Goal: Task Accomplishment & Management: Manage account settings

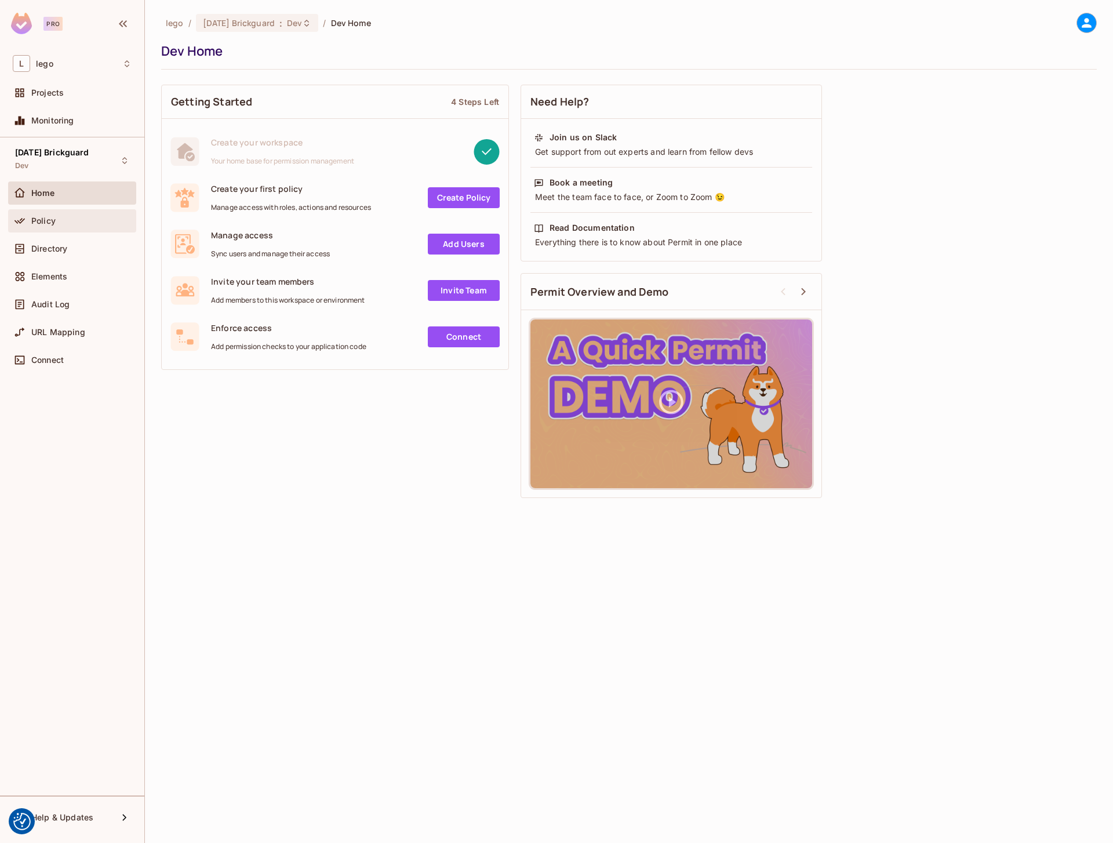
click at [46, 227] on div "Policy" at bounding box center [72, 221] width 119 height 14
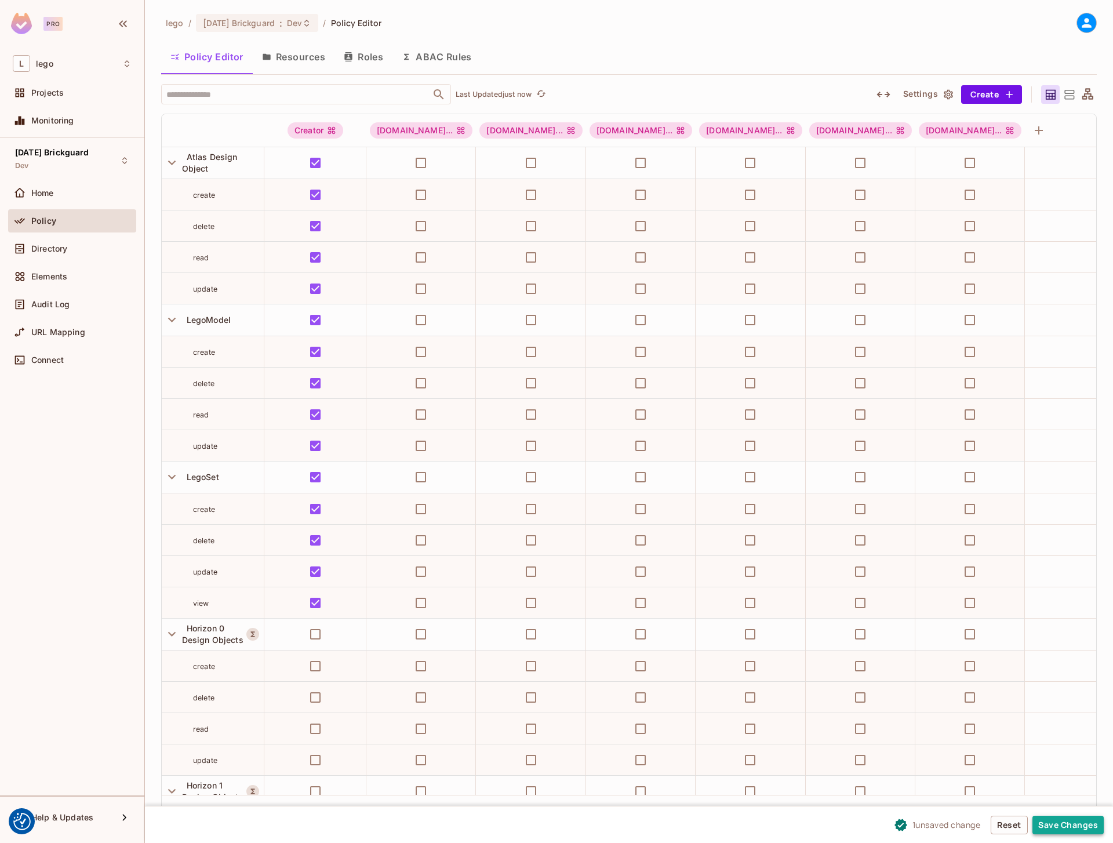
click at [1049, 827] on button "Save Changes" at bounding box center [1068, 825] width 71 height 19
click at [298, 53] on button "Resources" at bounding box center [294, 56] width 82 height 29
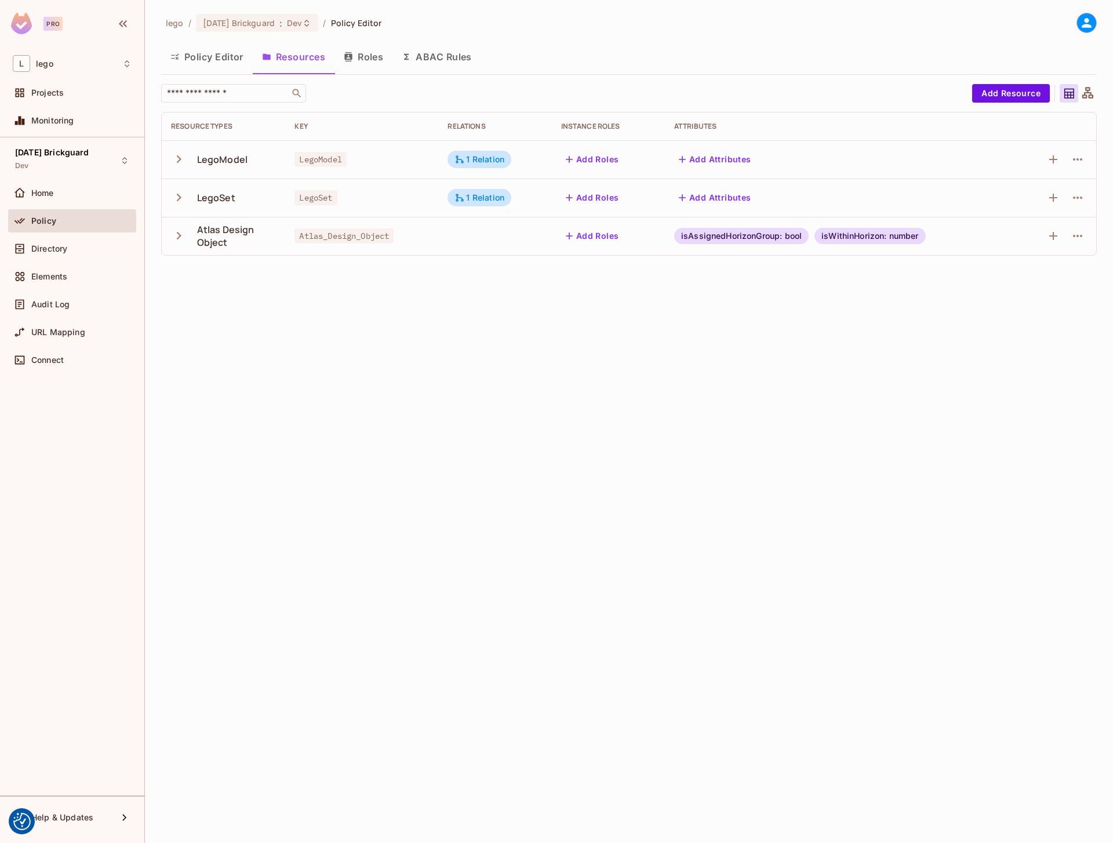
click at [374, 59] on button "Roles" at bounding box center [364, 56] width 58 height 29
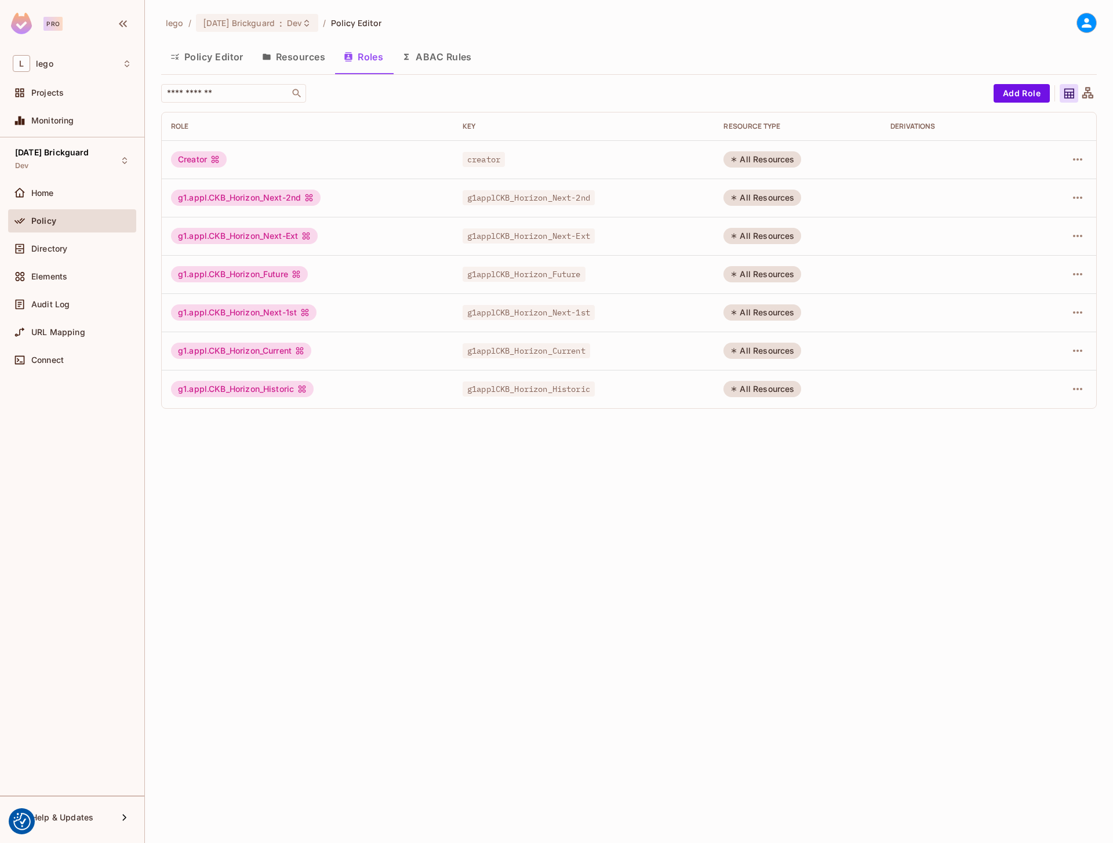
click at [552, 38] on div "lego / [DATE] Brickguard : Dev / Policy Editor Policy Editor Resources Roles AB…" at bounding box center [629, 215] width 936 height 405
click at [771, 588] on div "lego / [DATE] Brickguard : Dev / Policy Editor Policy Editor Resources Roles AB…" at bounding box center [629, 421] width 968 height 843
click at [295, 56] on button "Resources" at bounding box center [294, 56] width 82 height 29
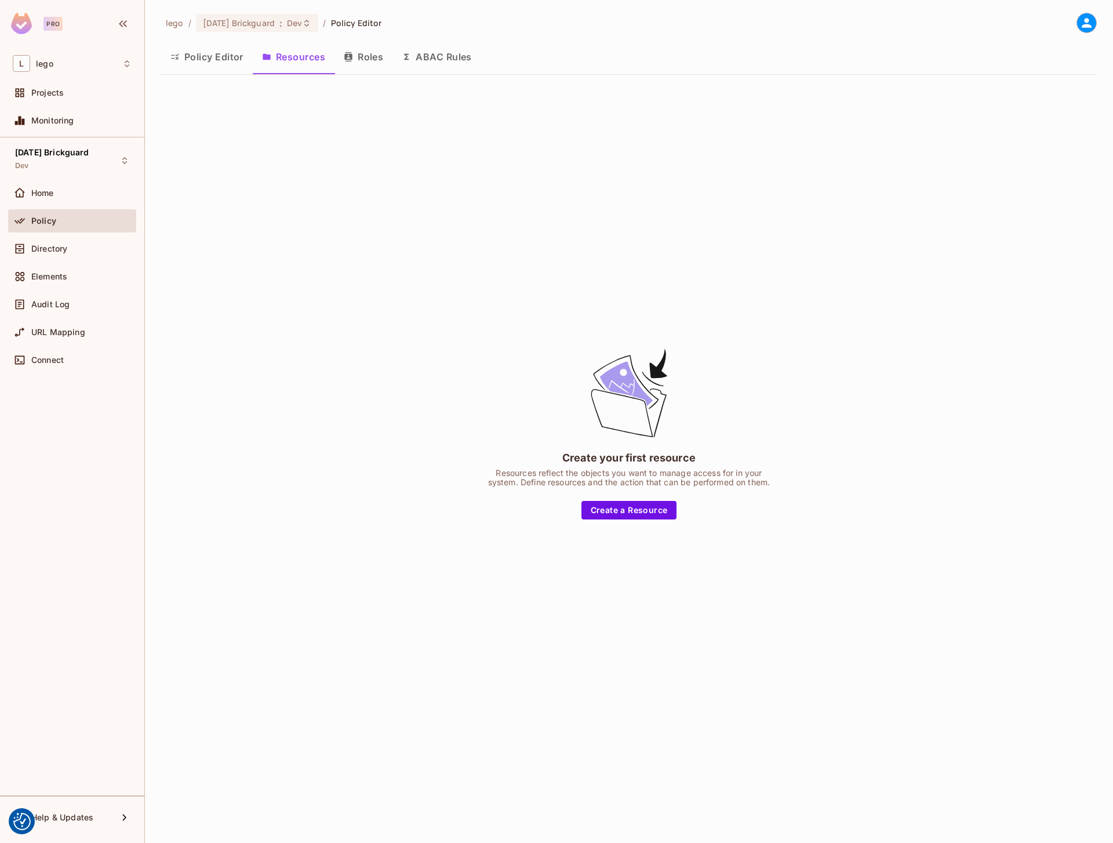
click at [213, 52] on button "Policy Editor" at bounding box center [207, 56] width 92 height 29
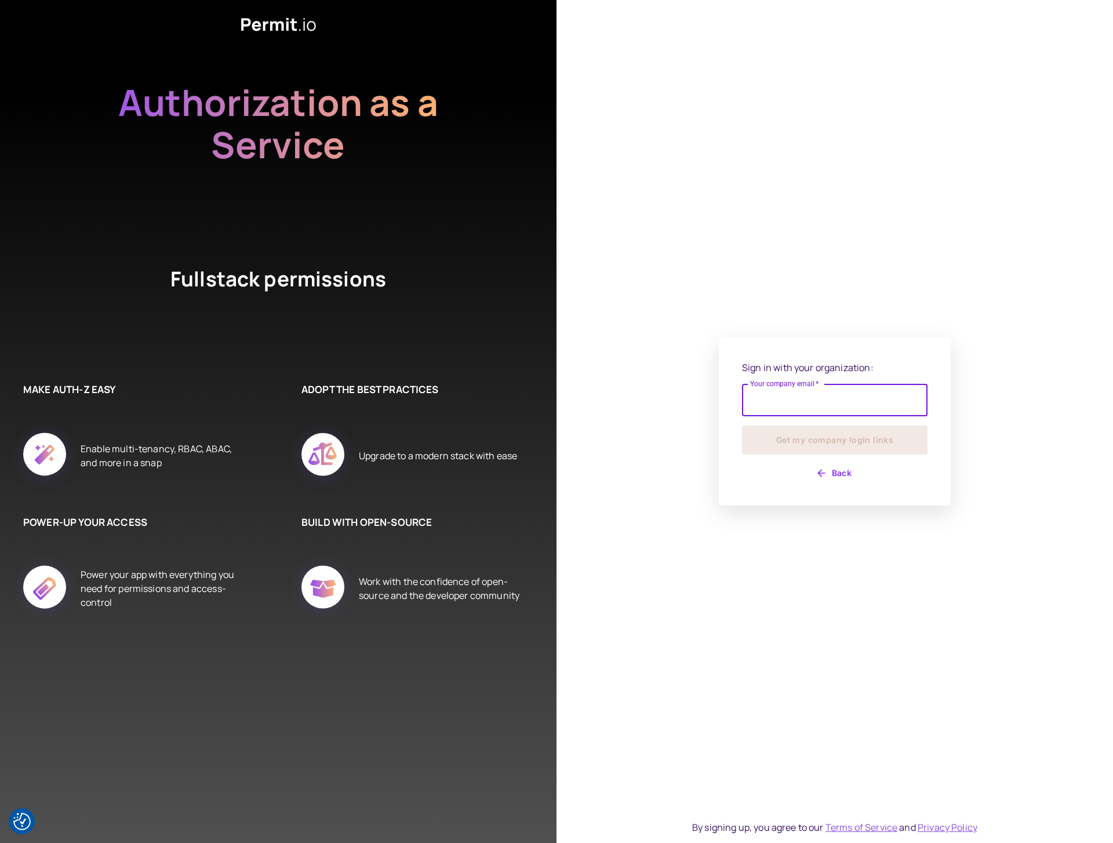
click at [817, 410] on input "Your company email   *" at bounding box center [835, 400] width 186 height 32
type input "**********"
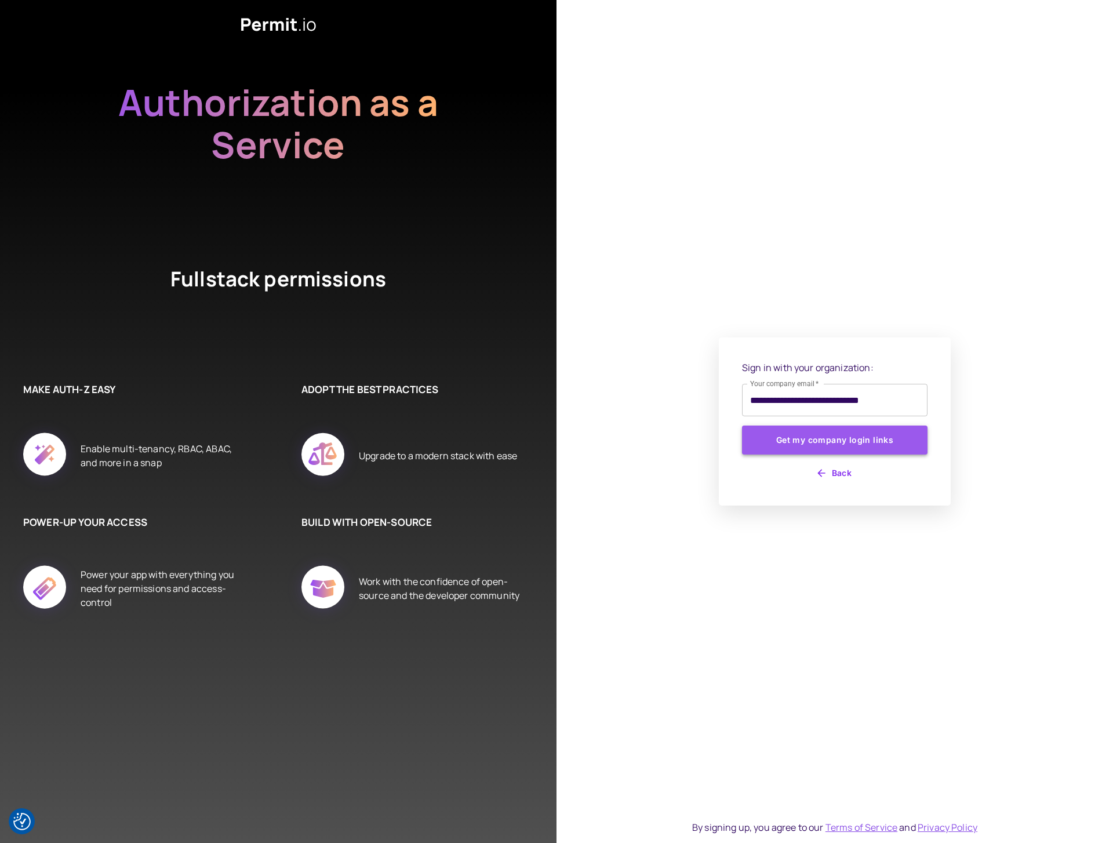
click at [811, 446] on button "Get my company login links" at bounding box center [835, 440] width 186 height 29
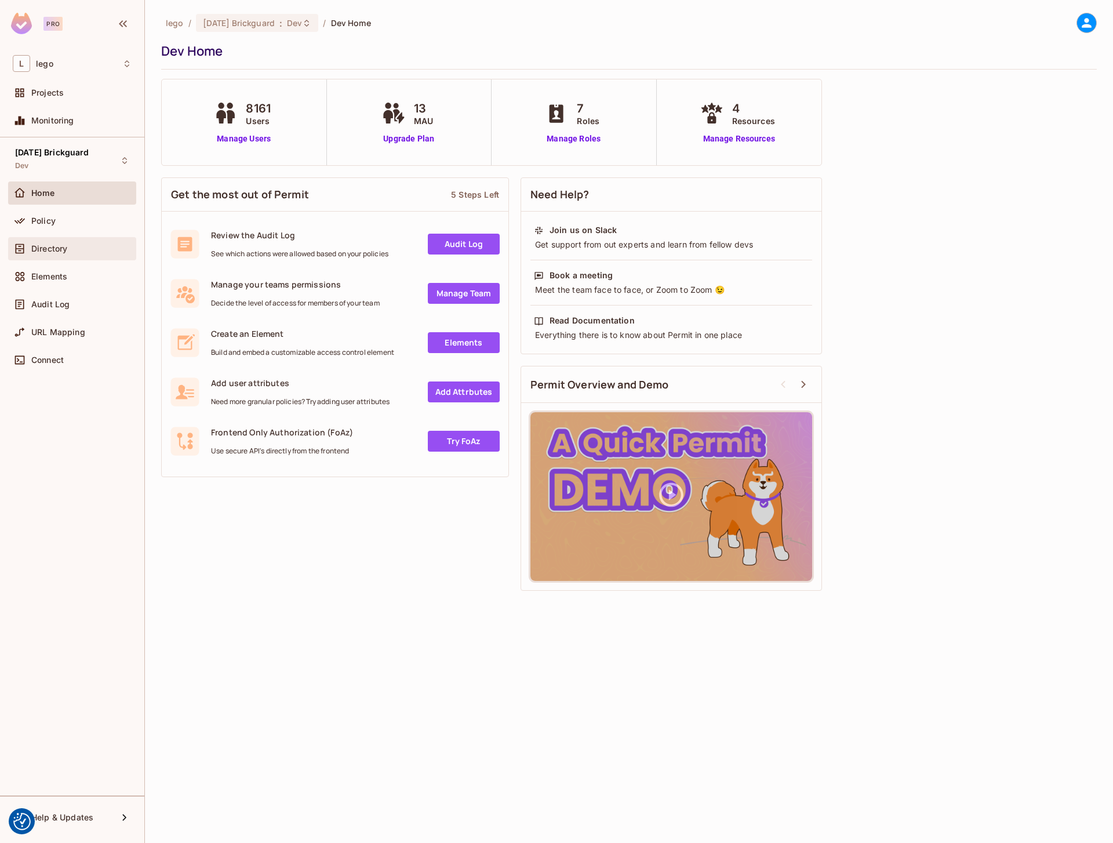
click at [70, 252] on div "Directory" at bounding box center [81, 248] width 100 height 9
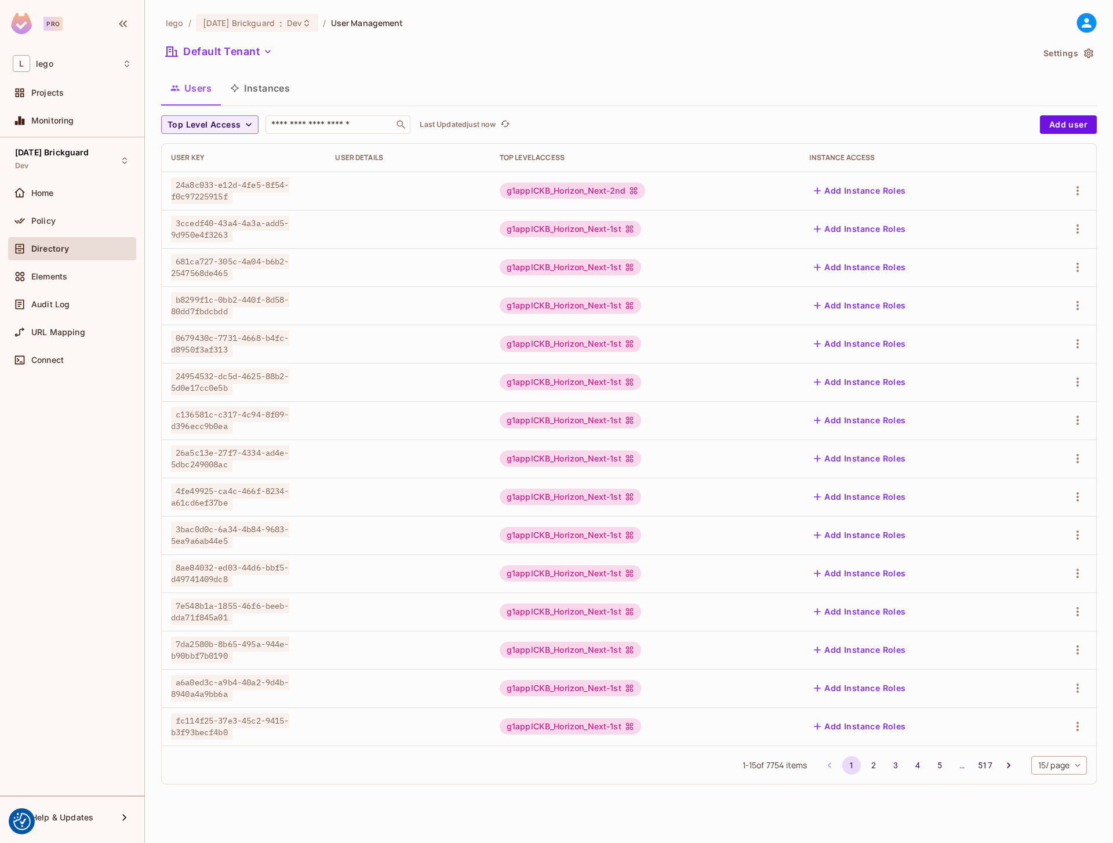
click at [76, 235] on div "Policy" at bounding box center [72, 223] width 128 height 28
click at [77, 230] on div "Policy" at bounding box center [72, 220] width 128 height 23
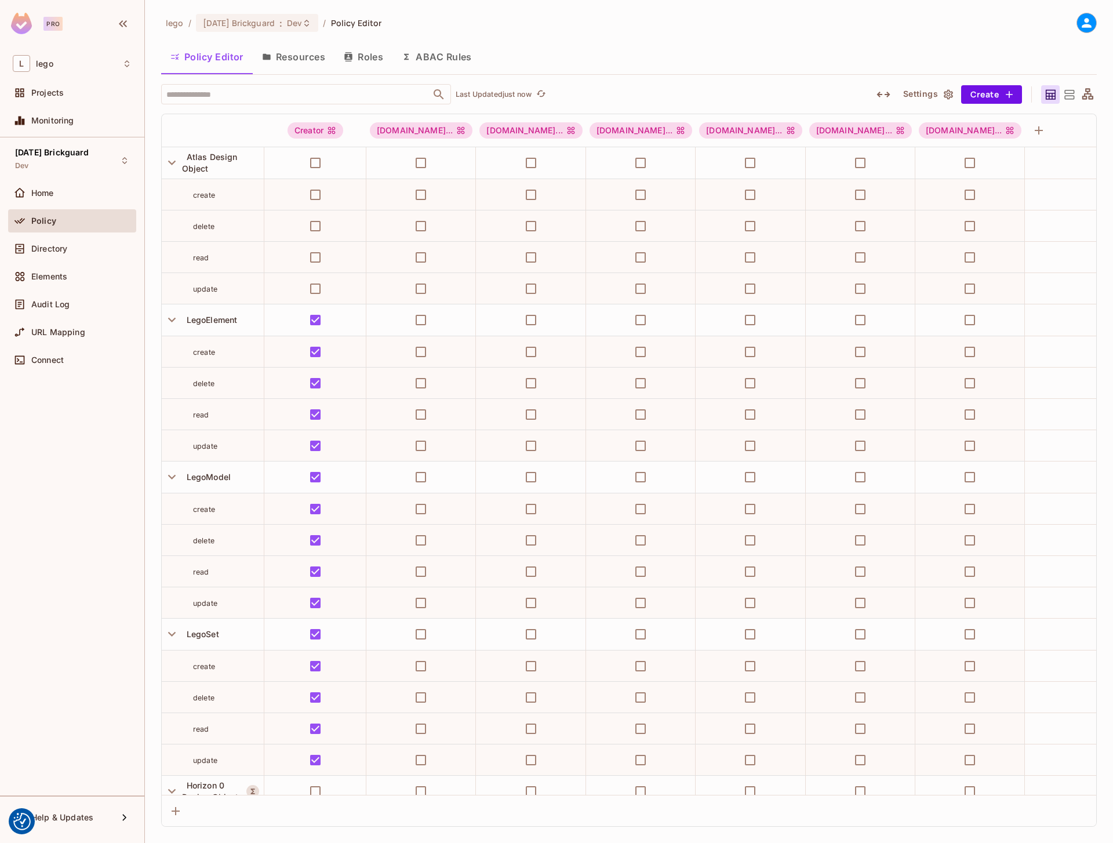
click at [305, 61] on button "Resources" at bounding box center [294, 56] width 82 height 29
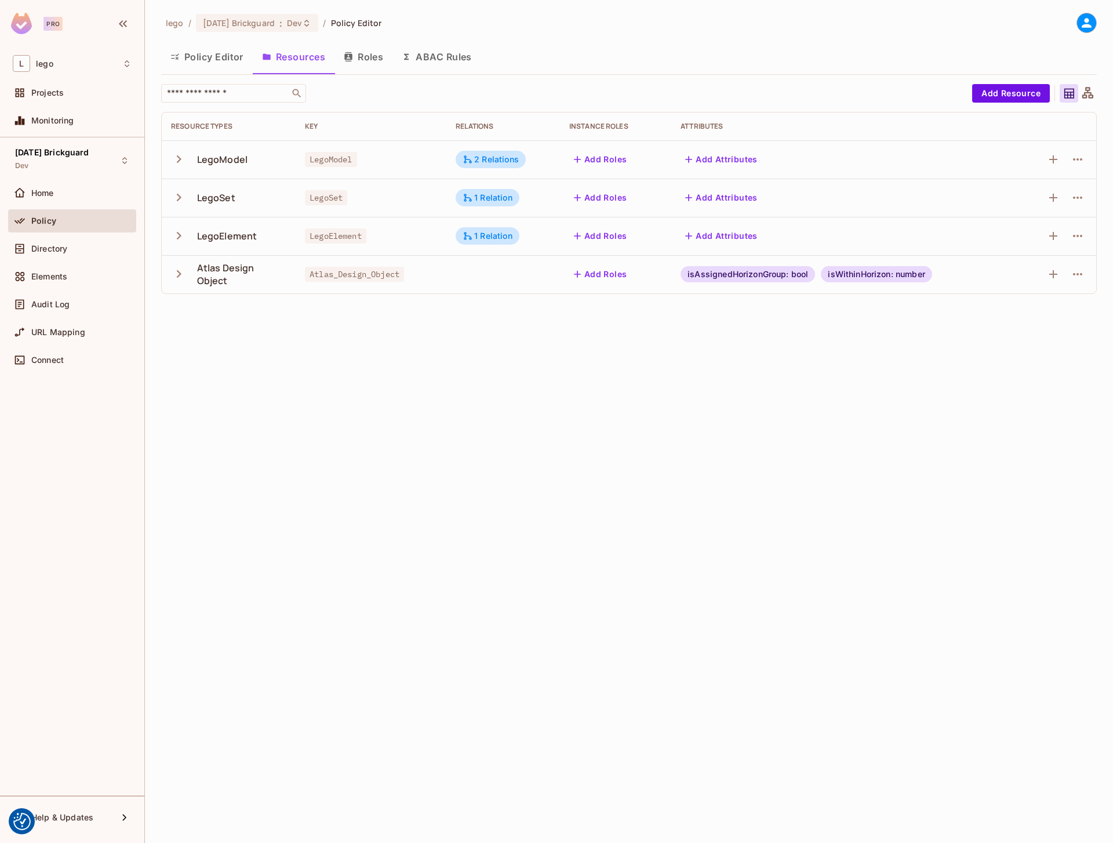
click at [206, 64] on button "Policy Editor" at bounding box center [207, 56] width 92 height 29
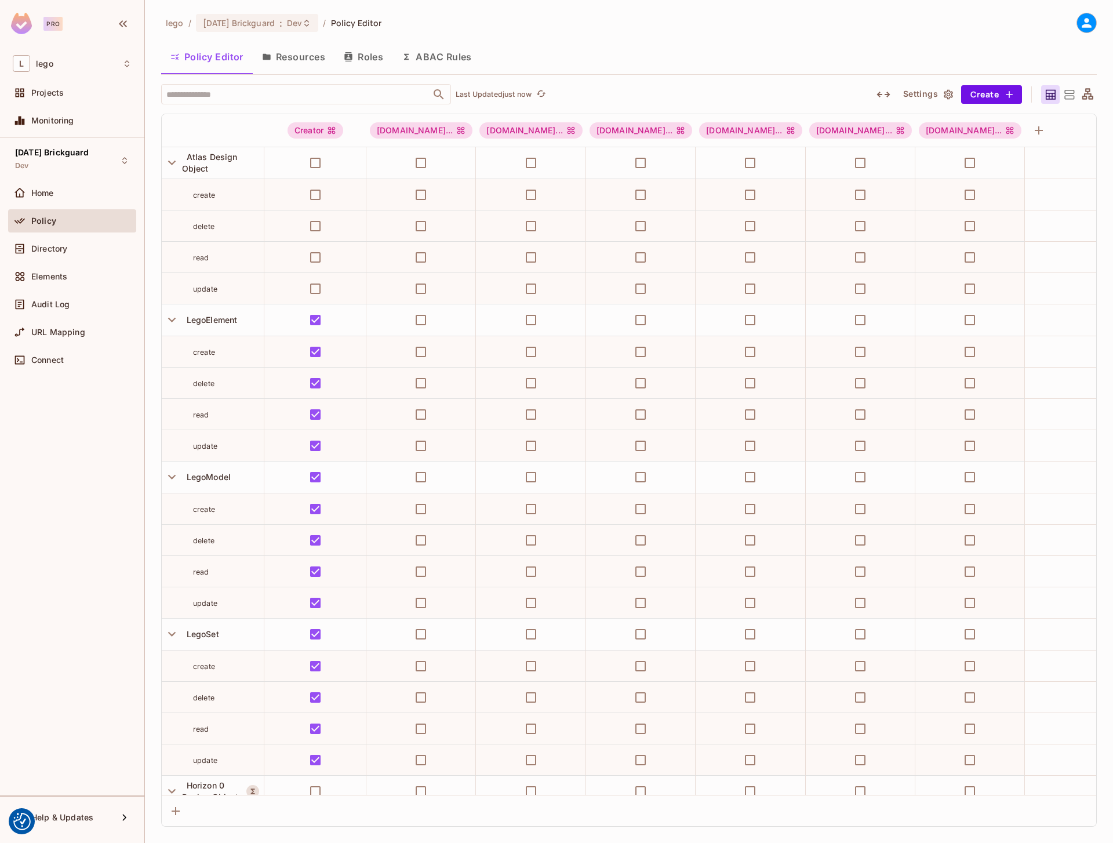
click at [411, 60] on icon "button" at bounding box center [406, 56] width 9 height 9
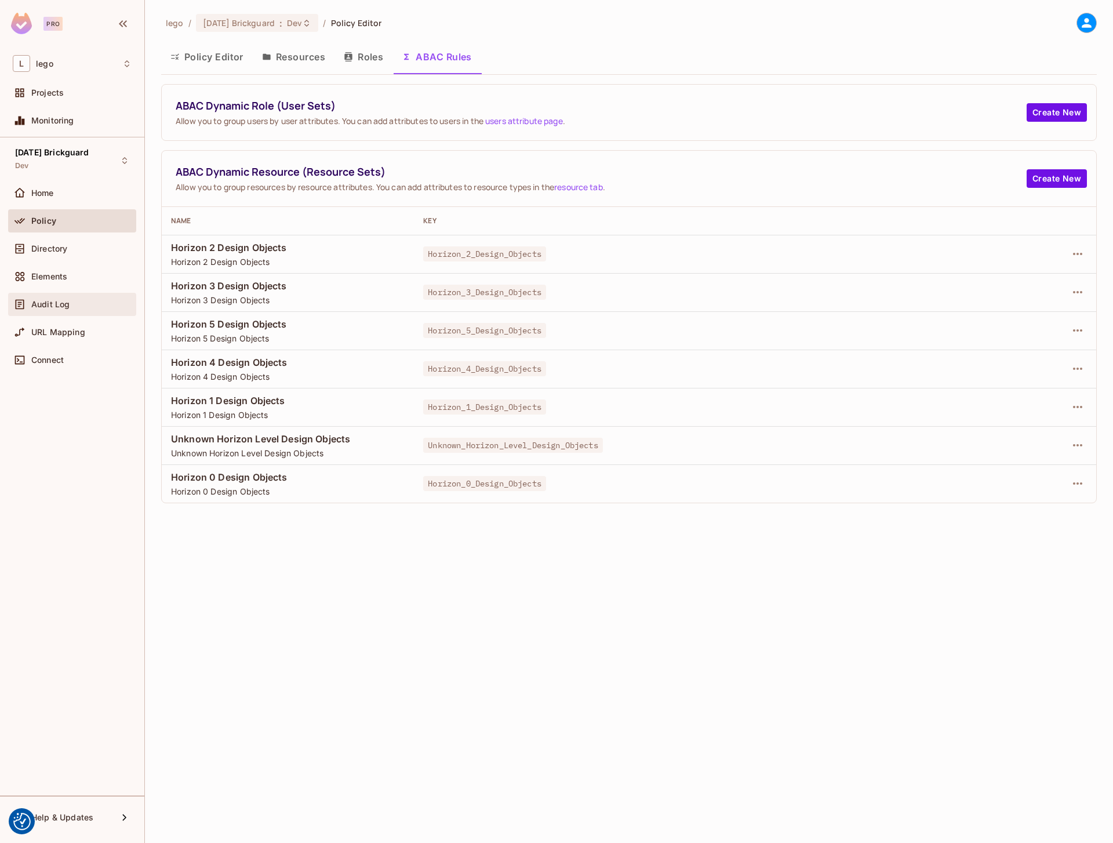
click at [41, 307] on span "Audit Log" at bounding box center [50, 304] width 38 height 9
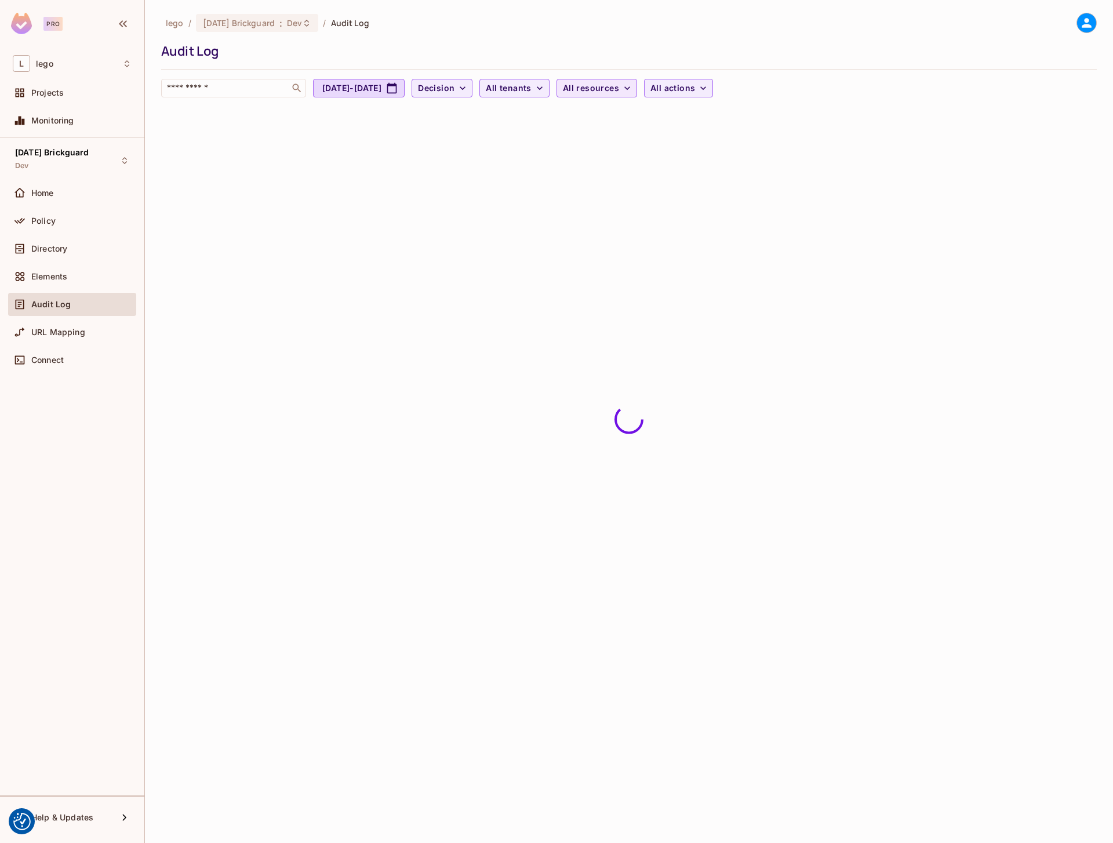
click at [619, 85] on span "All resources" at bounding box center [591, 88] width 56 height 14
click at [48, 244] on div at bounding box center [556, 421] width 1113 height 843
click at [42, 252] on span "Directory" at bounding box center [49, 248] width 36 height 9
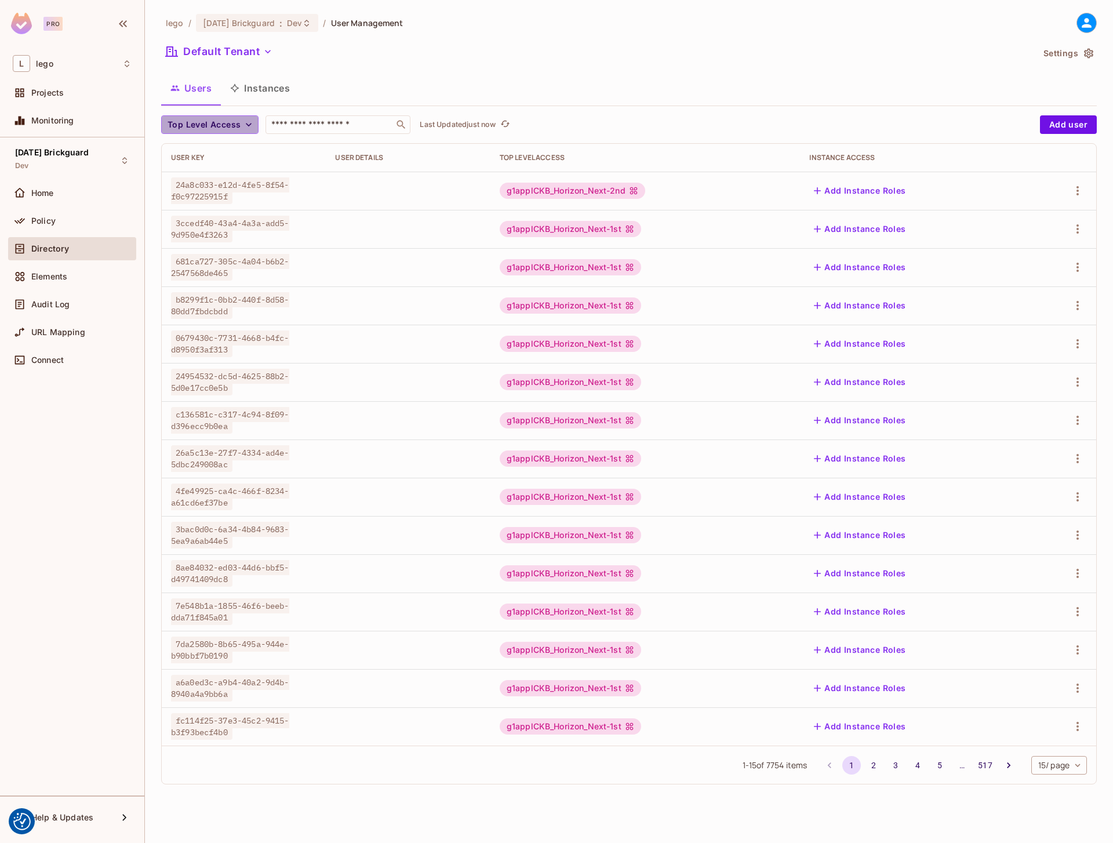
click at [235, 128] on span "Top Level Access" at bounding box center [204, 125] width 73 height 14
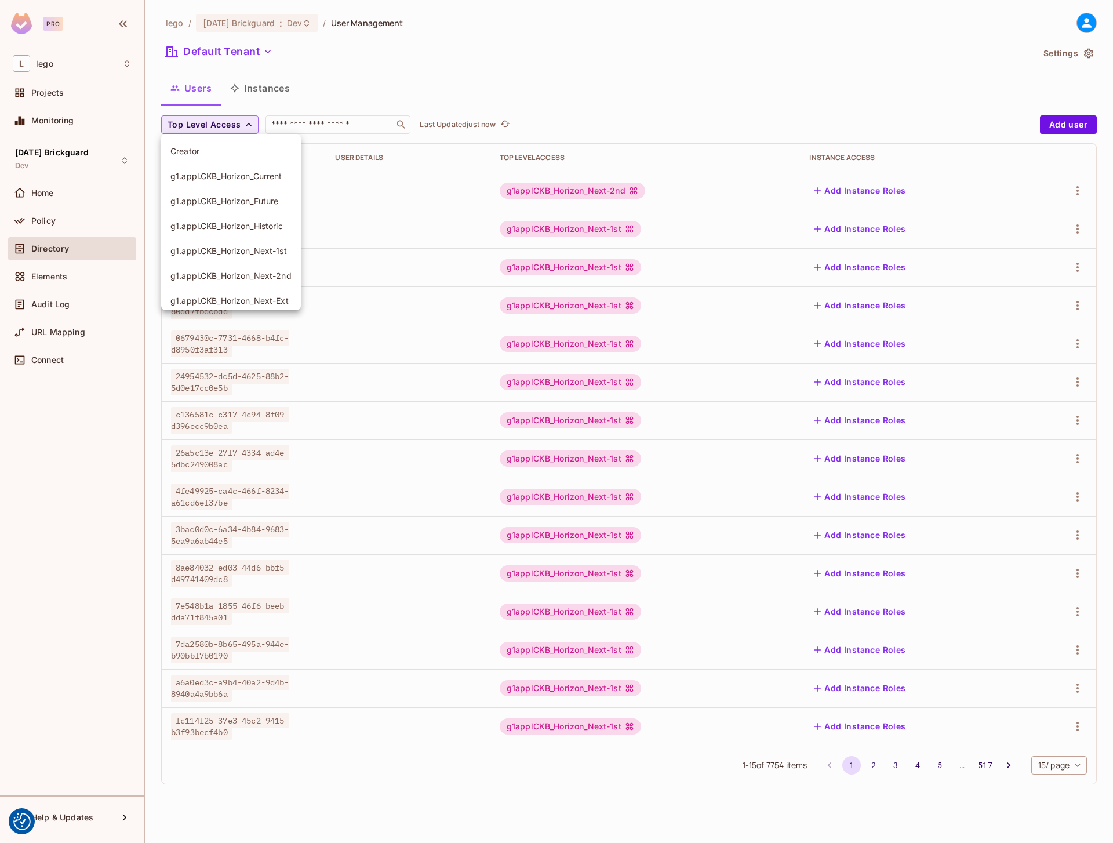
click at [235, 128] on div at bounding box center [556, 421] width 1113 height 843
click at [249, 85] on button "Instances" at bounding box center [260, 88] width 78 height 29
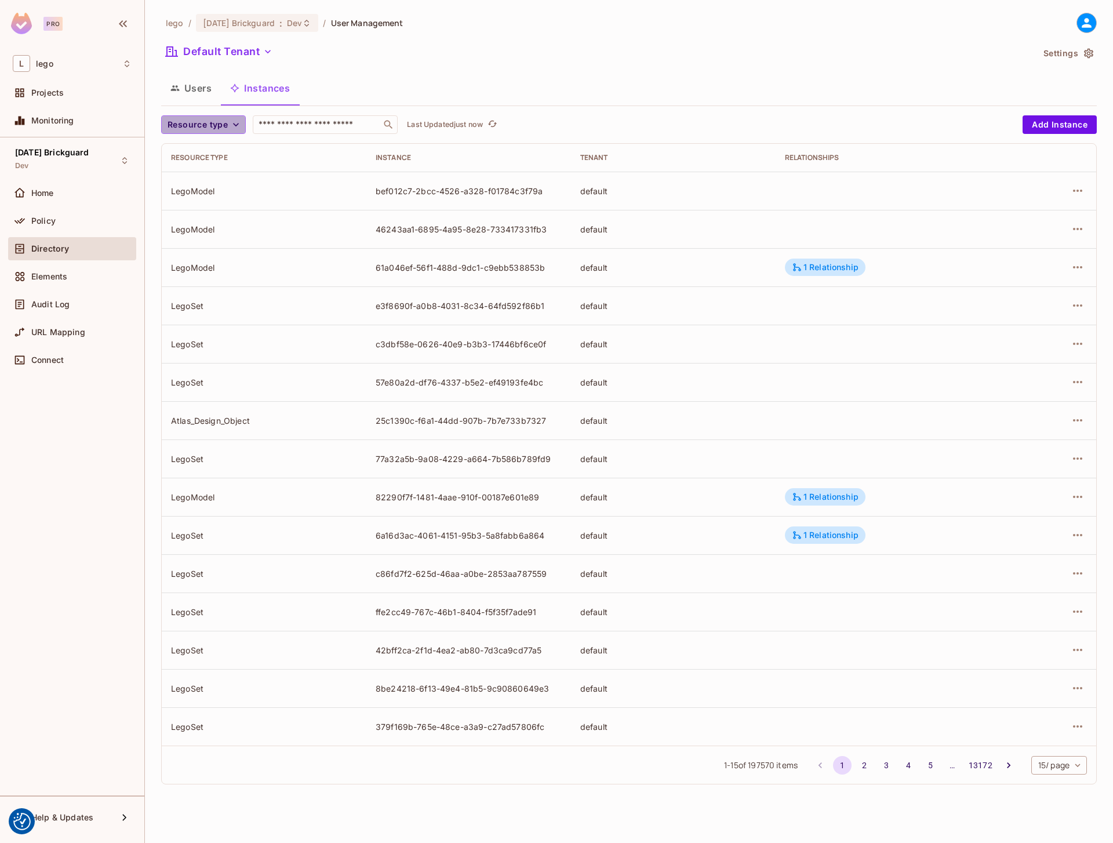
click at [217, 119] on span "Resource type" at bounding box center [198, 125] width 60 height 14
click at [202, 233] on li "Atlas Design Object" at bounding box center [209, 225] width 96 height 25
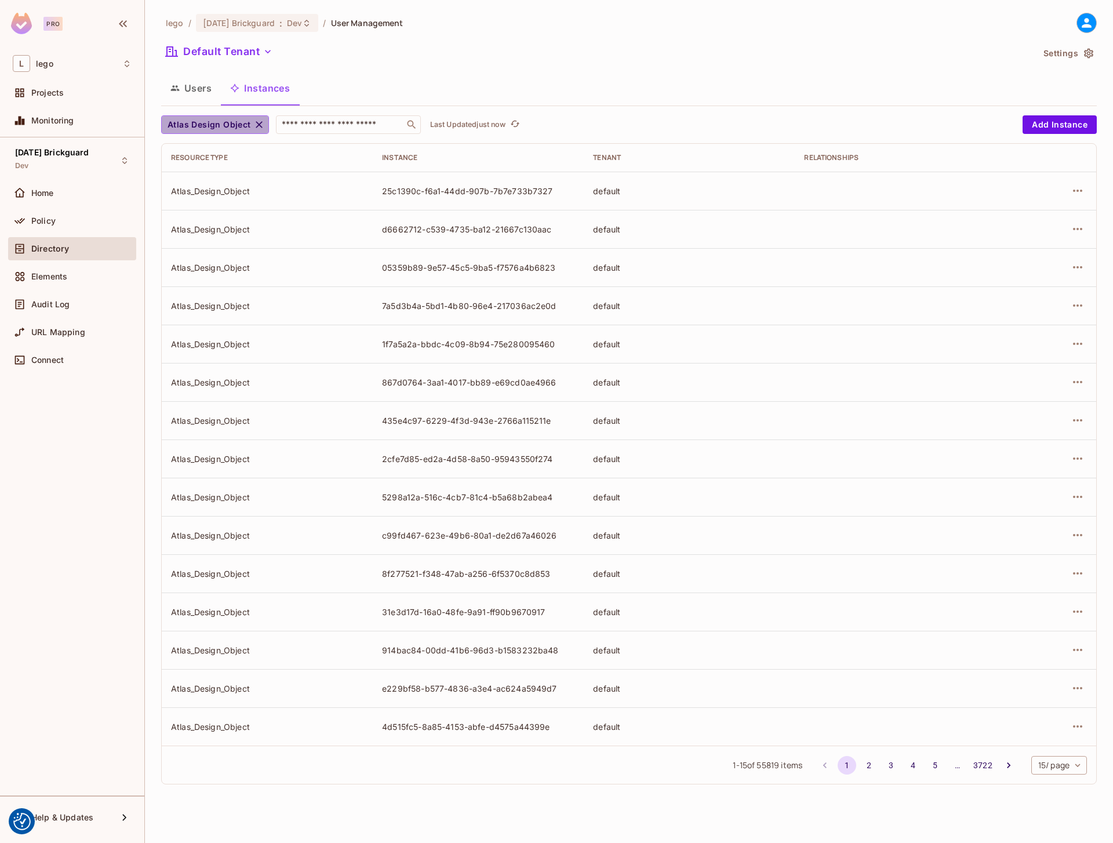
click at [256, 122] on icon "button" at bounding box center [259, 125] width 12 height 12
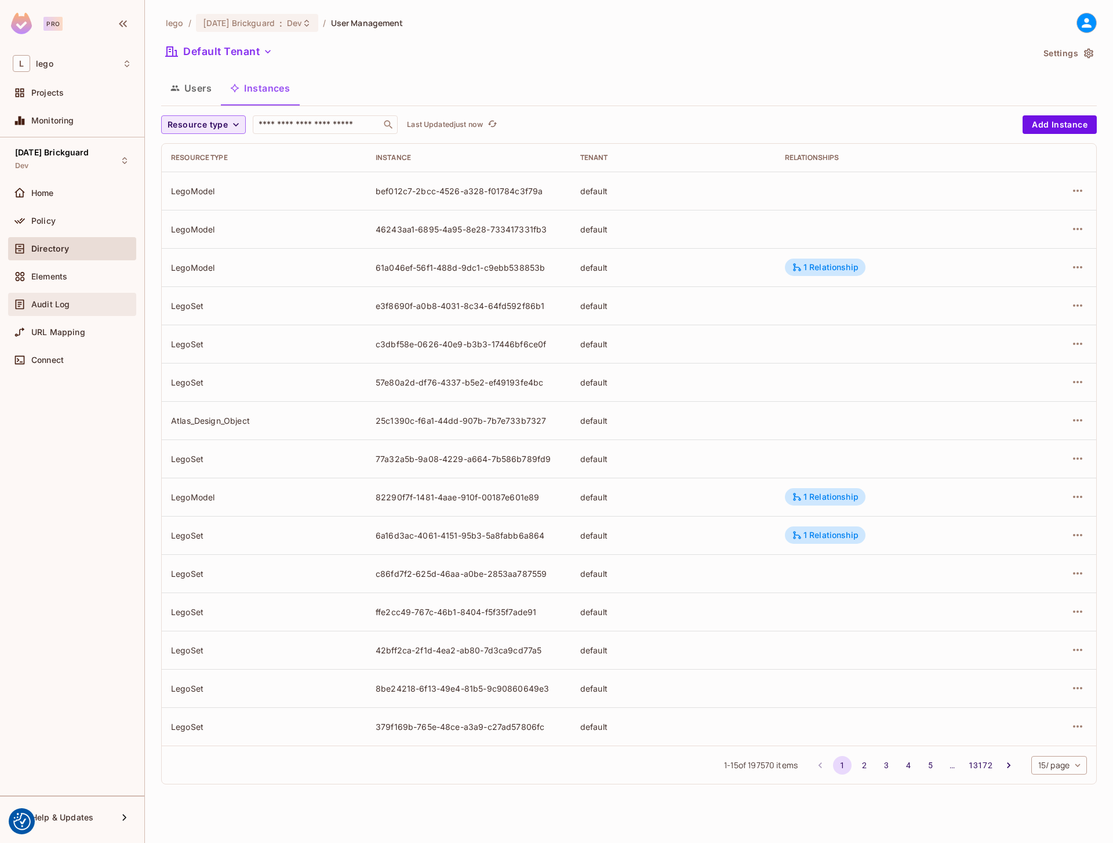
click at [58, 306] on span "Audit Log" at bounding box center [50, 304] width 38 height 9
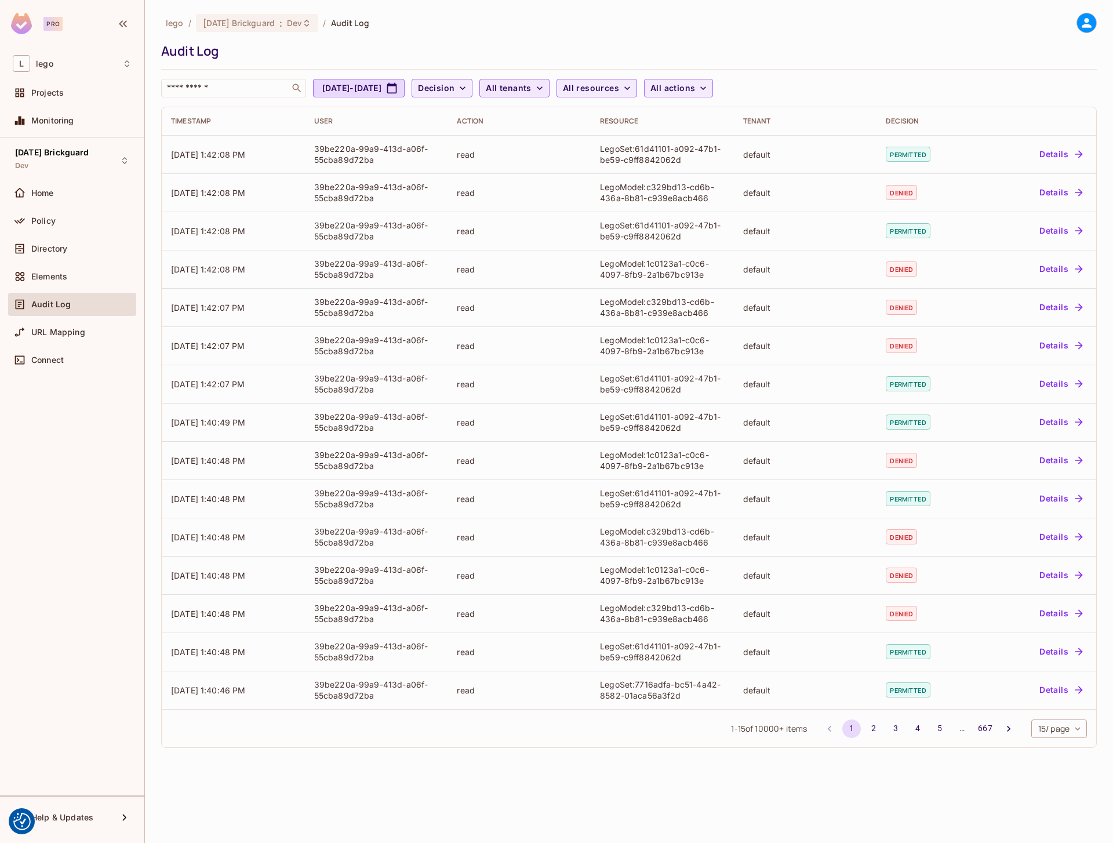
click at [546, 85] on icon "button" at bounding box center [540, 88] width 12 height 12
click at [634, 88] on div at bounding box center [556, 421] width 1113 height 843
click at [619, 88] on span "All resources" at bounding box center [591, 88] width 56 height 14
click at [670, 150] on span "Atlas_Design_Object" at bounding box center [675, 147] width 109 height 11
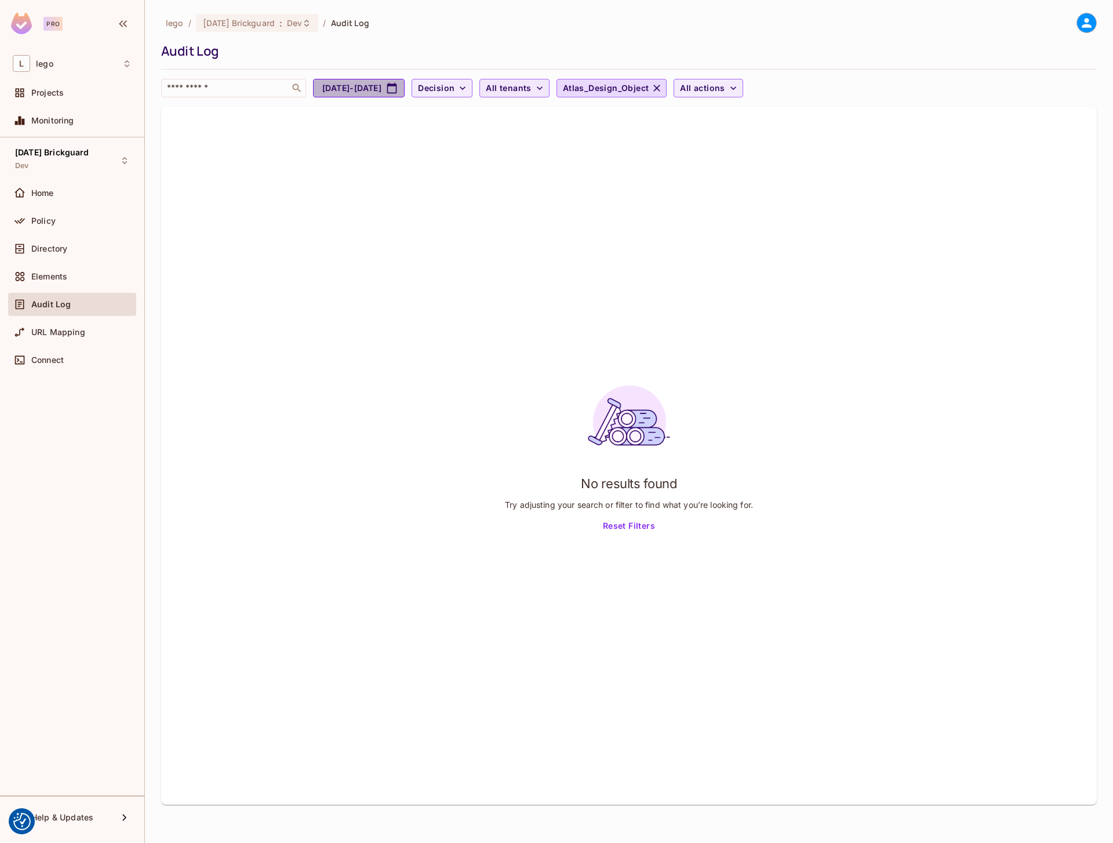
click at [398, 88] on icon "button" at bounding box center [392, 88] width 12 height 12
select select "*"
select select "****"
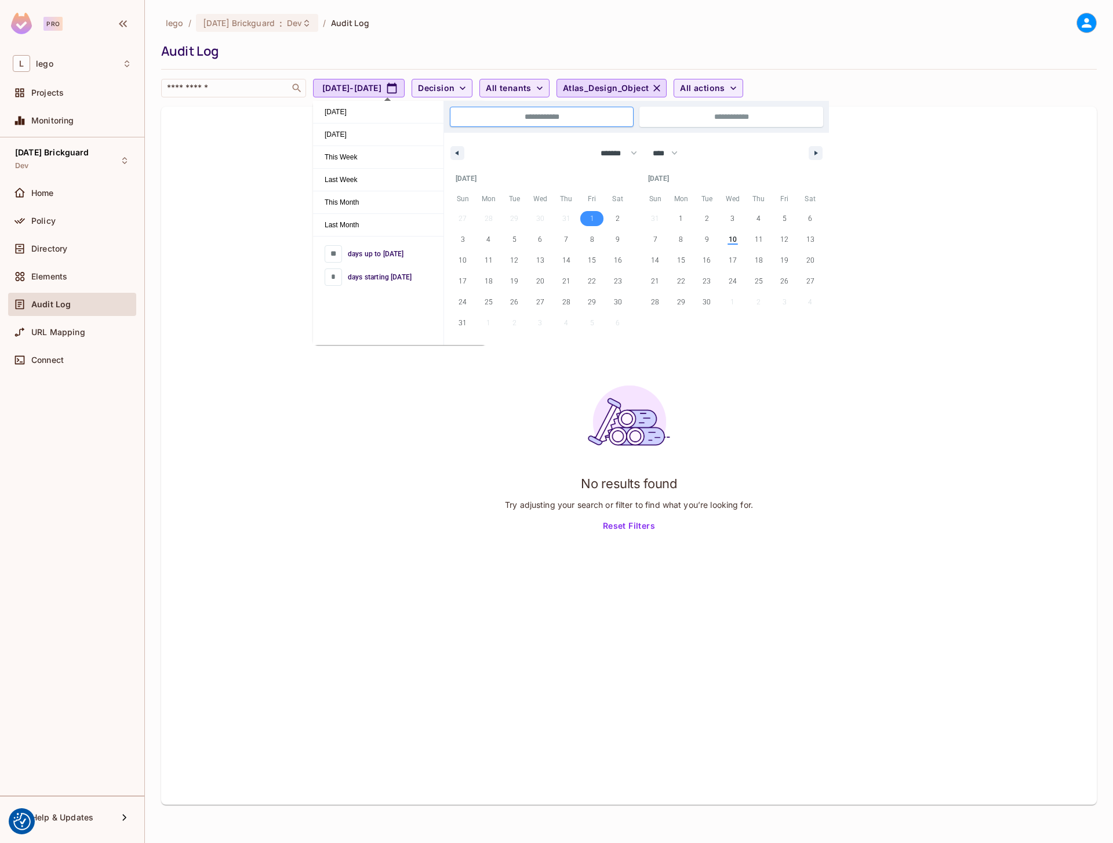
click at [590, 221] on span "1" at bounding box center [592, 218] width 4 height 21
type input "**"
type input "**********"
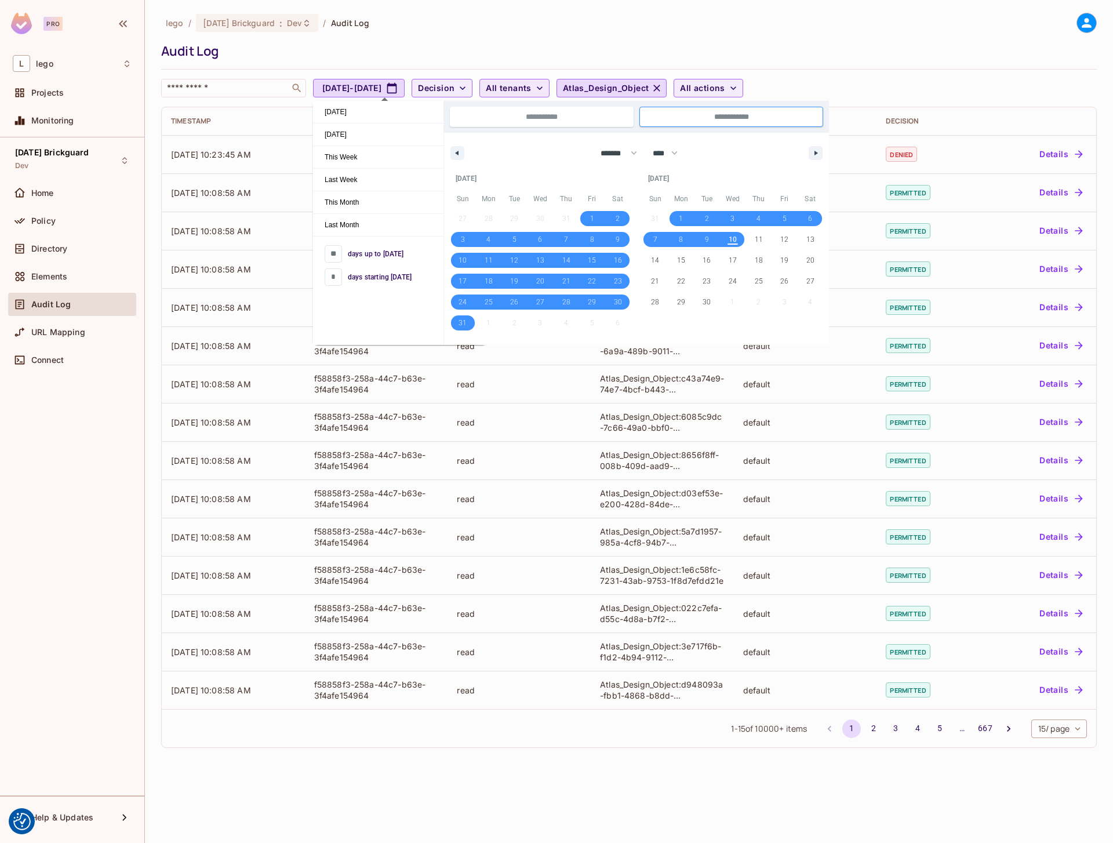
click at [775, 56] on div "Audit Log" at bounding box center [626, 50] width 930 height 17
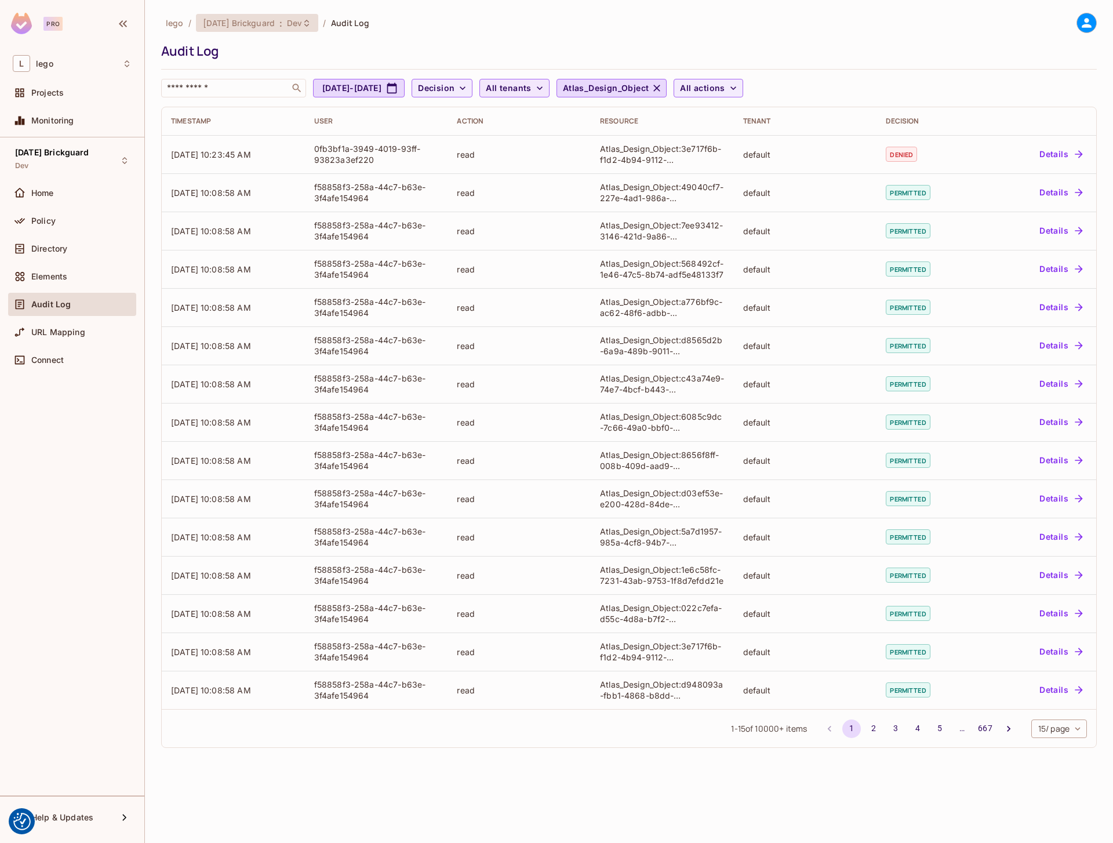
click at [287, 29] on div "08.01.11 Brickguard : Dev" at bounding box center [257, 23] width 123 height 18
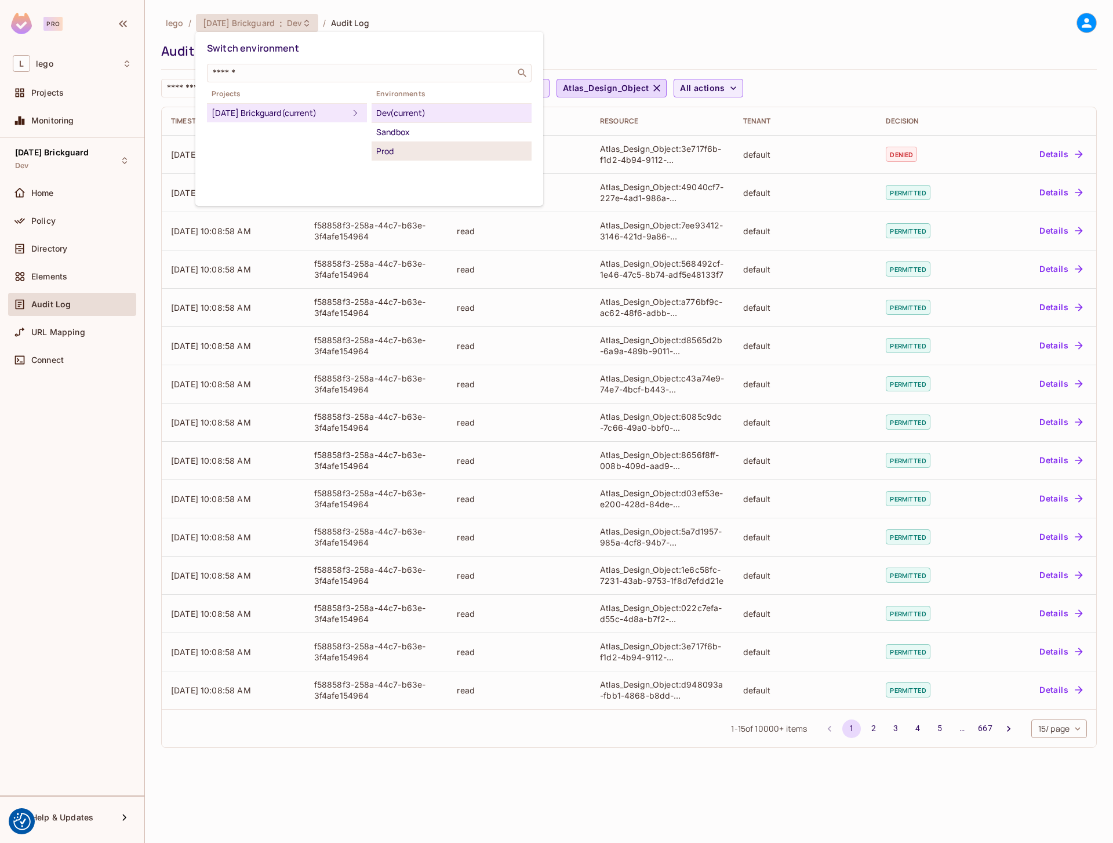
click at [393, 151] on div "Prod" at bounding box center [451, 151] width 151 height 14
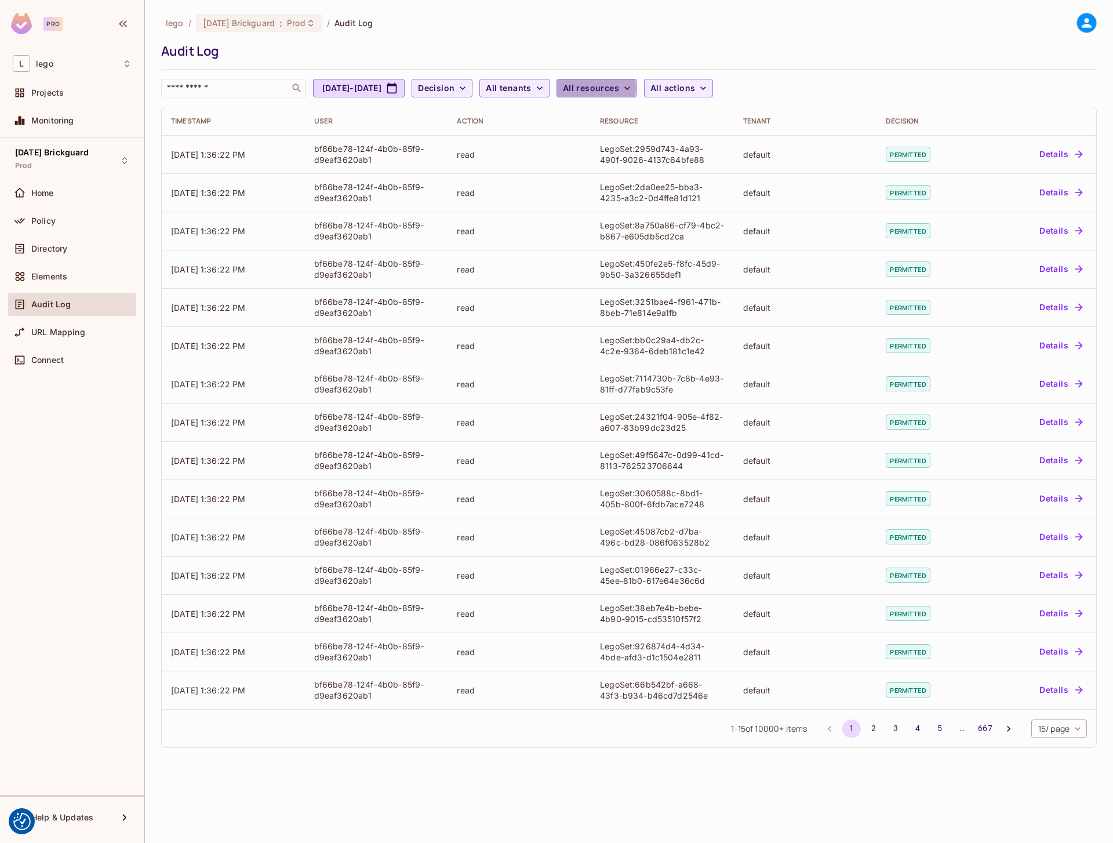
click at [619, 87] on span "All resources" at bounding box center [591, 88] width 56 height 14
click at [666, 154] on li "Atlas_Design_Object" at bounding box center [676, 147] width 128 height 25
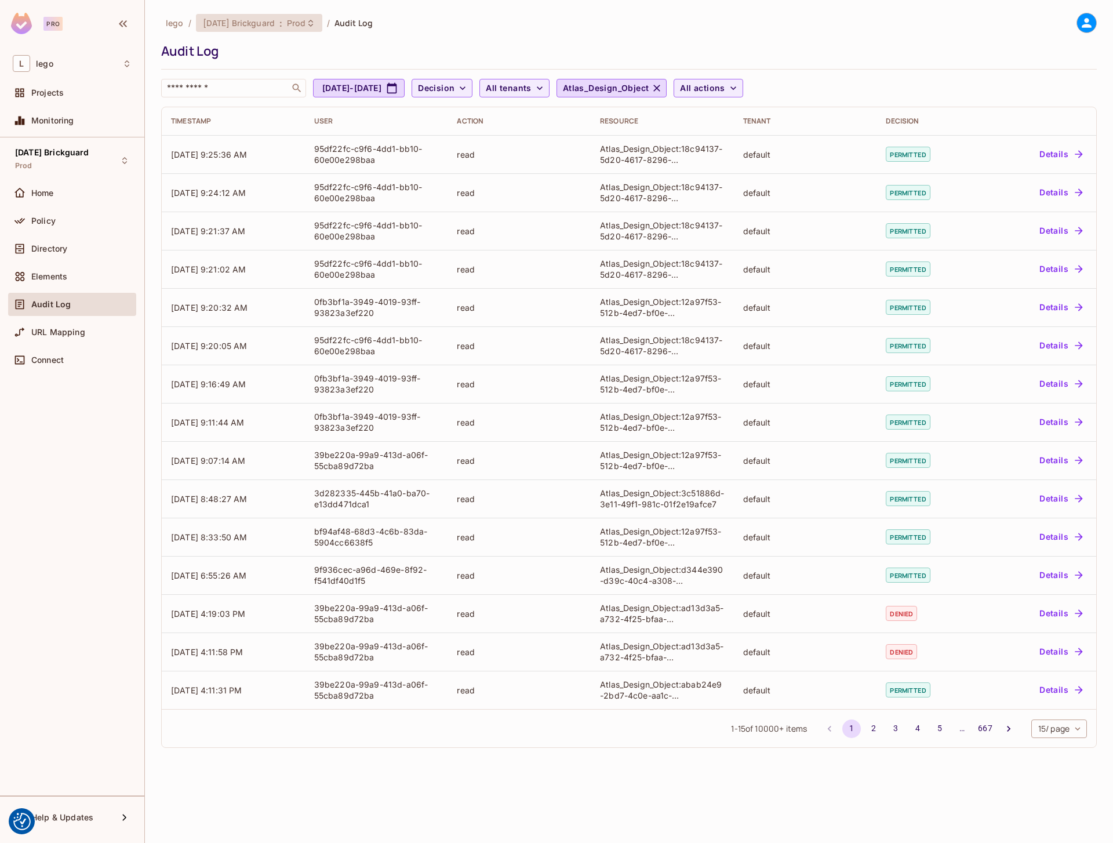
click at [251, 28] on div "08.01.11 Brickguard : Prod" at bounding box center [259, 23] width 126 height 18
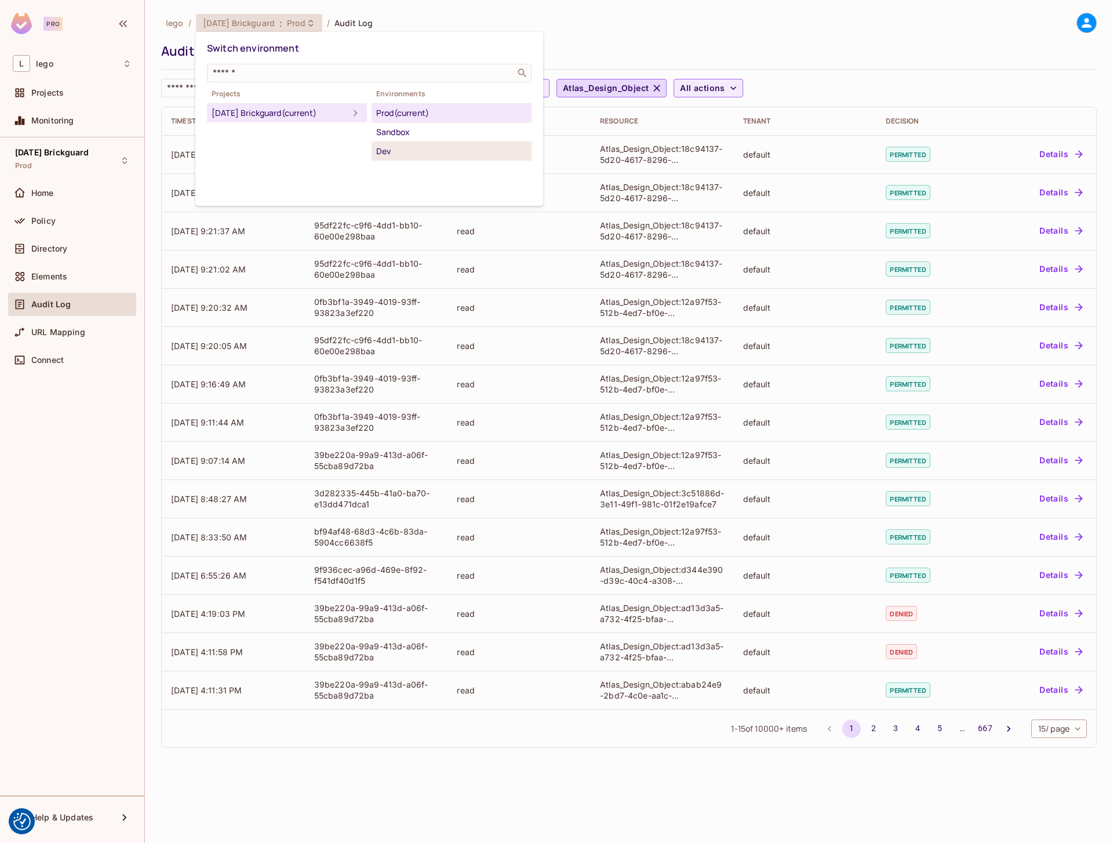
click at [391, 146] on div "Dev" at bounding box center [451, 151] width 151 height 14
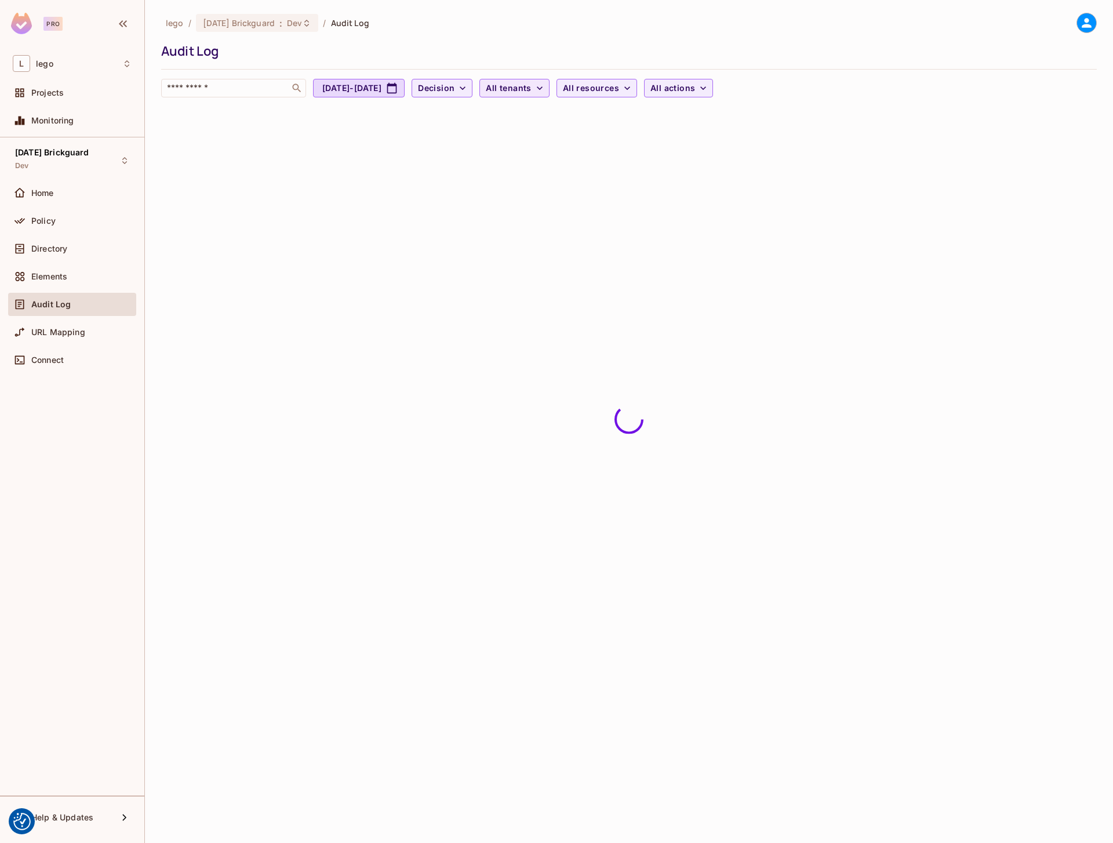
click at [531, 88] on span "All tenants" at bounding box center [508, 88] width 45 height 14
click at [561, 88] on div at bounding box center [556, 421] width 1113 height 843
click at [619, 92] on span "All resources" at bounding box center [591, 88] width 56 height 14
click at [647, 91] on div at bounding box center [556, 421] width 1113 height 843
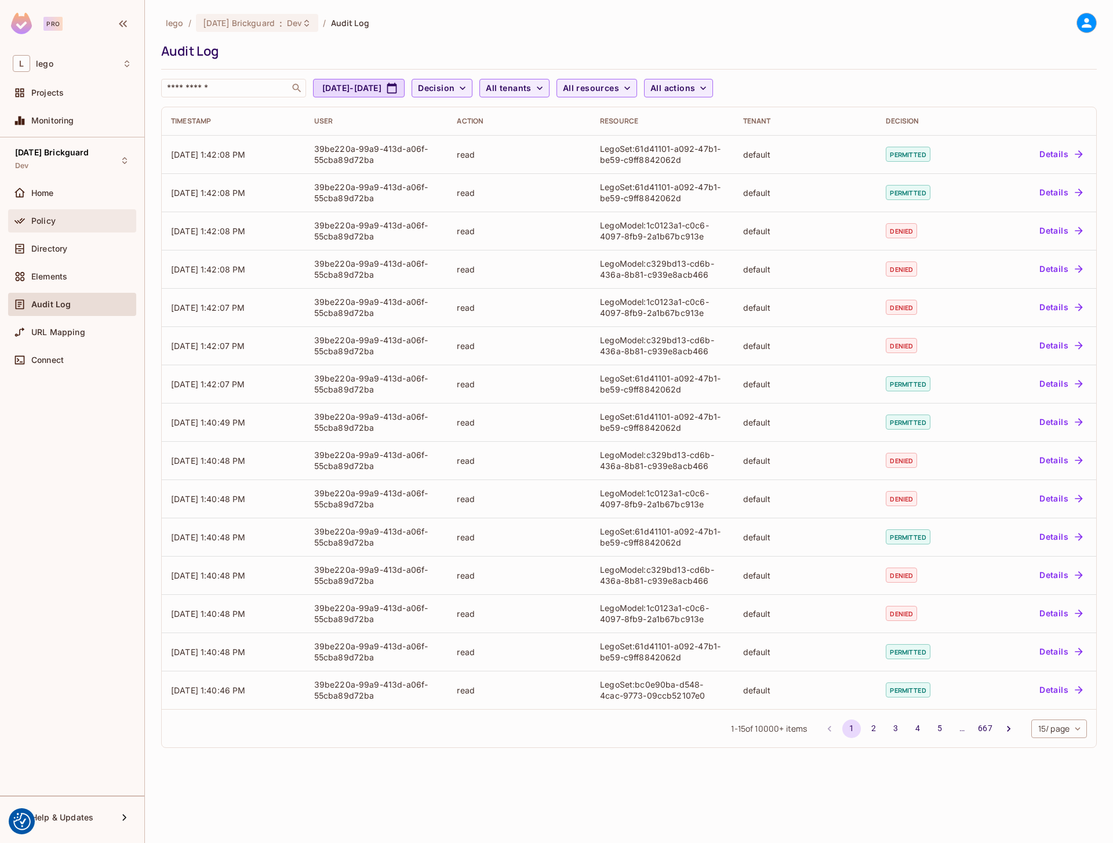
click at [56, 223] on div "Policy" at bounding box center [81, 220] width 100 height 9
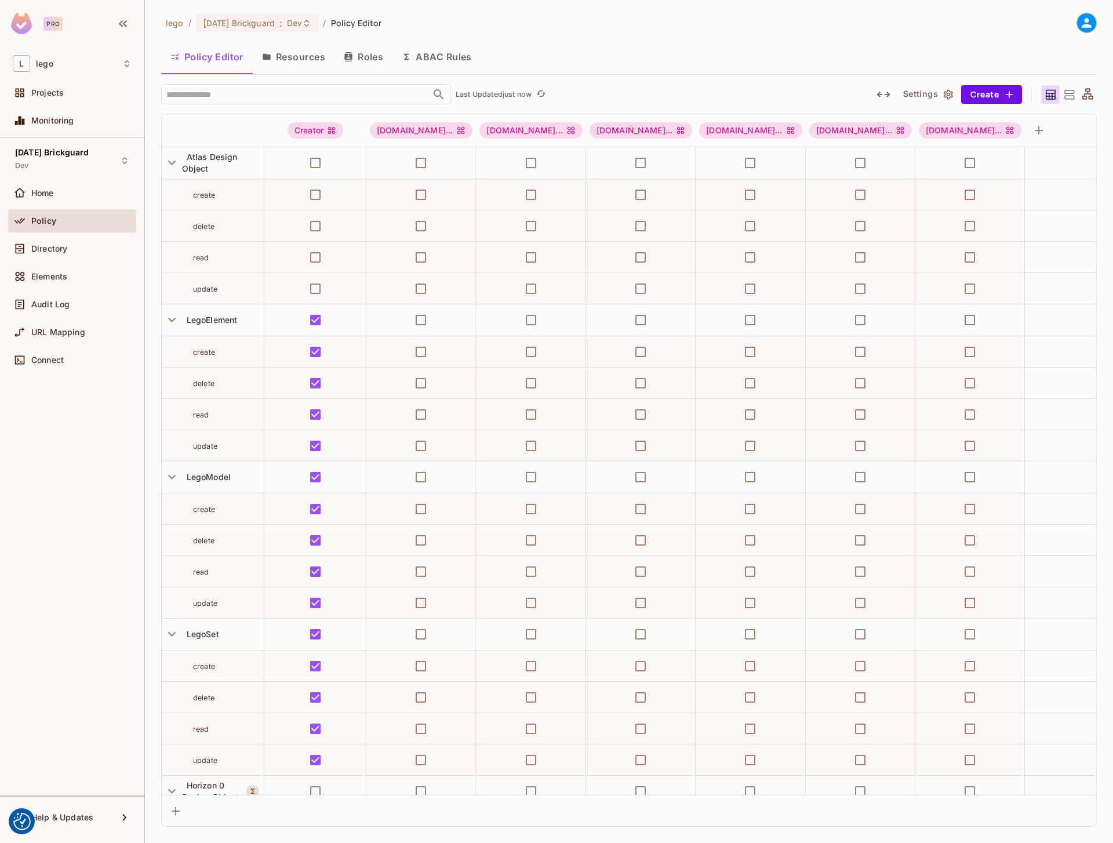
click at [309, 63] on button "Resources" at bounding box center [294, 56] width 82 height 29
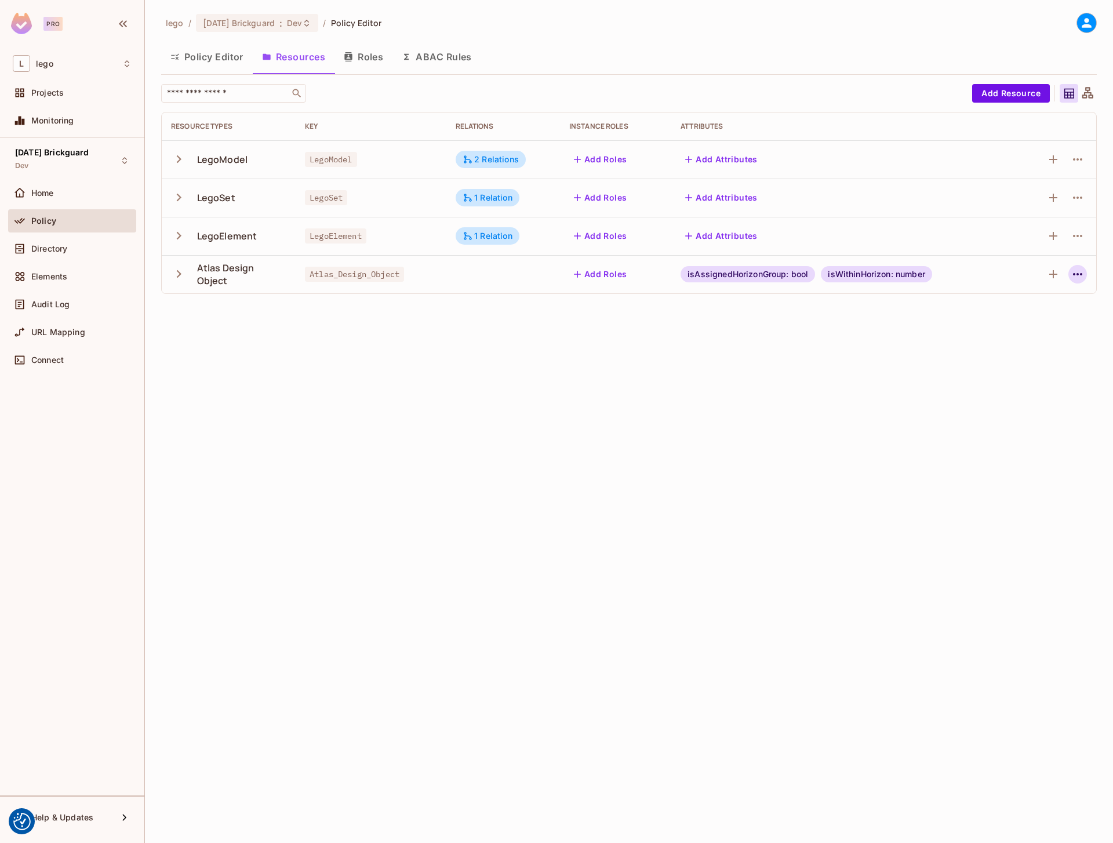
click at [1081, 274] on icon "button" at bounding box center [1077, 274] width 9 height 2
click at [1014, 343] on div "Delete Resource" at bounding box center [1021, 346] width 64 height 12
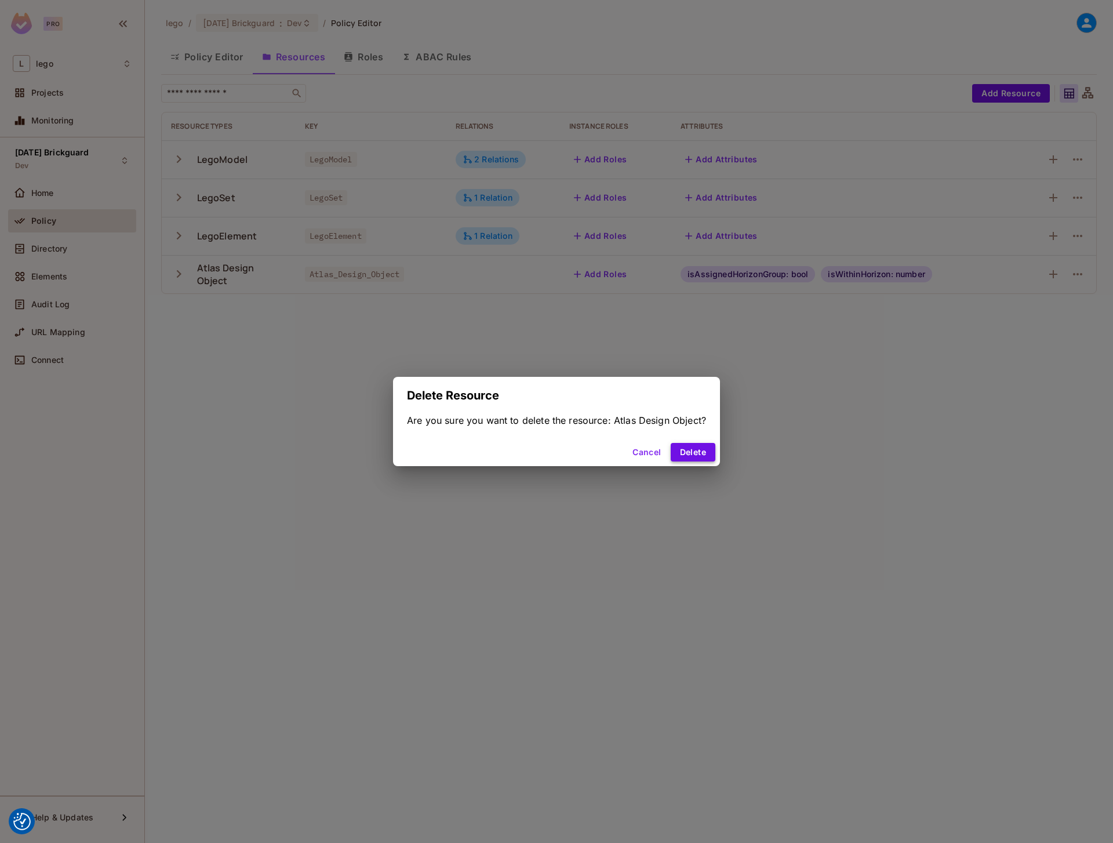
click at [692, 455] on button "Delete" at bounding box center [693, 452] width 45 height 19
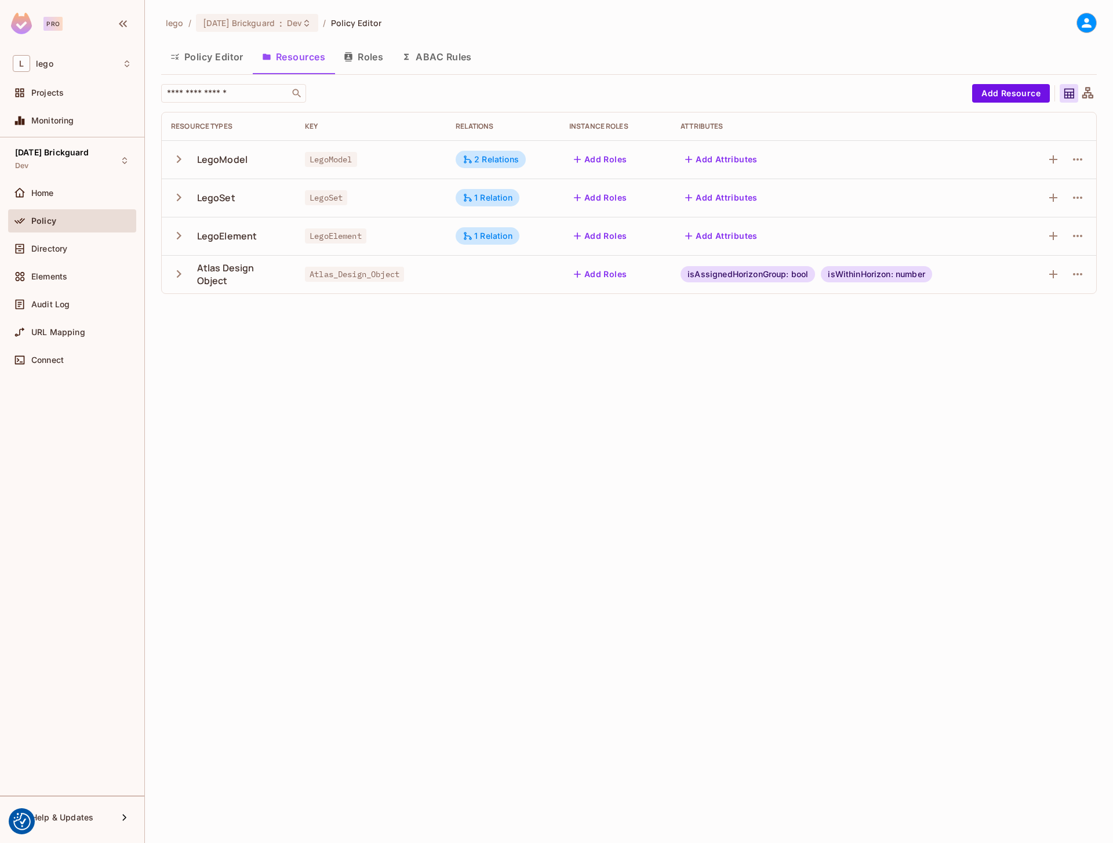
click at [428, 53] on button "ABAC Rules" at bounding box center [437, 56] width 89 height 29
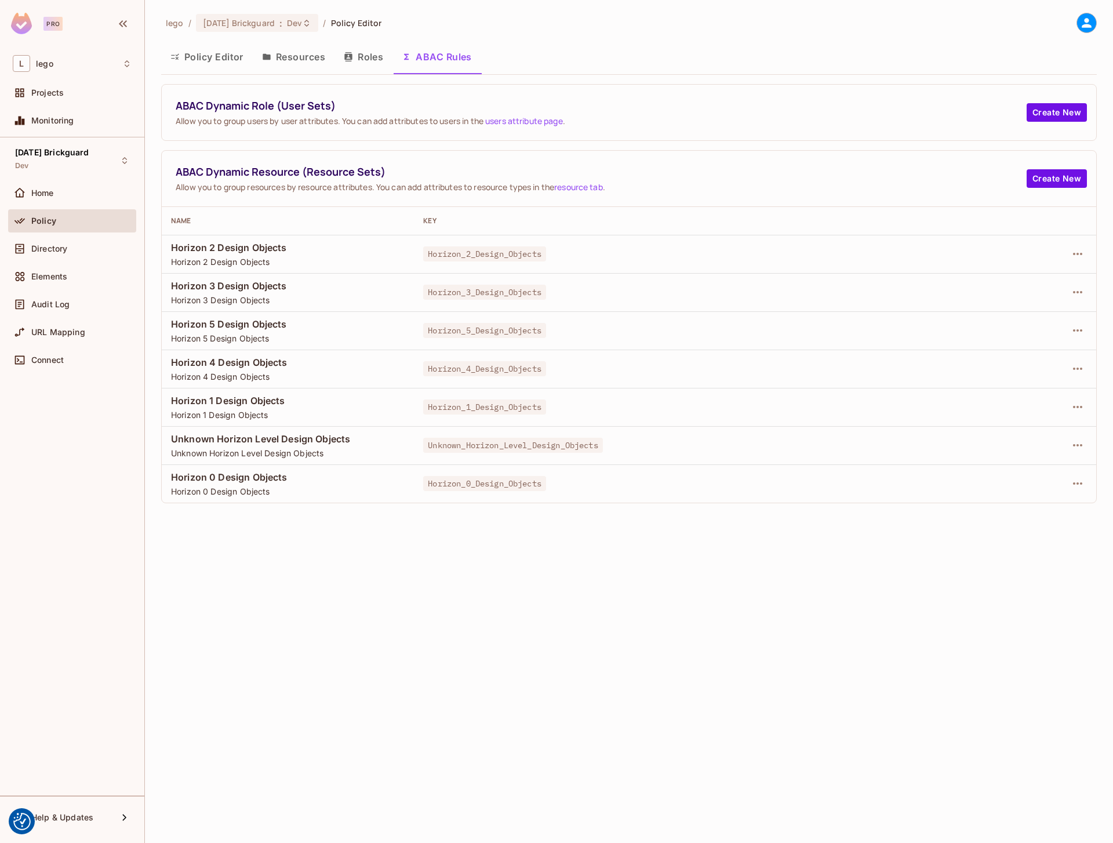
click at [303, 57] on button "Resources" at bounding box center [294, 56] width 82 height 29
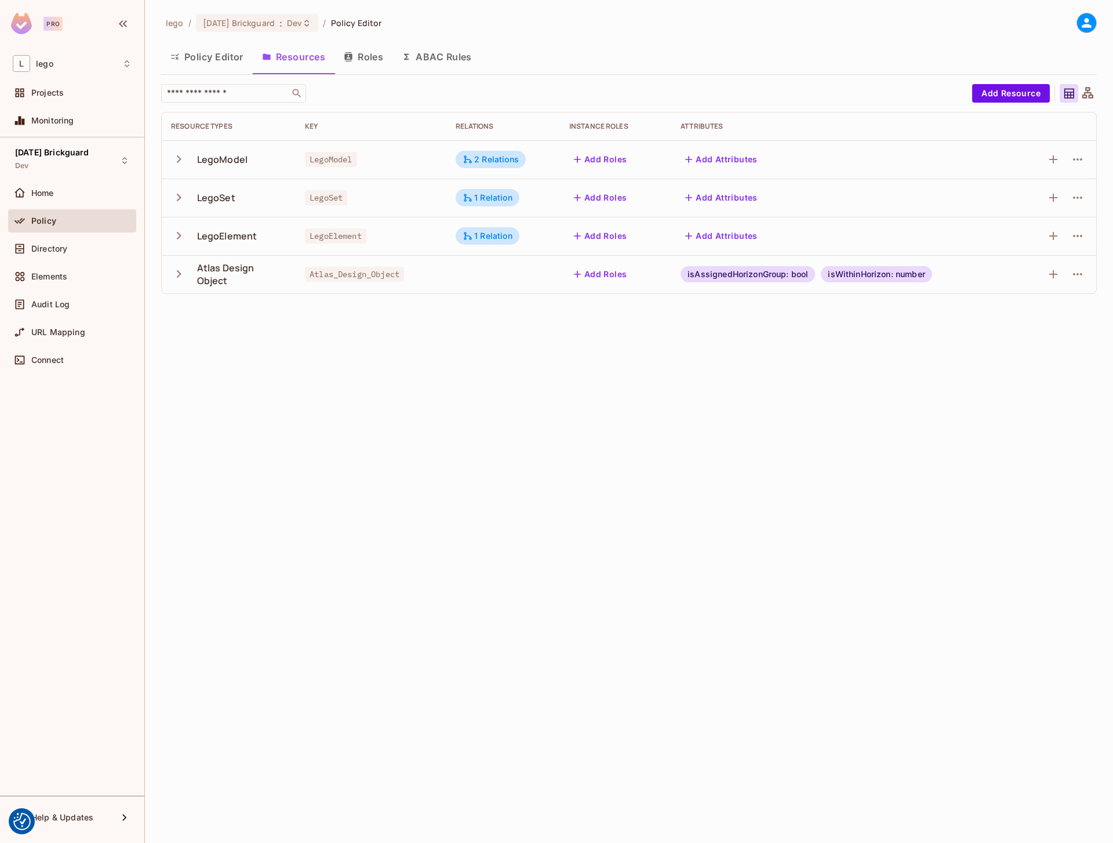
click at [361, 53] on button "Roles" at bounding box center [364, 56] width 58 height 29
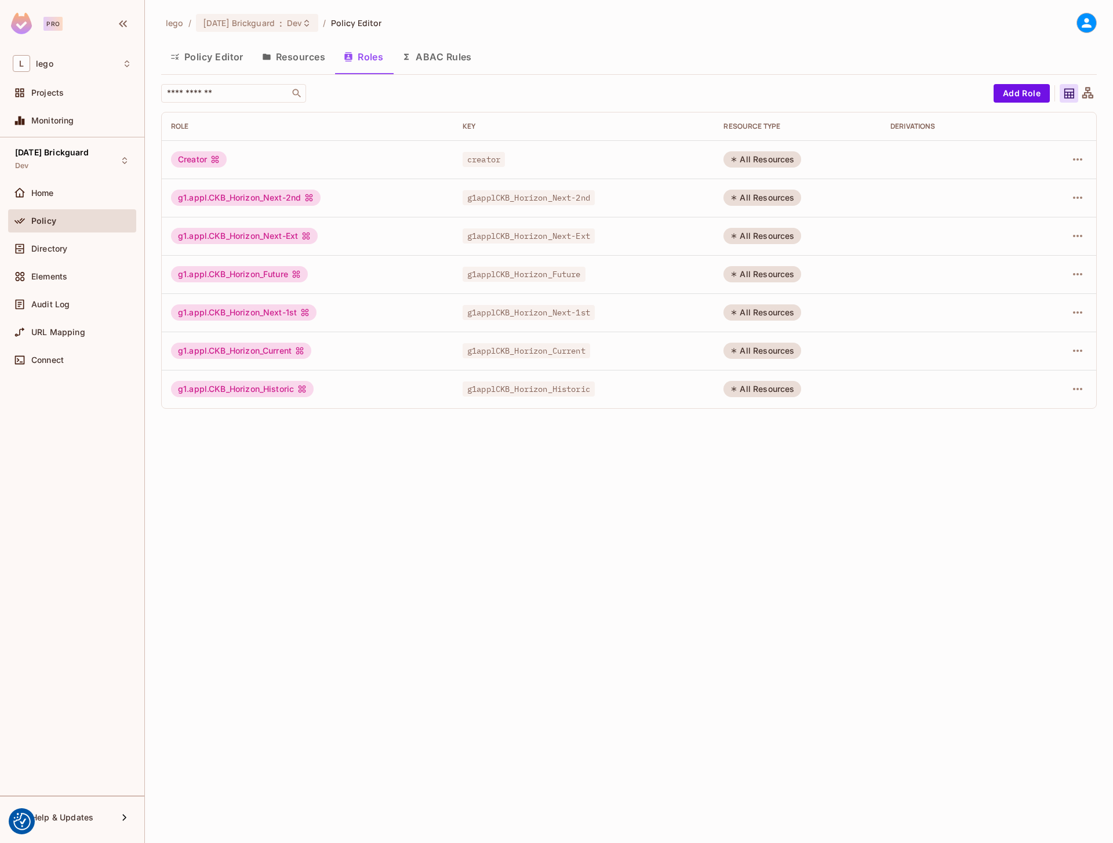
click at [288, 52] on button "Resources" at bounding box center [294, 56] width 82 height 29
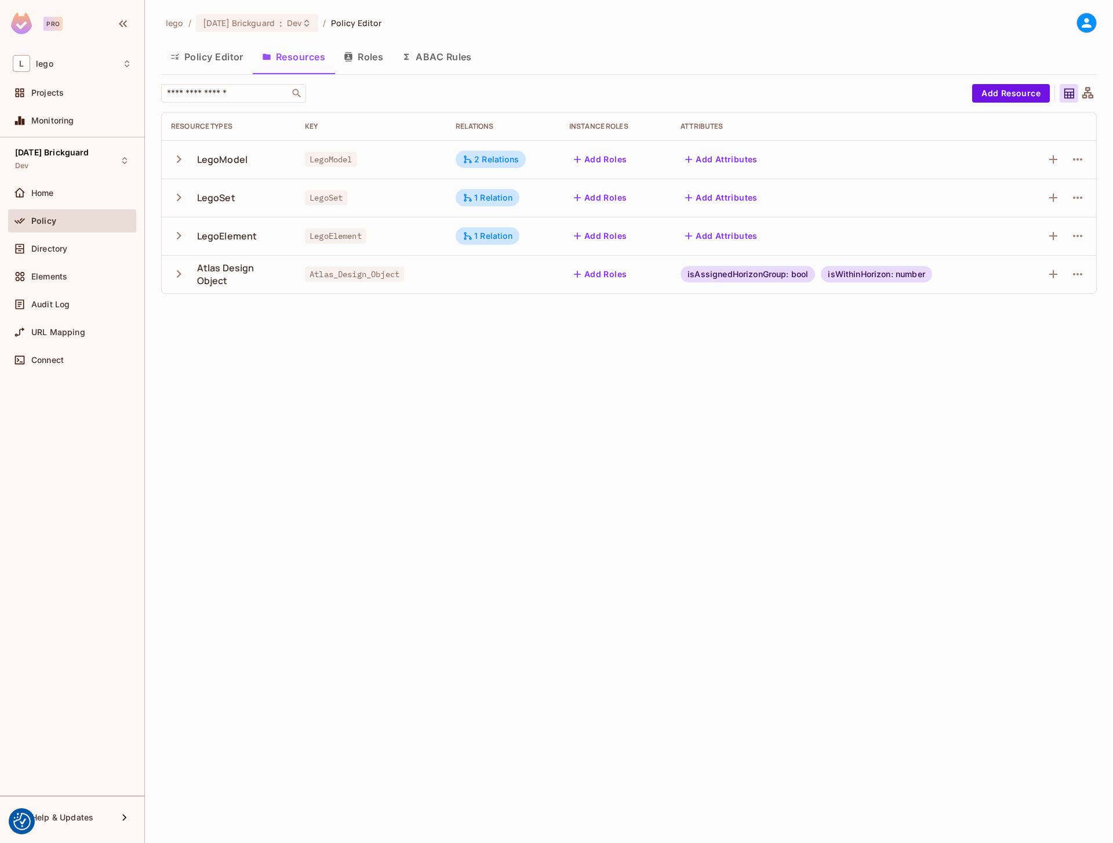
click at [235, 62] on button "Policy Editor" at bounding box center [207, 56] width 92 height 29
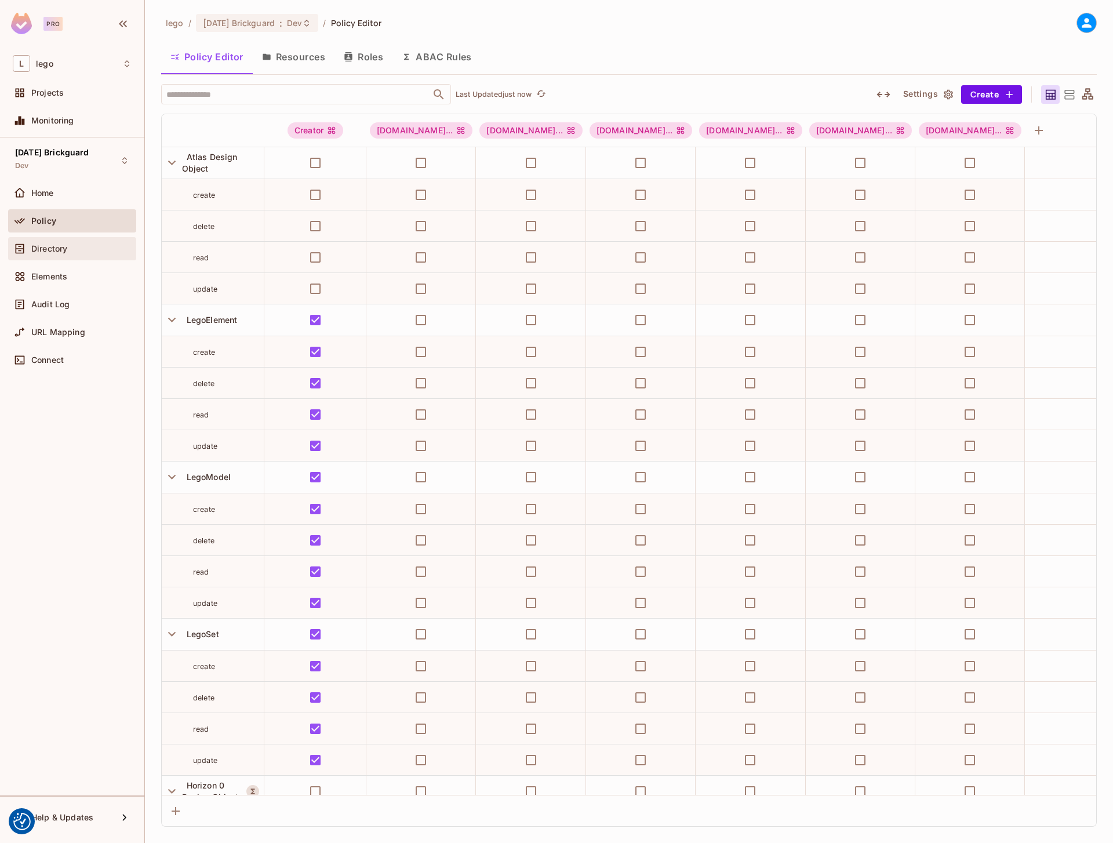
click at [67, 244] on span "Directory" at bounding box center [49, 248] width 36 height 9
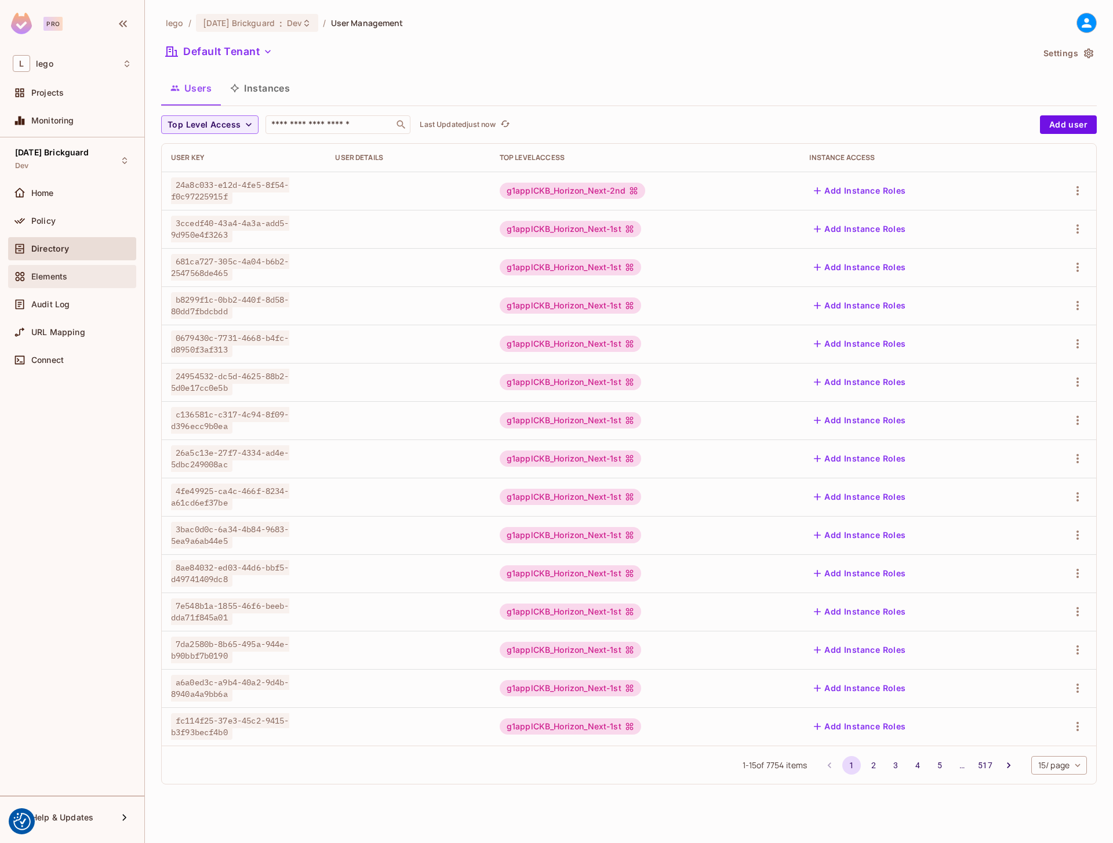
click at [61, 284] on div "Elements" at bounding box center [72, 276] width 128 height 23
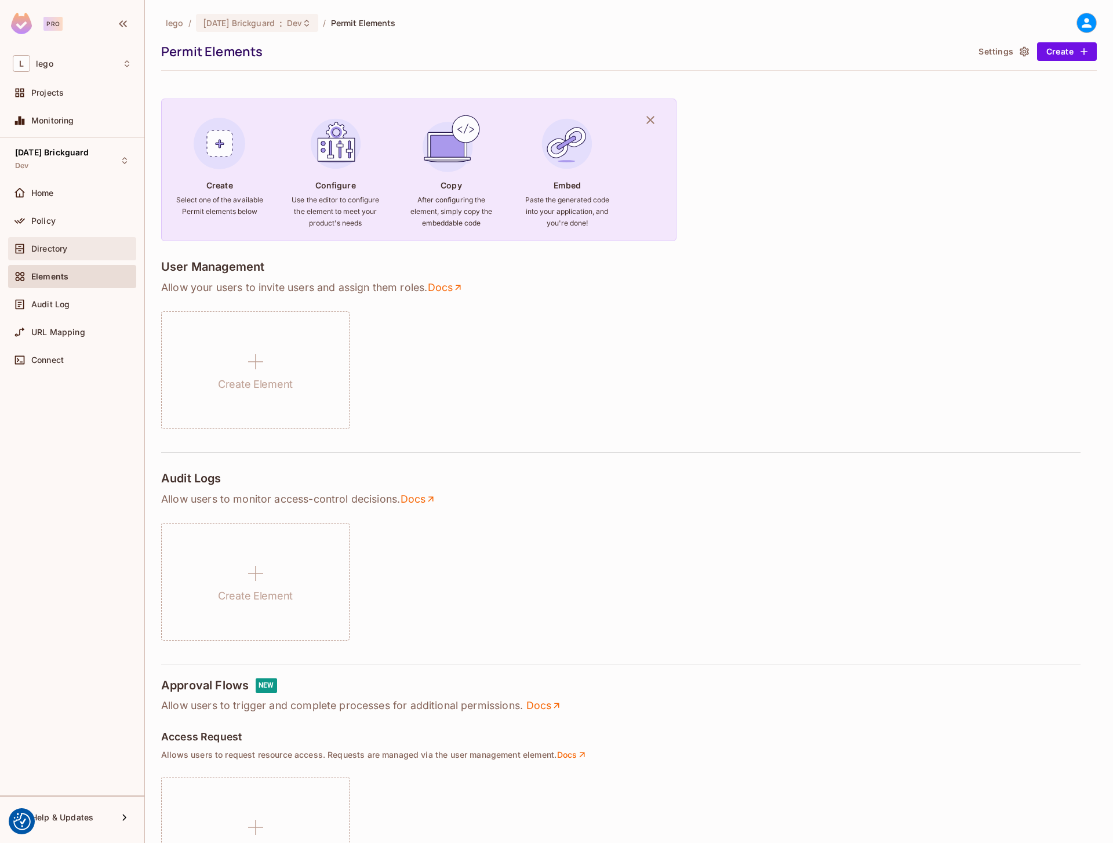
click at [80, 253] on div "Directory" at bounding box center [81, 248] width 100 height 9
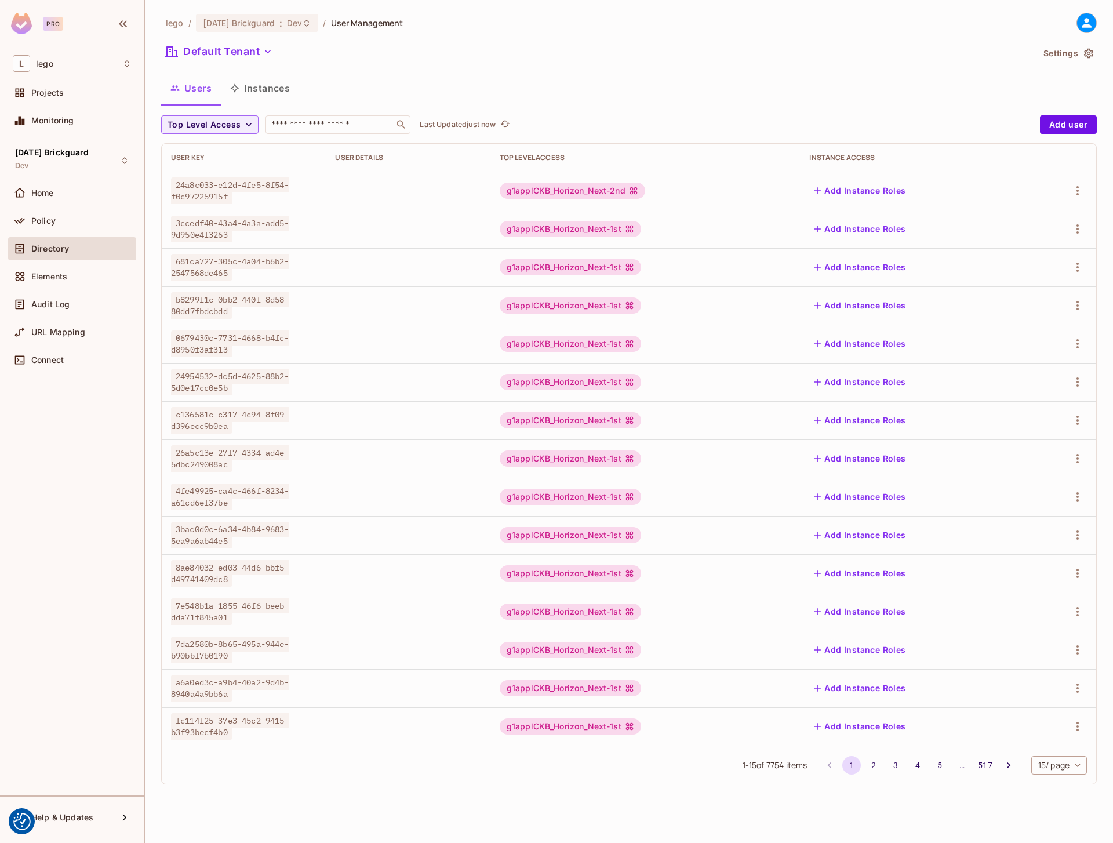
click at [263, 91] on button "Instances" at bounding box center [260, 88] width 78 height 29
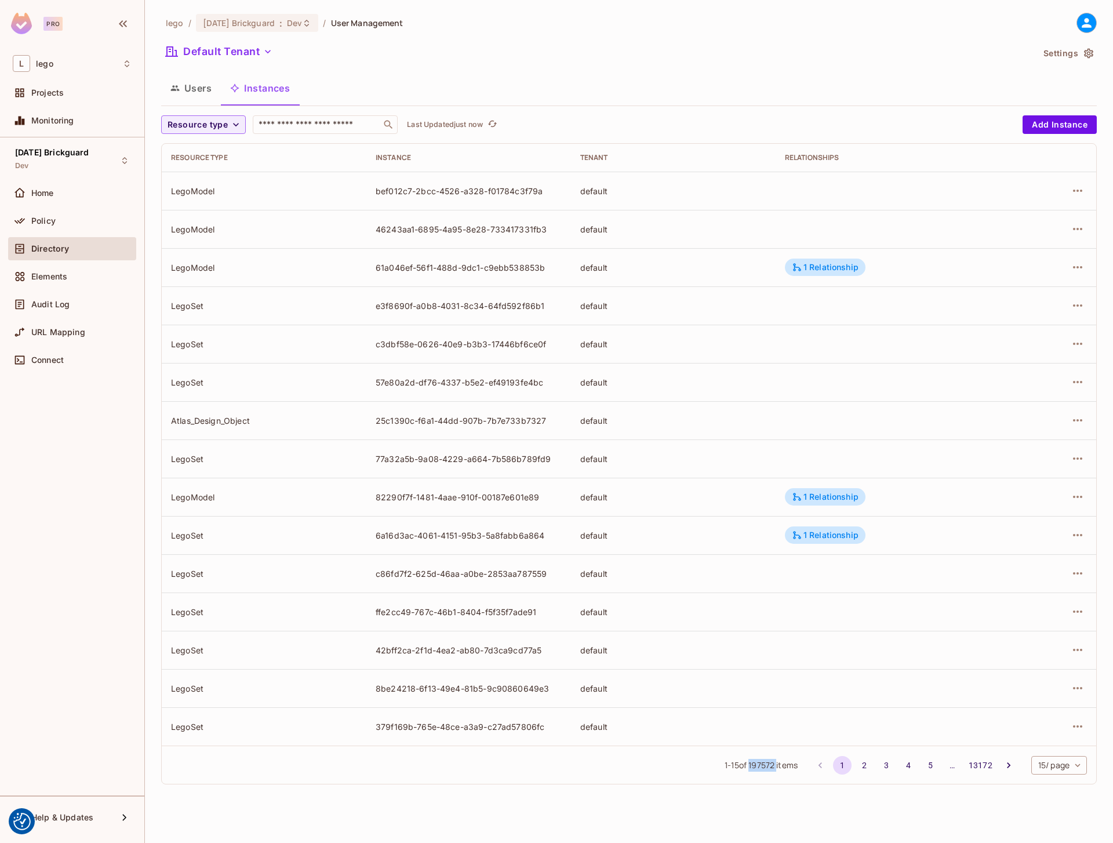
drag, startPoint x: 748, startPoint y: 767, endPoint x: 774, endPoint y: 767, distance: 26.1
click at [774, 767] on span "1 - 15 of 197572 items" at bounding box center [761, 765] width 73 height 13
click at [763, 766] on span "1 - 15 of 197572 items" at bounding box center [761, 765] width 73 height 13
click at [186, 92] on button "Users" at bounding box center [191, 88] width 60 height 29
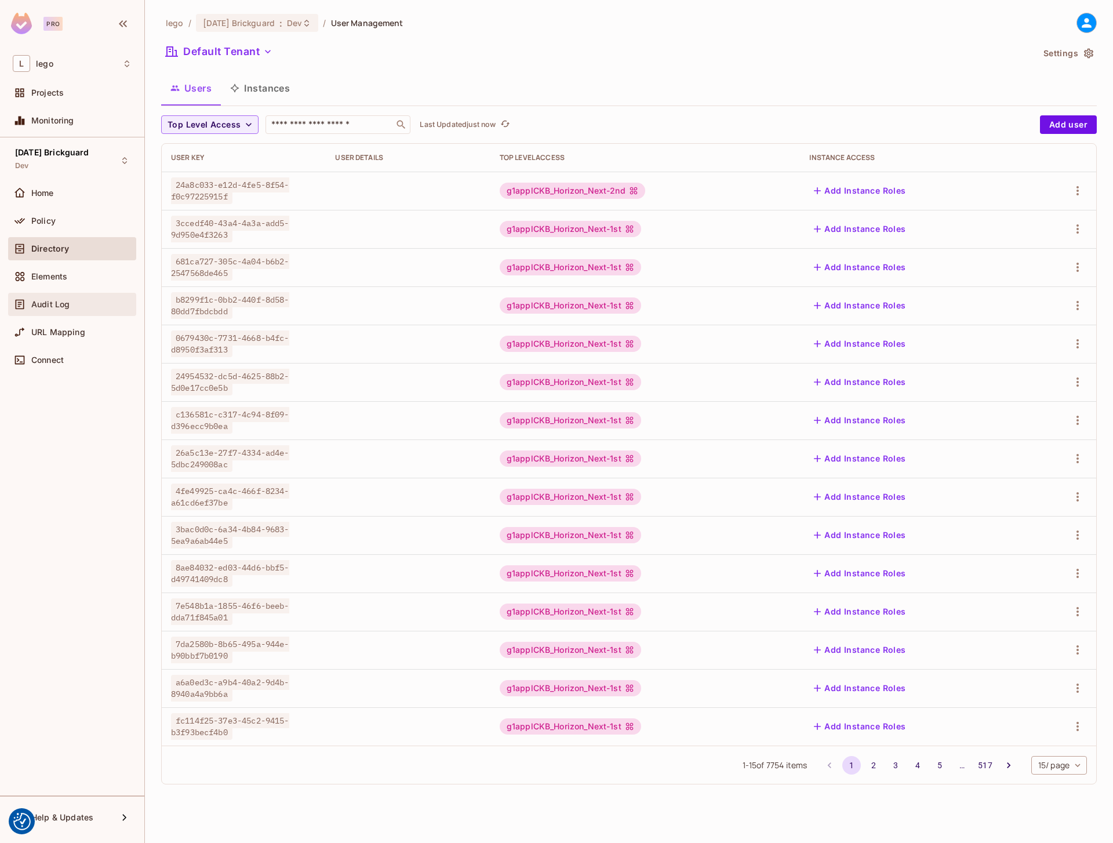
click at [55, 303] on span "Audit Log" at bounding box center [50, 304] width 38 height 9
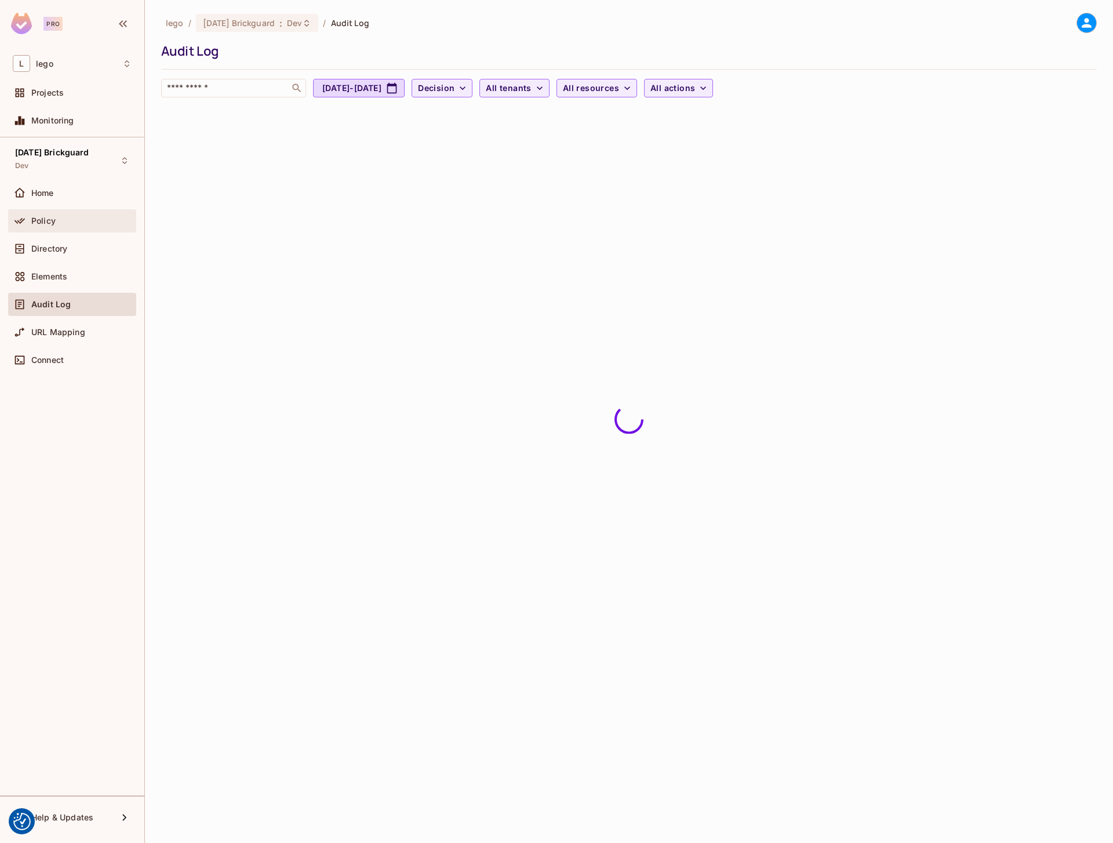
click at [66, 223] on div "Policy" at bounding box center [81, 220] width 100 height 9
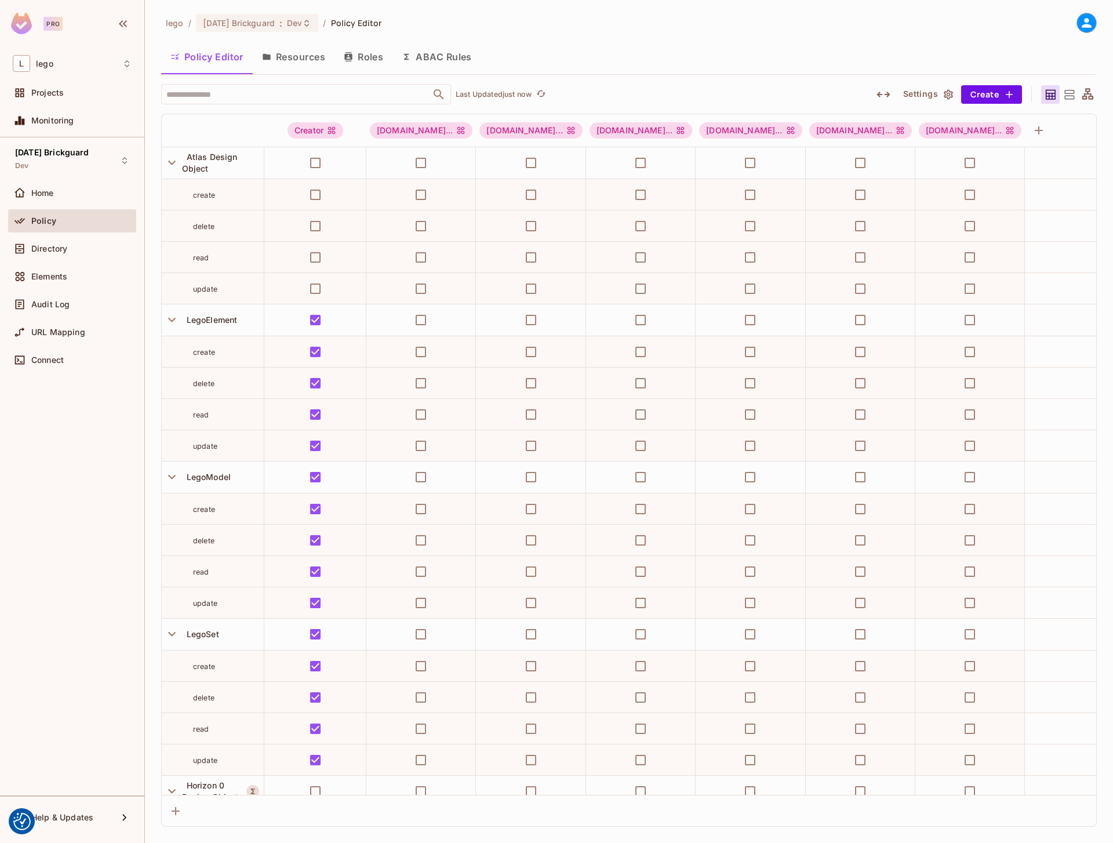
click at [367, 57] on button "Roles" at bounding box center [364, 56] width 58 height 29
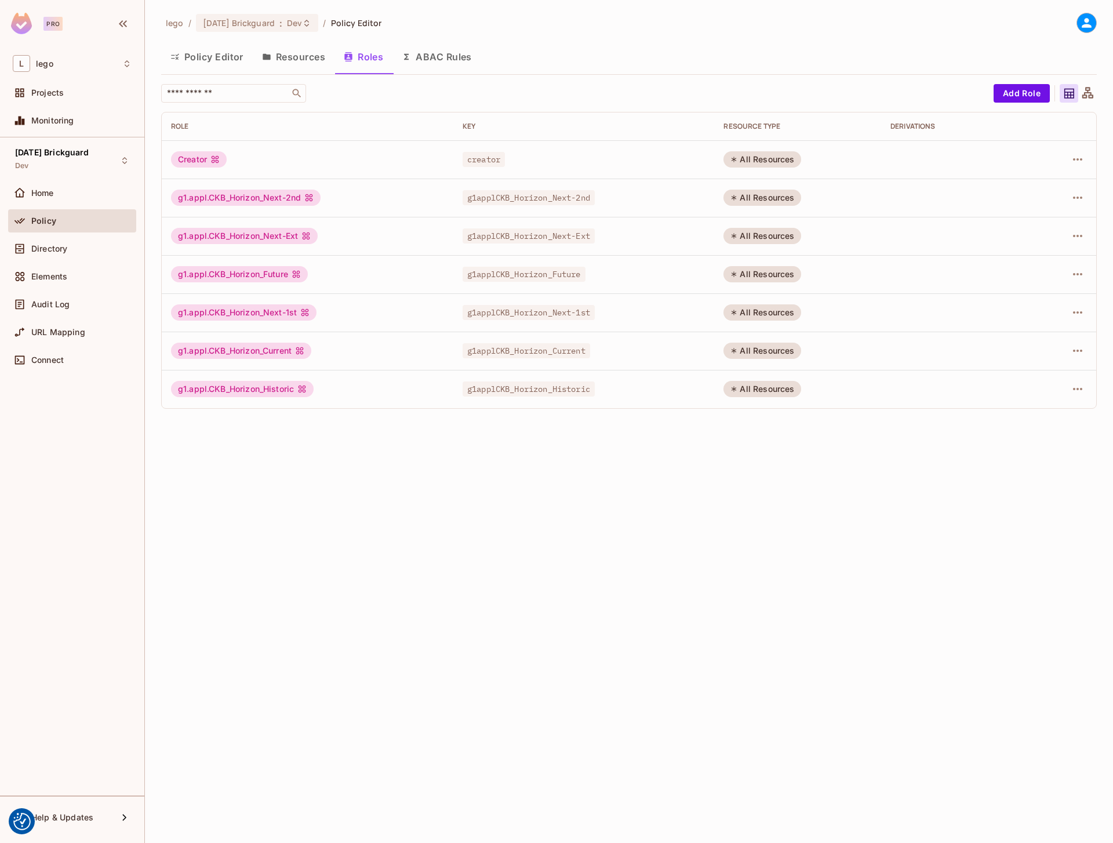
click at [294, 63] on button "Resources" at bounding box center [294, 56] width 82 height 29
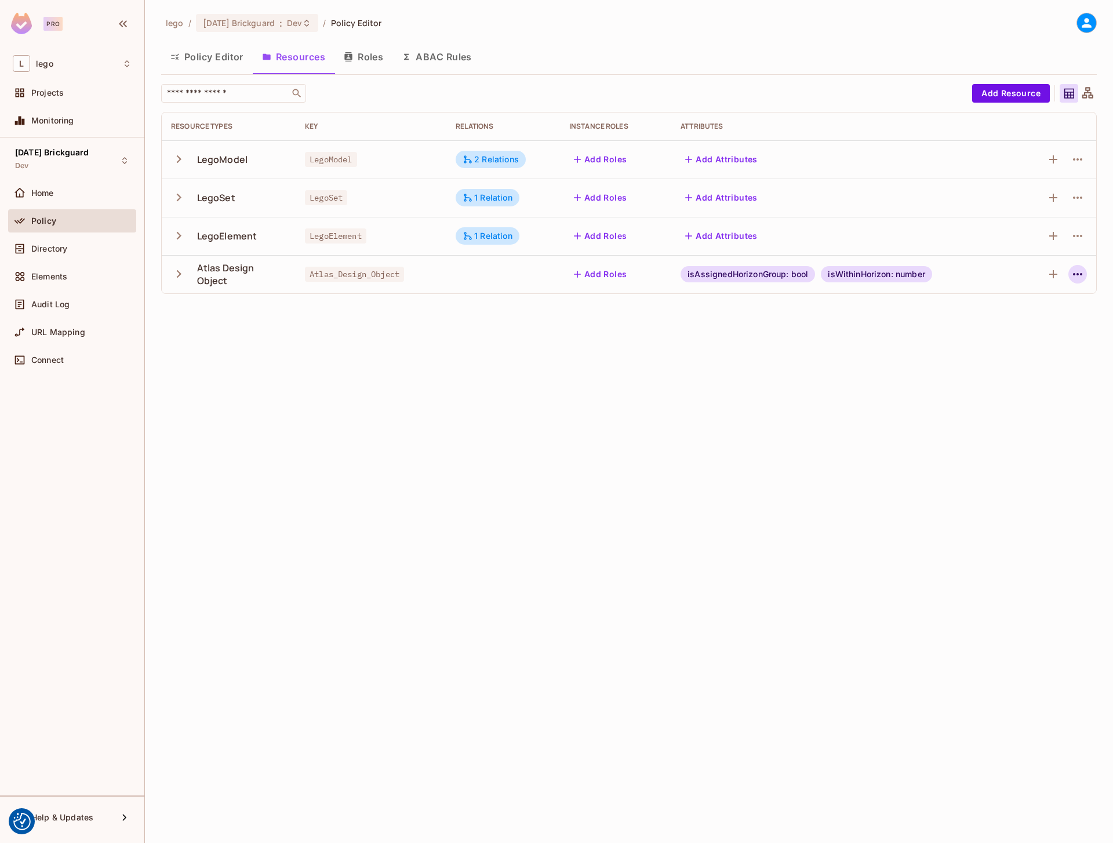
click at [1074, 277] on icon "button" at bounding box center [1078, 274] width 14 height 14
click at [1008, 348] on div "Delete Resource" at bounding box center [1021, 346] width 64 height 12
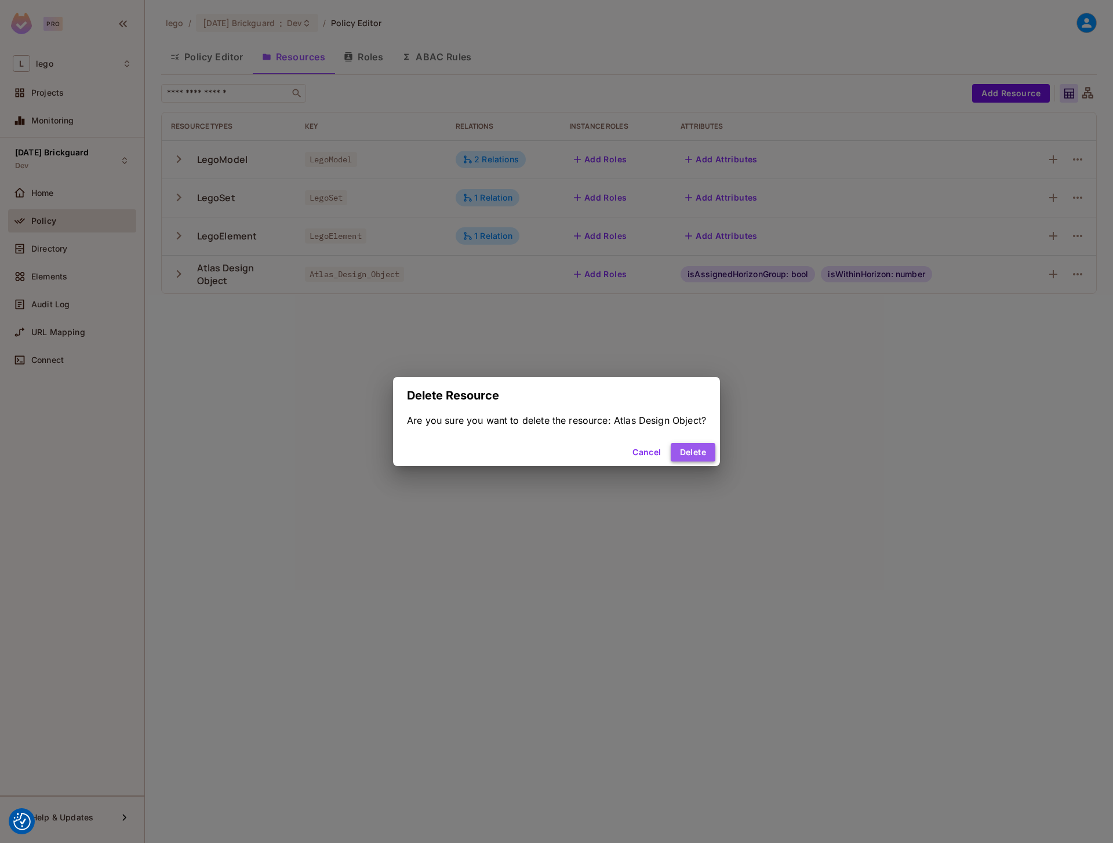
click at [695, 459] on button "Delete" at bounding box center [693, 452] width 45 height 19
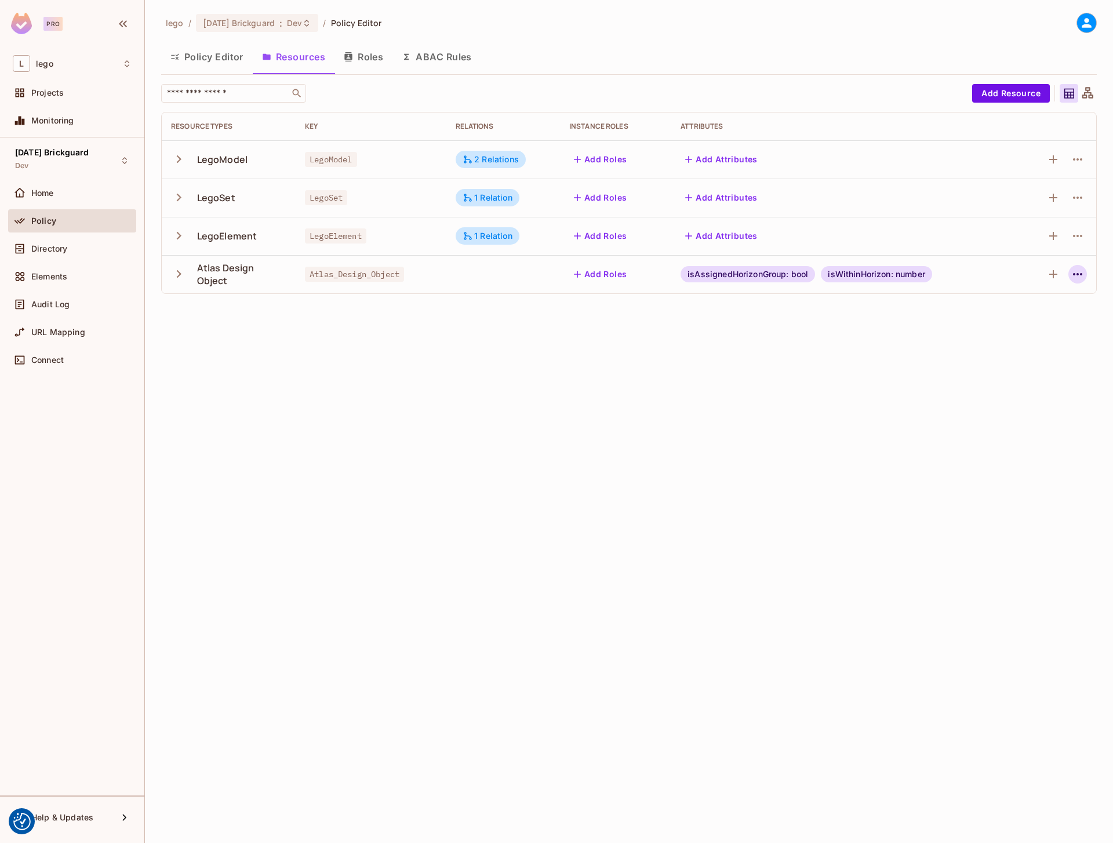
click at [1079, 274] on icon "button" at bounding box center [1077, 274] width 9 height 2
click at [936, 353] on div "lego / [DATE] Brickguard : Dev / Policy Editor Policy Editor Resources Roles AB…" at bounding box center [629, 421] width 968 height 843
click at [879, 432] on div "lego / [DATE] Brickguard : Dev / Policy Editor Policy Editor Resources Roles AB…" at bounding box center [629, 421] width 968 height 843
click at [498, 159] on div "2 Relations" at bounding box center [491, 159] width 56 height 10
click at [564, 63] on div at bounding box center [556, 421] width 1113 height 843
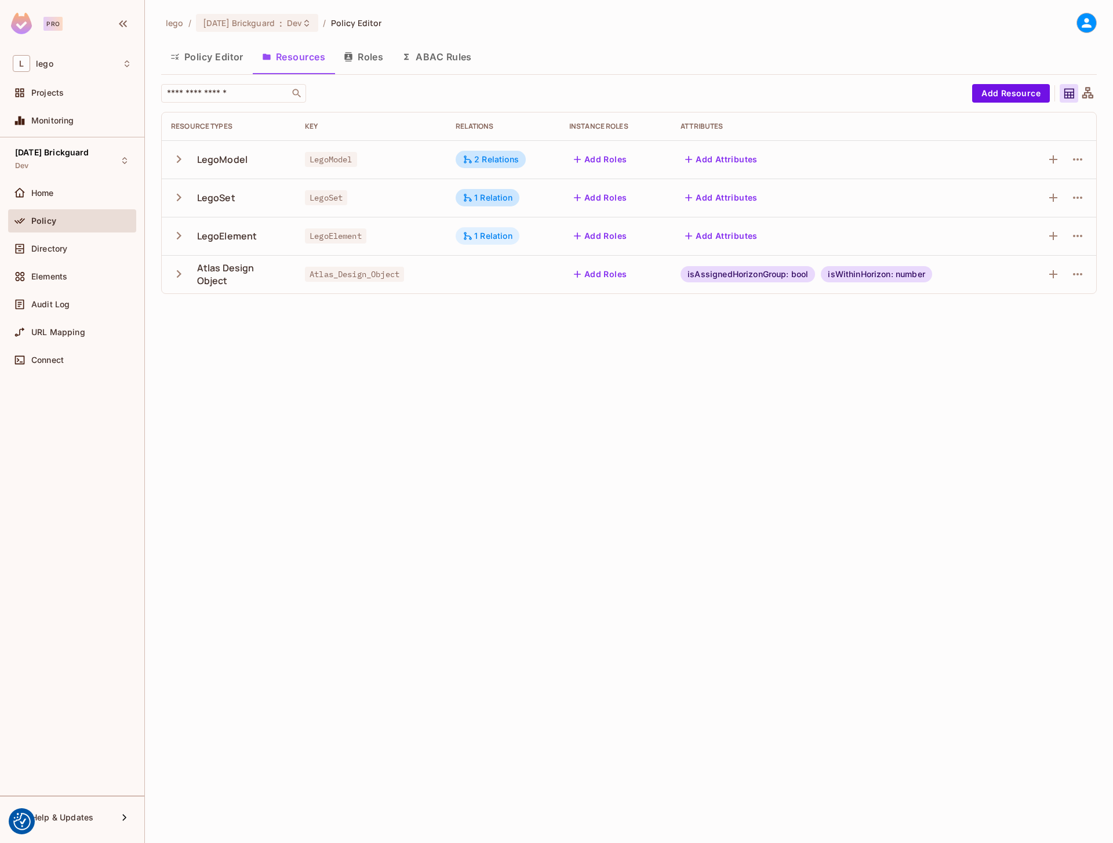
click at [492, 232] on div "1 Relation" at bounding box center [488, 236] width 50 height 10
click at [492, 199] on div at bounding box center [556, 421] width 1113 height 843
click at [486, 197] on div "1 Relation" at bounding box center [488, 198] width 50 height 10
click at [488, 369] on div at bounding box center [556, 421] width 1113 height 843
click at [434, 60] on button "ABAC Rules" at bounding box center [437, 56] width 89 height 29
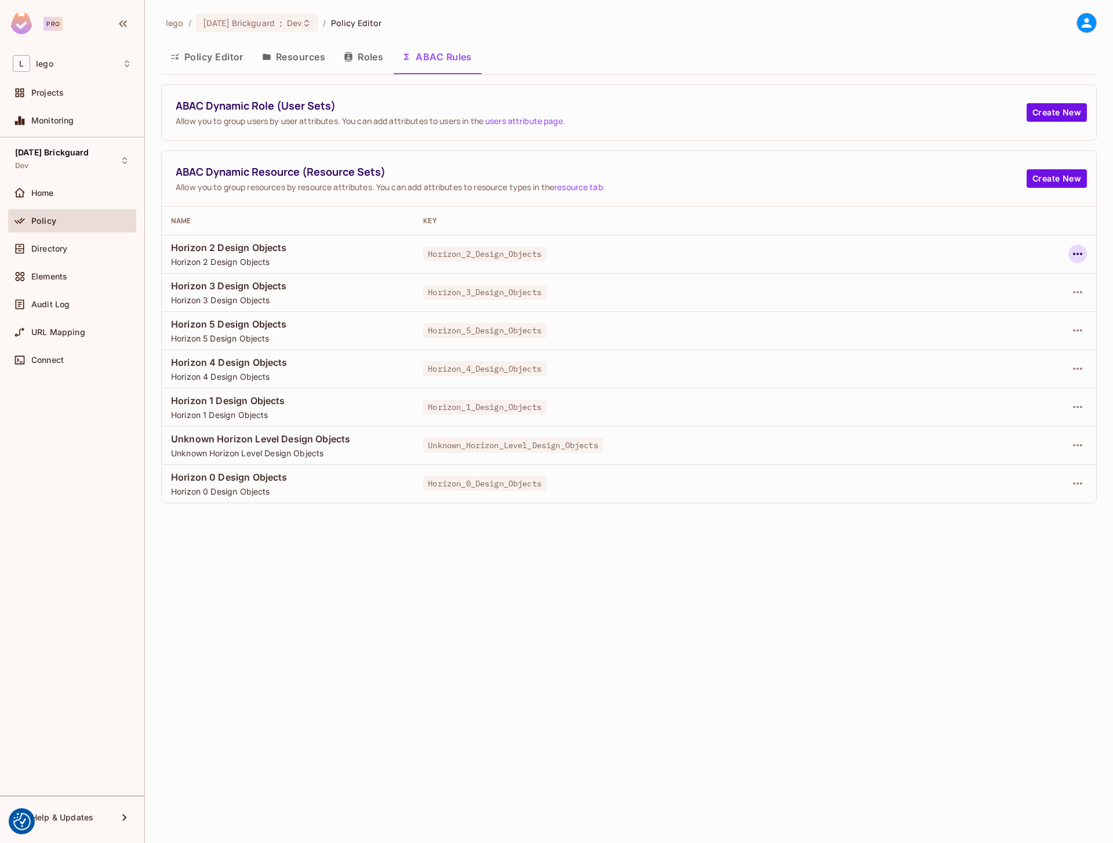
click at [1076, 252] on icon "button" at bounding box center [1078, 254] width 14 height 14
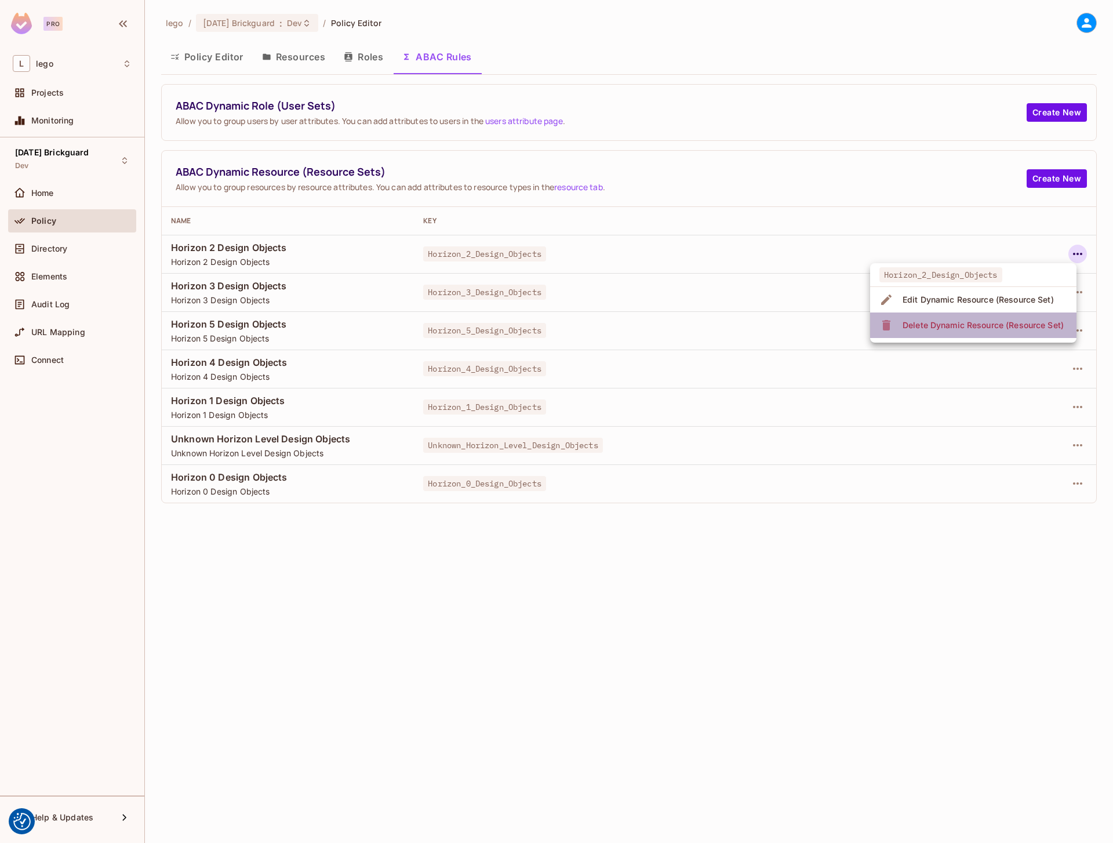
click at [991, 330] on div "Delete Dynamic Resource (Resource Set)" at bounding box center [983, 326] width 161 height 12
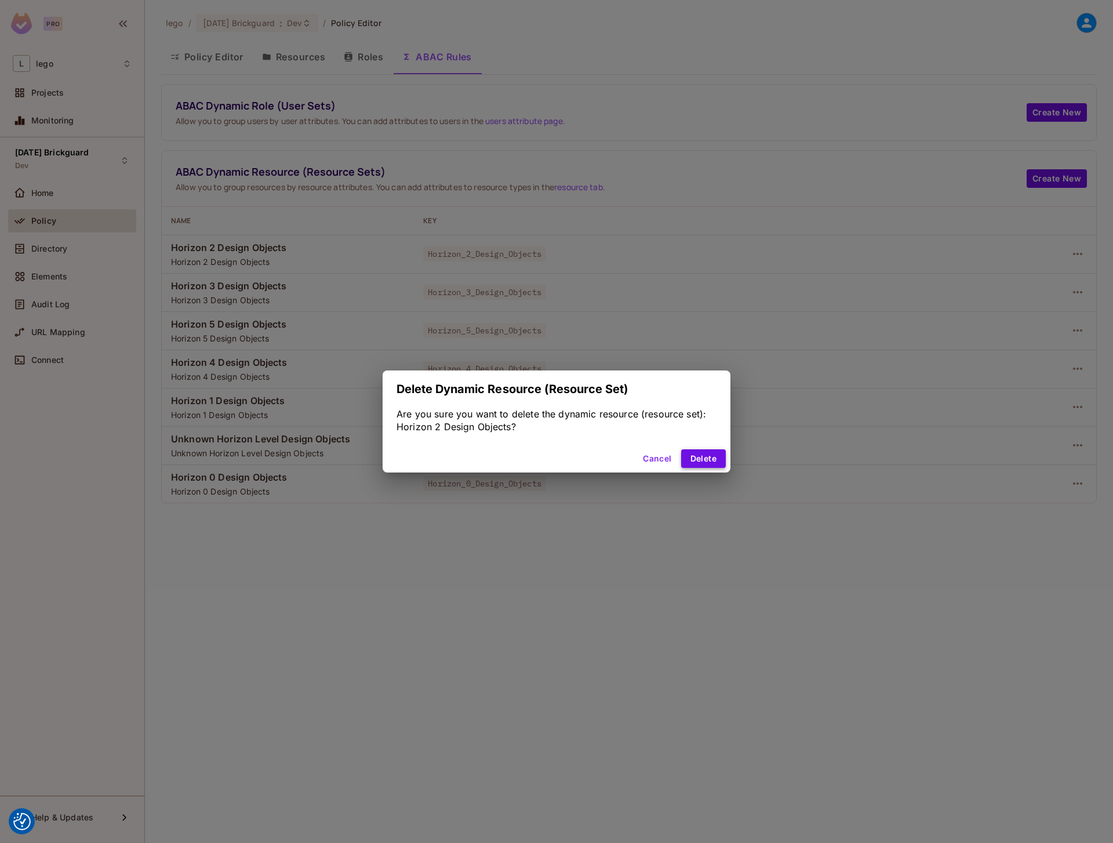
click at [696, 456] on button "Delete" at bounding box center [703, 458] width 45 height 19
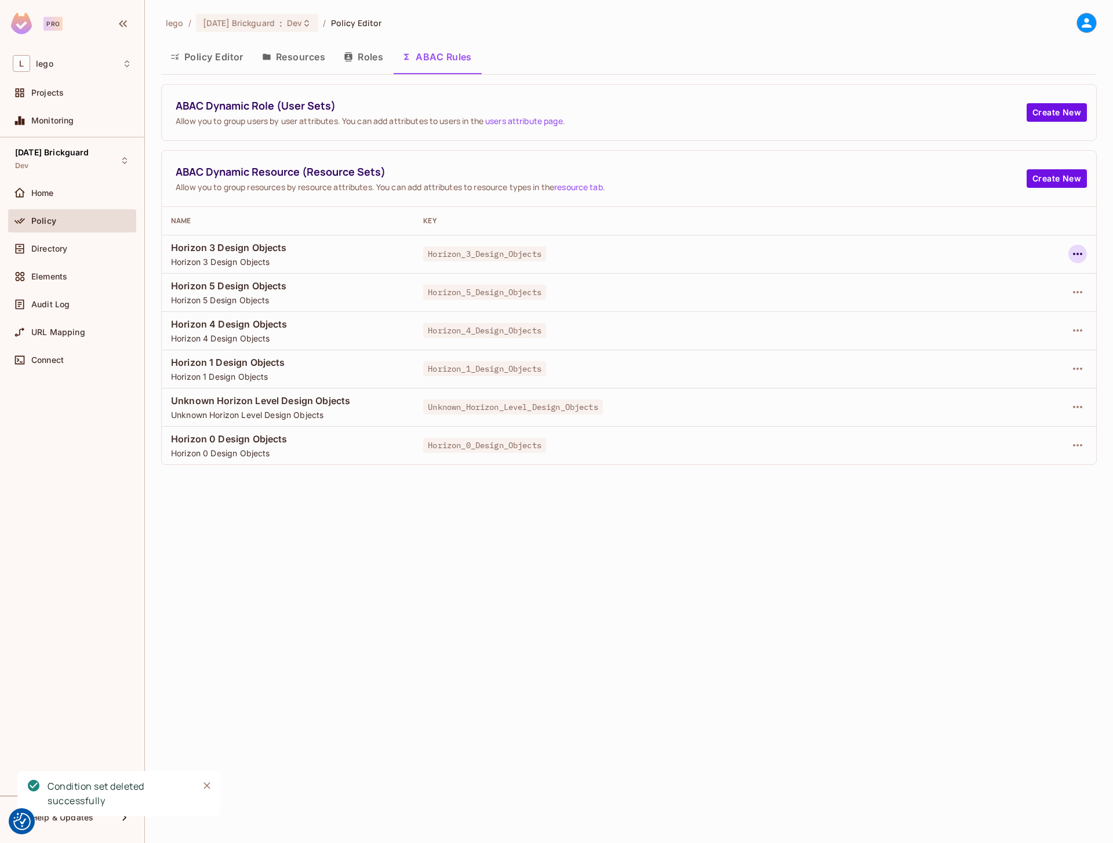
click at [1076, 257] on icon "button" at bounding box center [1078, 254] width 14 height 14
click at [1022, 320] on div "Delete Dynamic Resource (Resource Set)" at bounding box center [983, 326] width 161 height 12
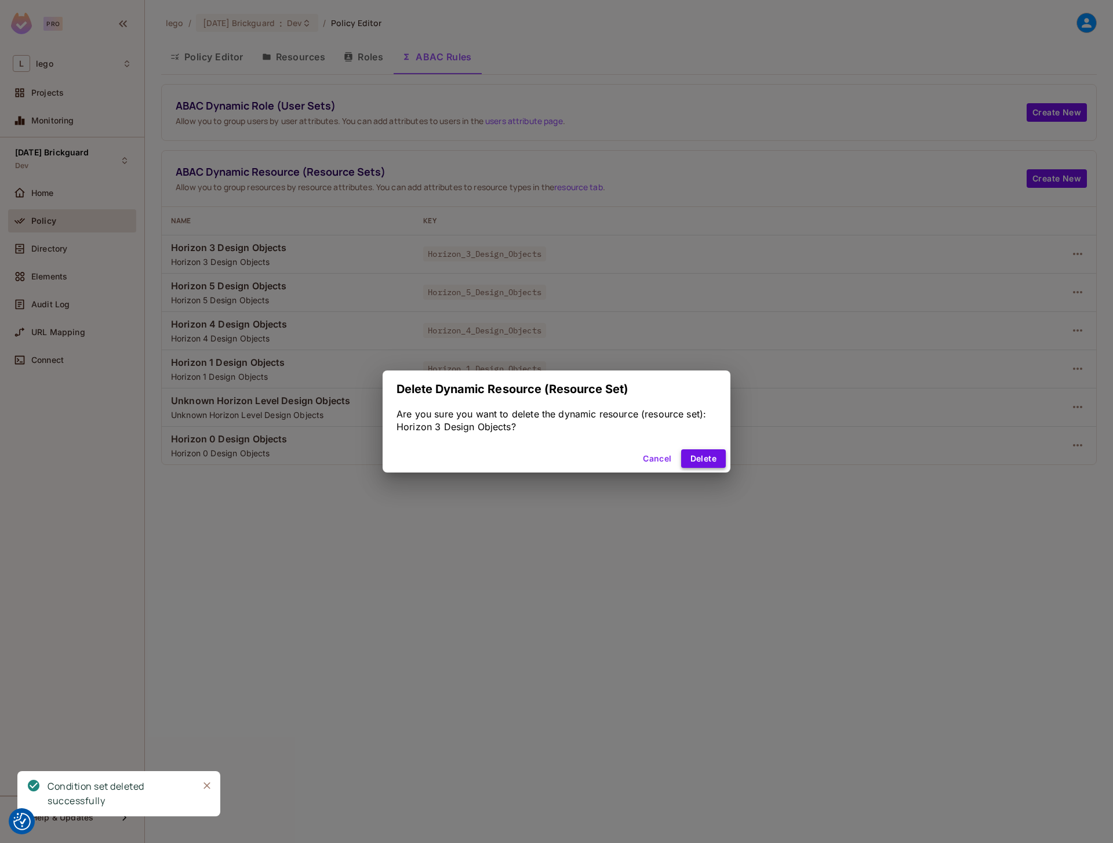
click at [713, 458] on button "Delete" at bounding box center [703, 458] width 45 height 19
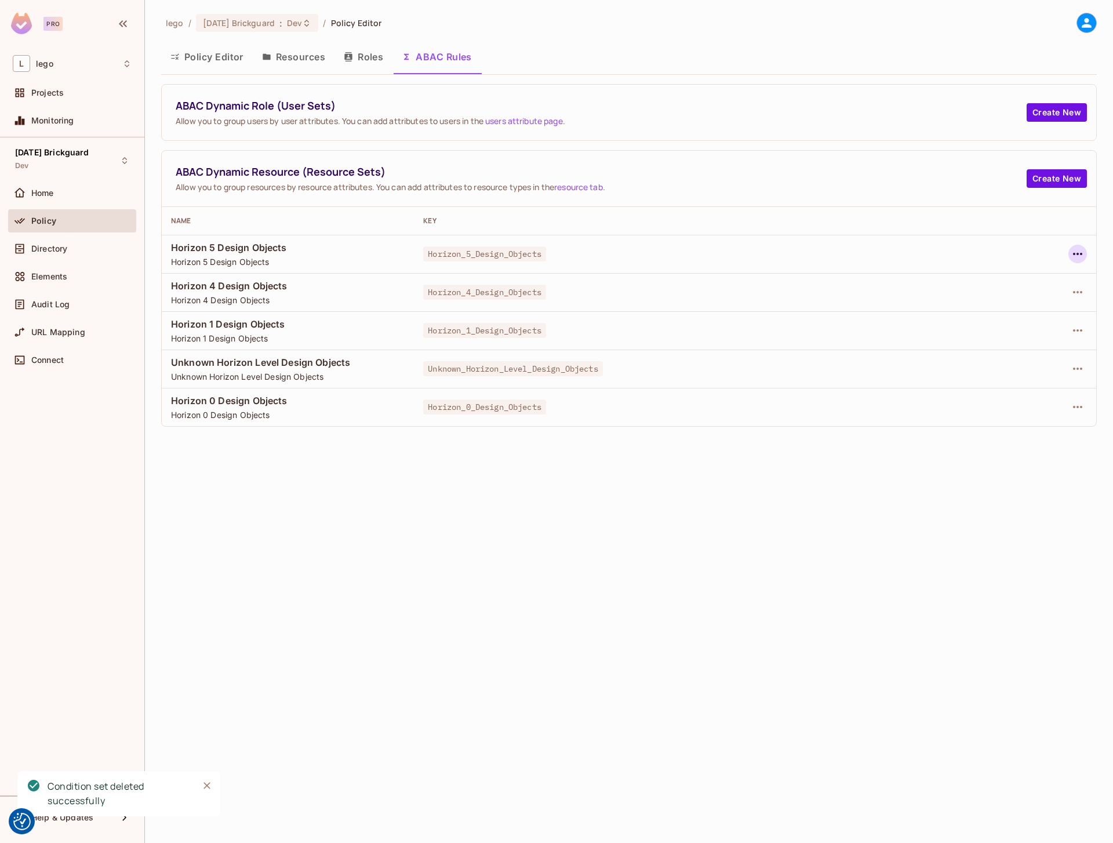
click at [1076, 256] on icon "button" at bounding box center [1078, 254] width 14 height 14
click at [992, 321] on div "Delete Dynamic Resource (Resource Set)" at bounding box center [983, 326] width 161 height 12
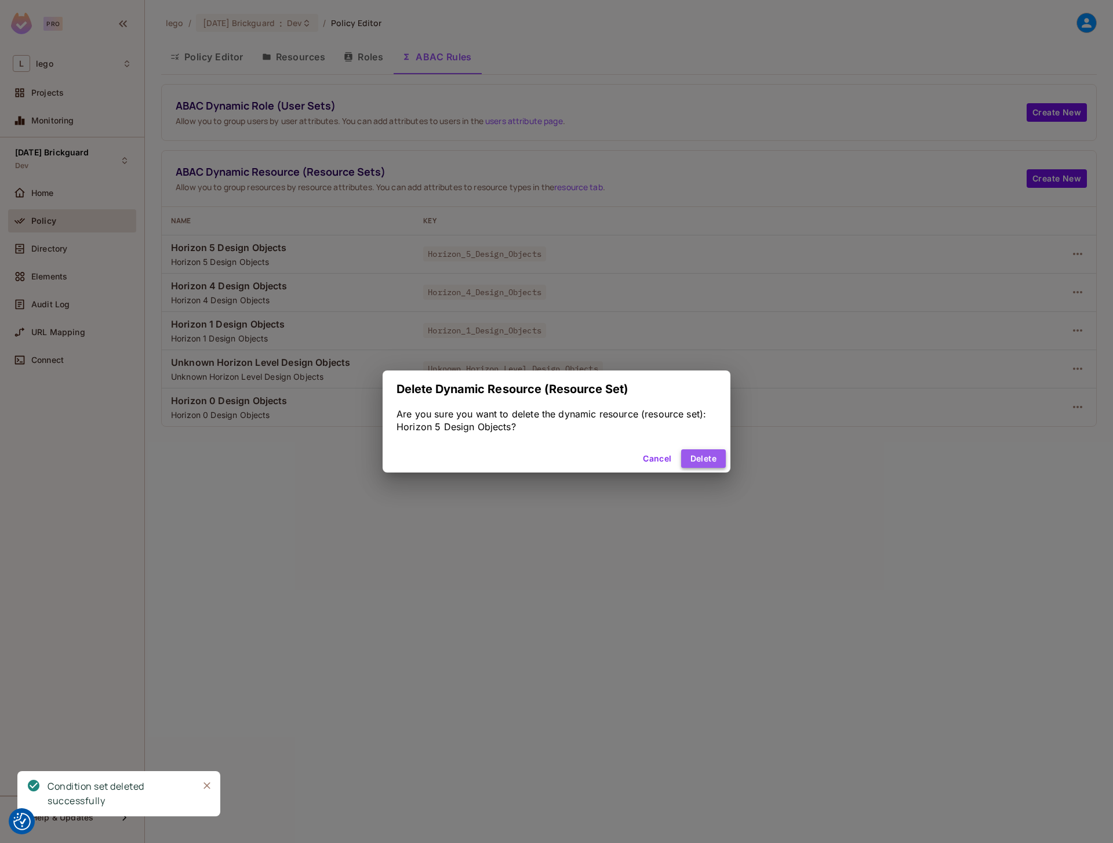
click at [709, 455] on button "Delete" at bounding box center [703, 458] width 45 height 19
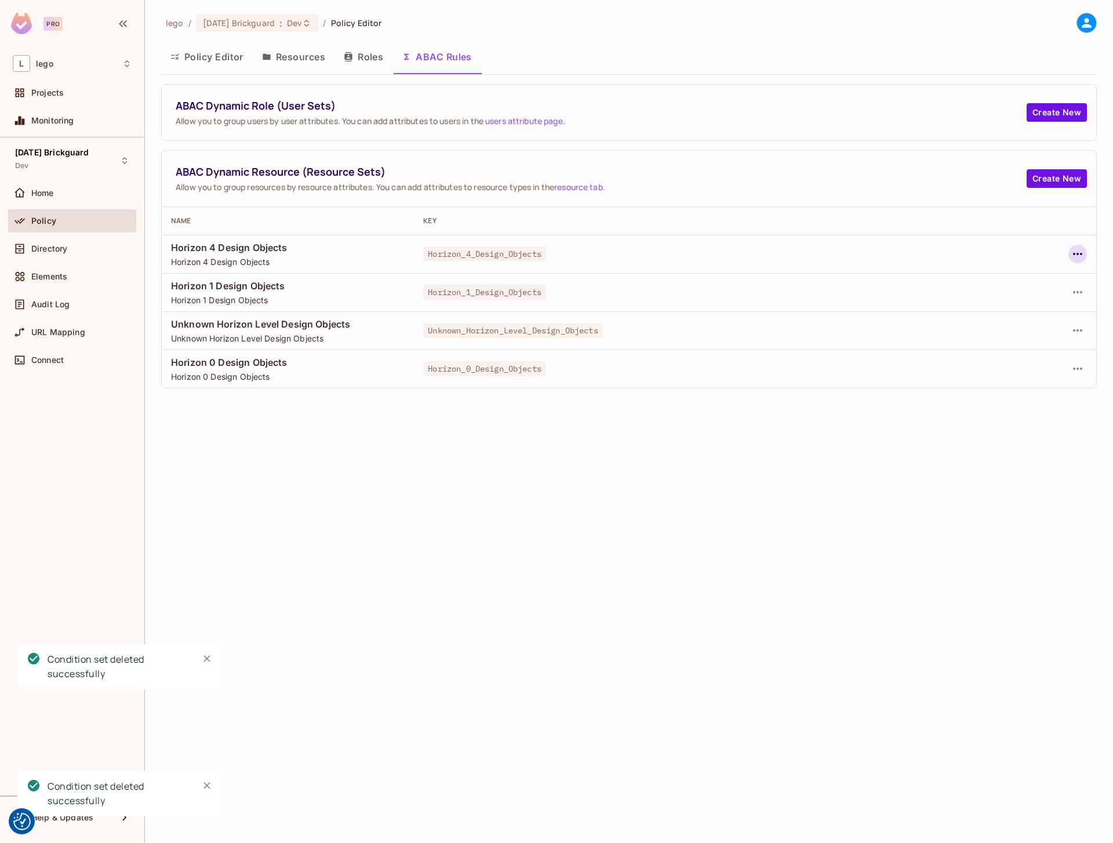
click at [1082, 253] on icon "button" at bounding box center [1077, 254] width 9 height 2
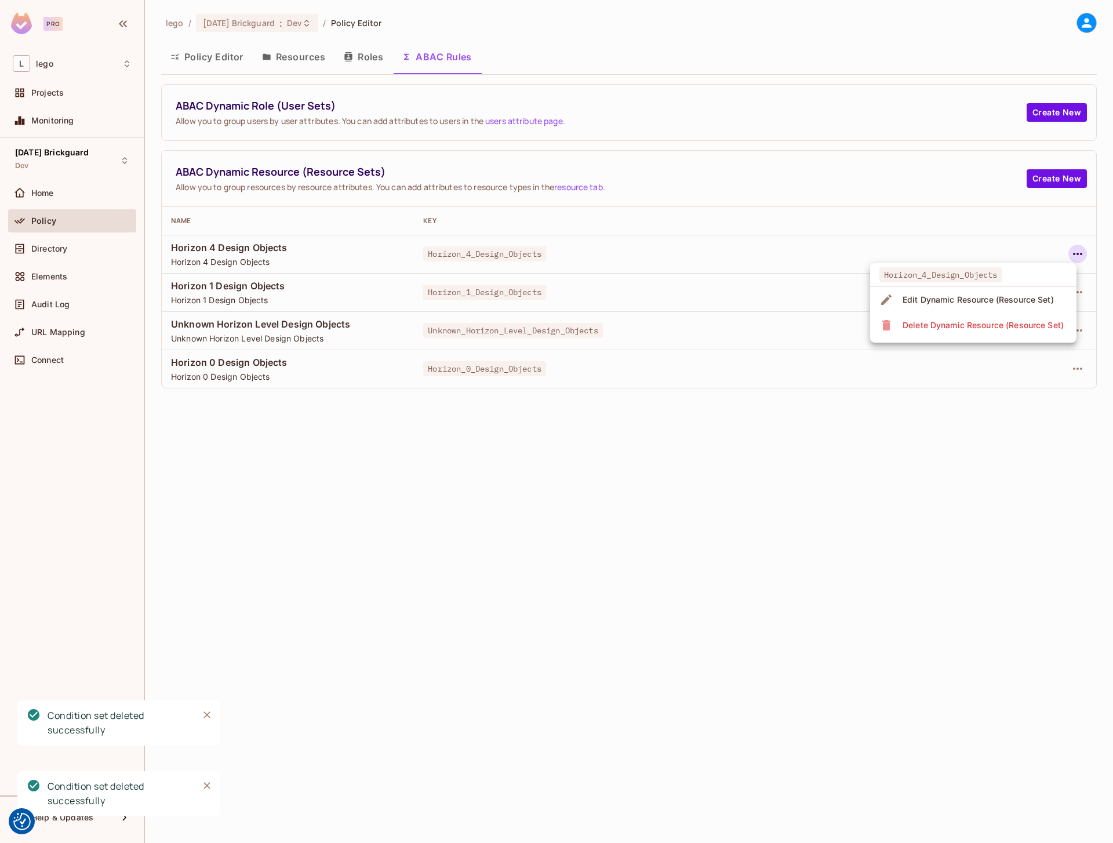
click at [962, 329] on div "Delete Dynamic Resource (Resource Set)" at bounding box center [983, 326] width 161 height 12
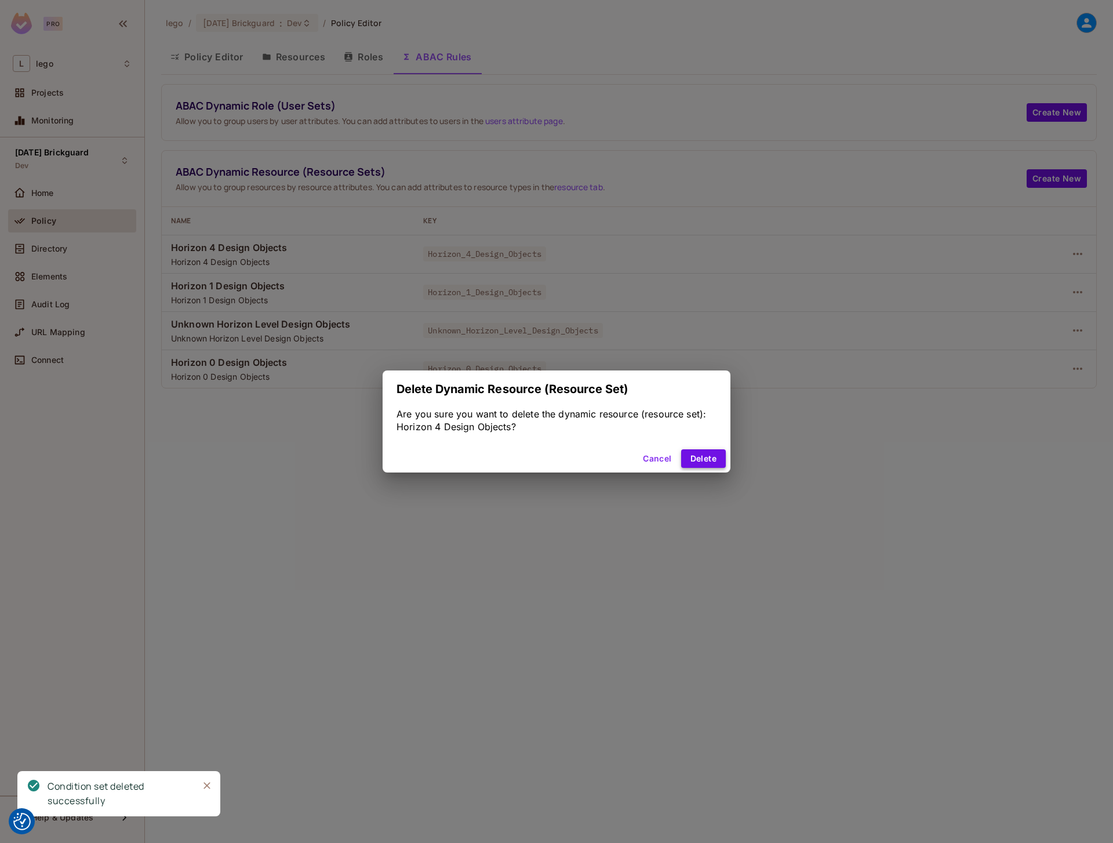
click at [713, 456] on button "Delete" at bounding box center [703, 458] width 45 height 19
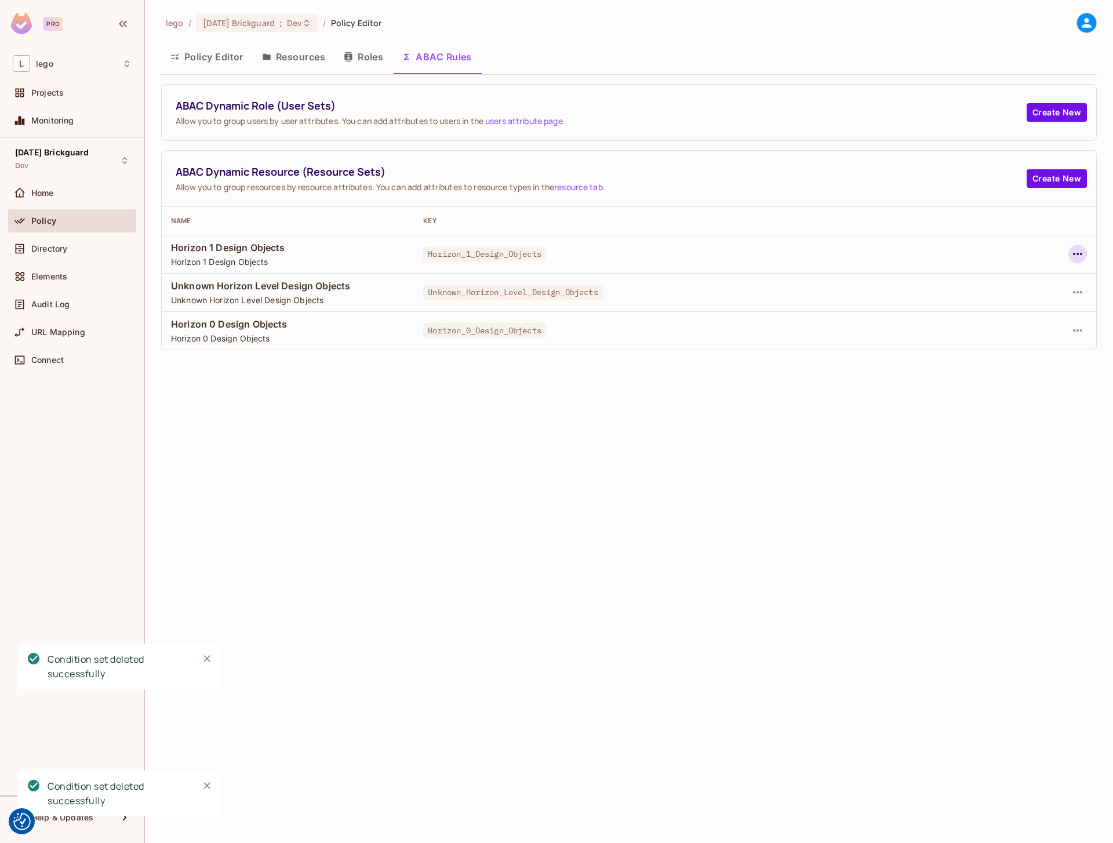
click at [1077, 259] on icon "button" at bounding box center [1078, 254] width 14 height 14
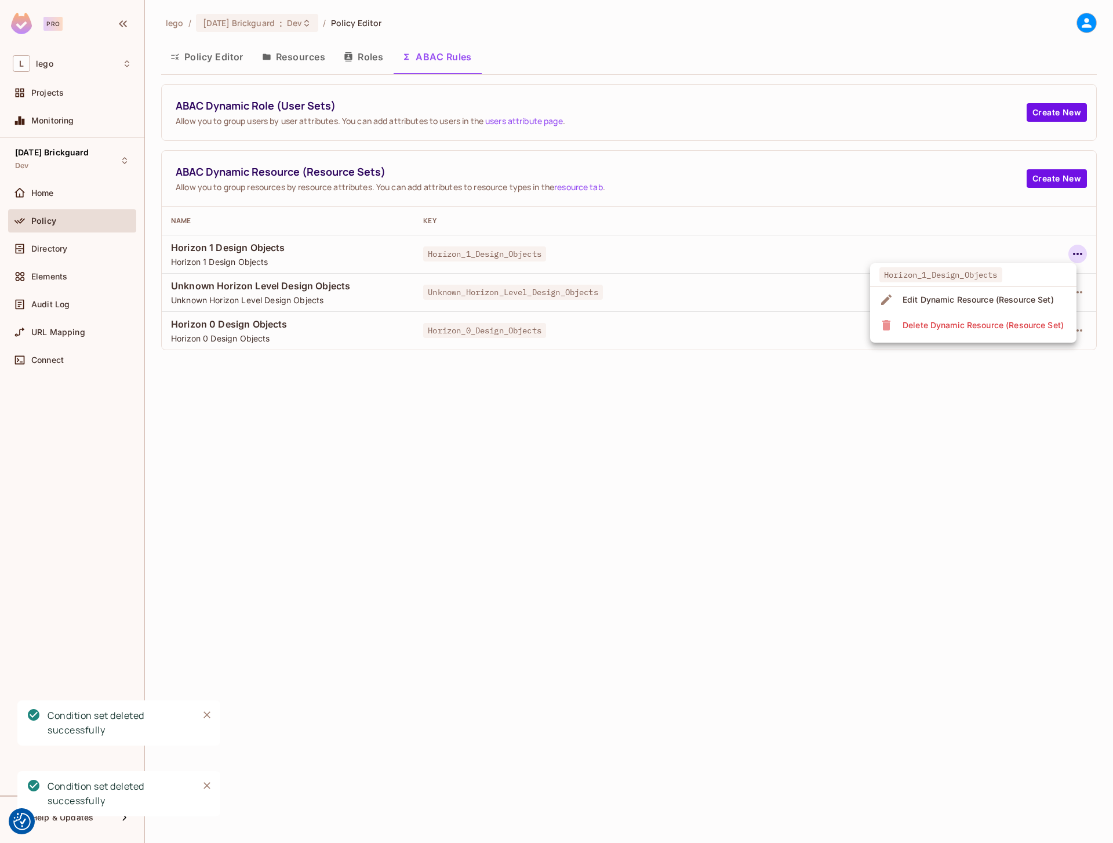
click at [980, 327] on div "Delete Dynamic Resource (Resource Set)" at bounding box center [983, 326] width 161 height 12
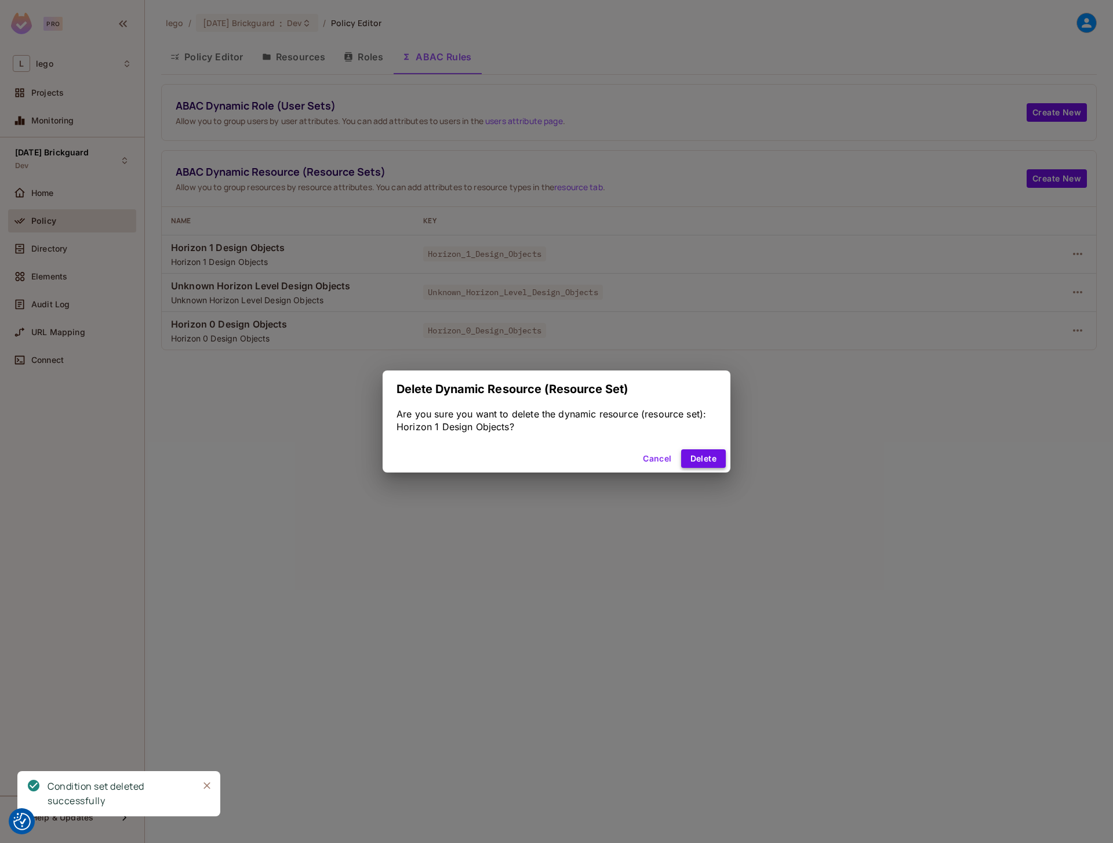
click at [694, 467] on button "Delete" at bounding box center [703, 458] width 45 height 19
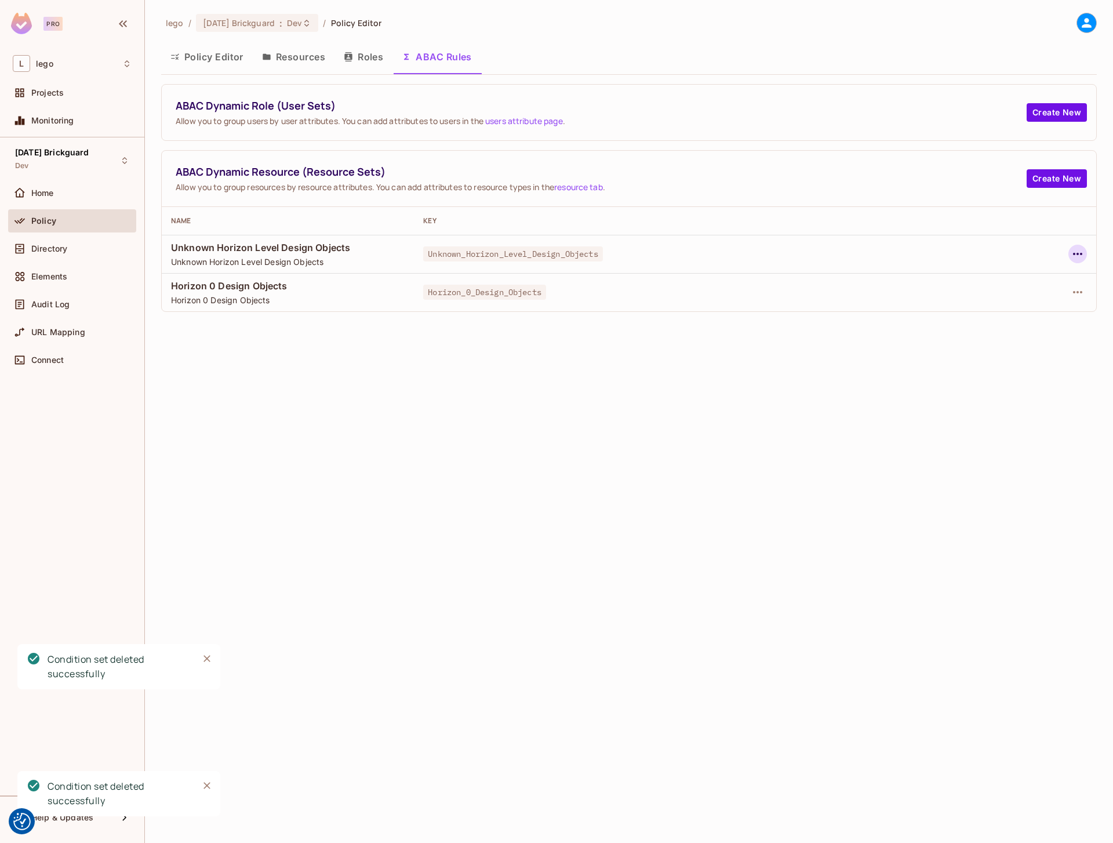
click at [1076, 257] on icon "button" at bounding box center [1078, 254] width 14 height 14
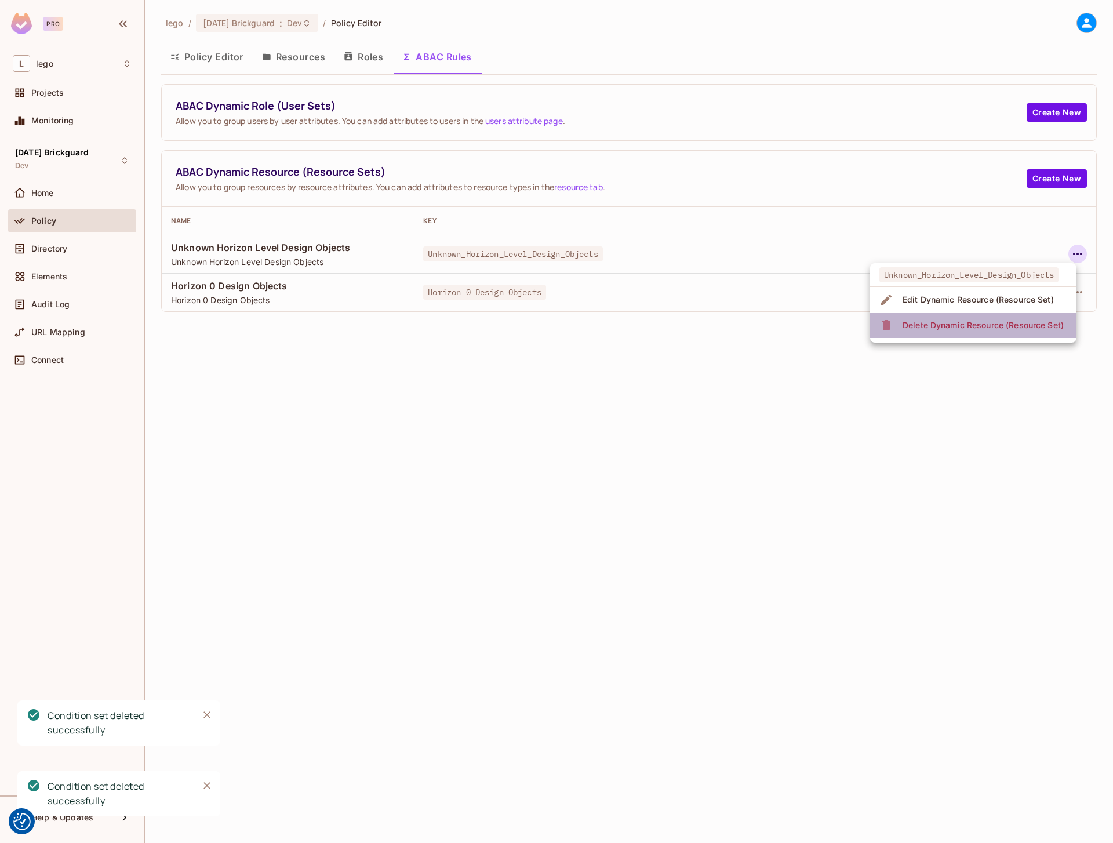
click at [977, 326] on div "Delete Dynamic Resource (Resource Set)" at bounding box center [983, 326] width 161 height 12
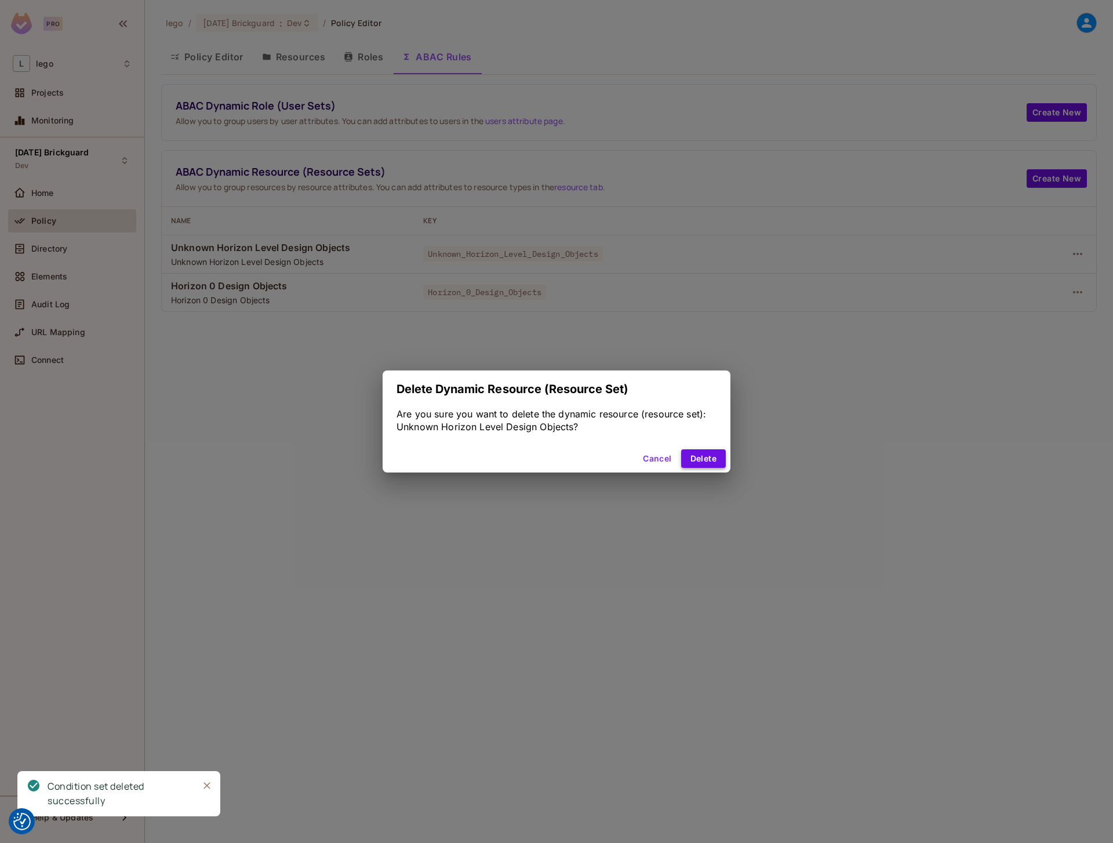
click at [698, 458] on button "Delete" at bounding box center [703, 458] width 45 height 19
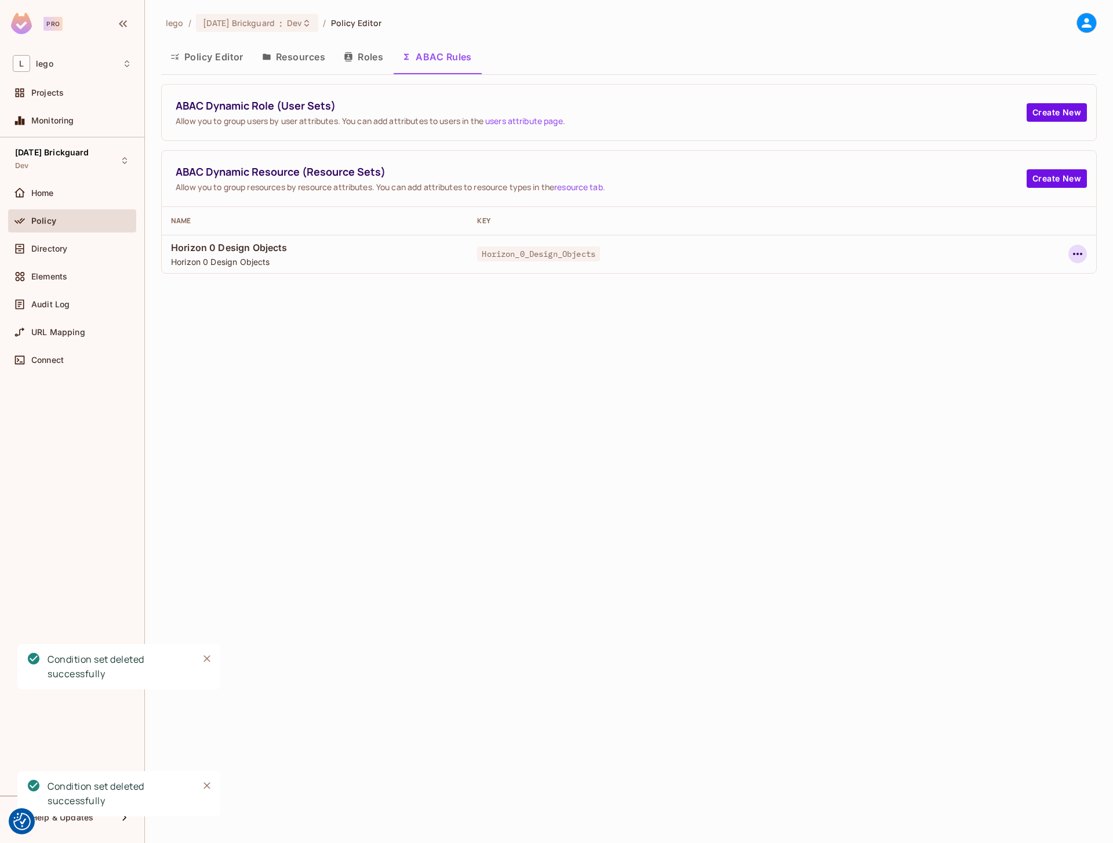
click at [1079, 254] on icon "button" at bounding box center [1077, 254] width 9 height 2
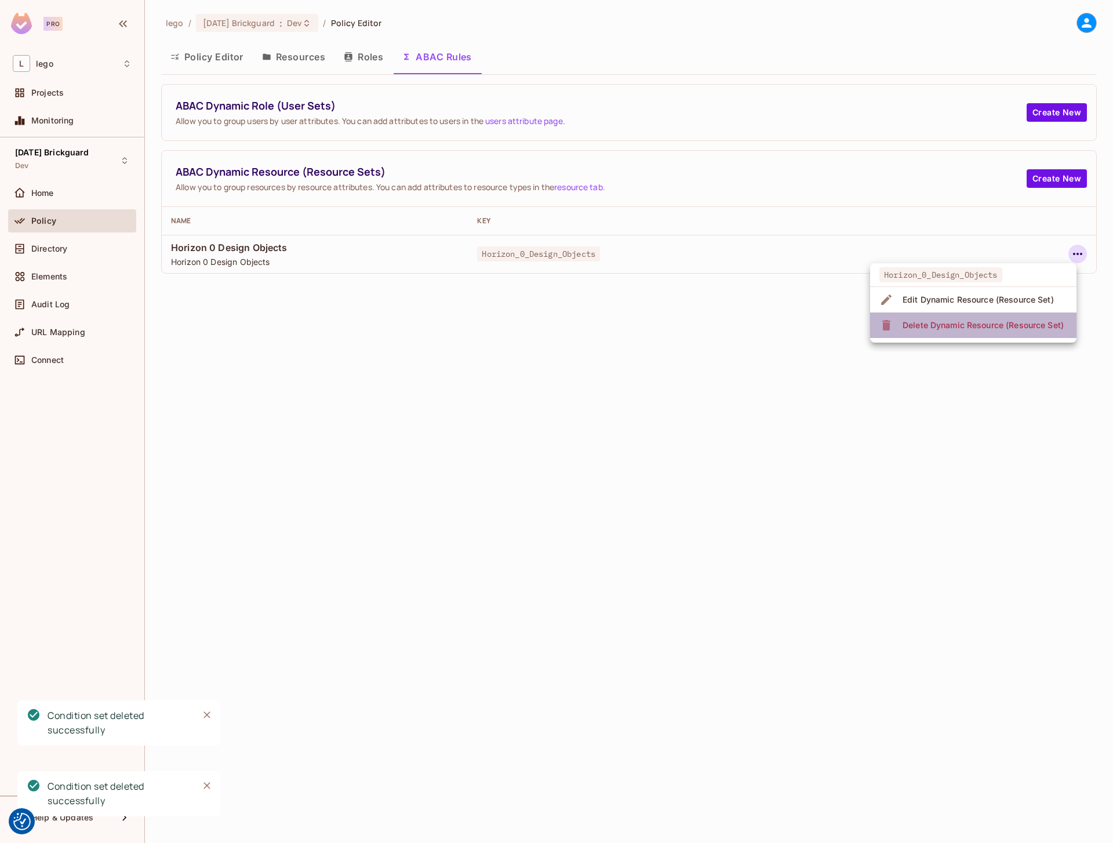
click at [968, 325] on div "Delete Dynamic Resource (Resource Set)" at bounding box center [983, 326] width 161 height 12
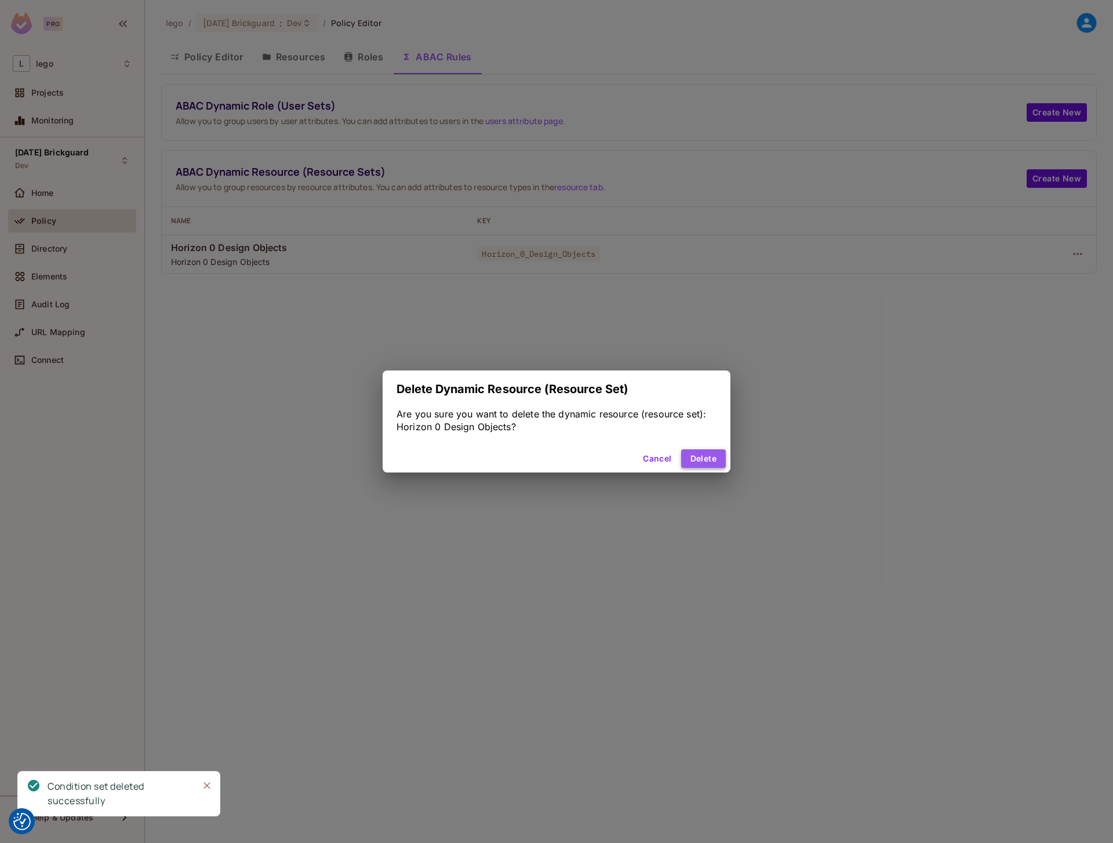
click at [721, 463] on button "Delete" at bounding box center [703, 458] width 45 height 19
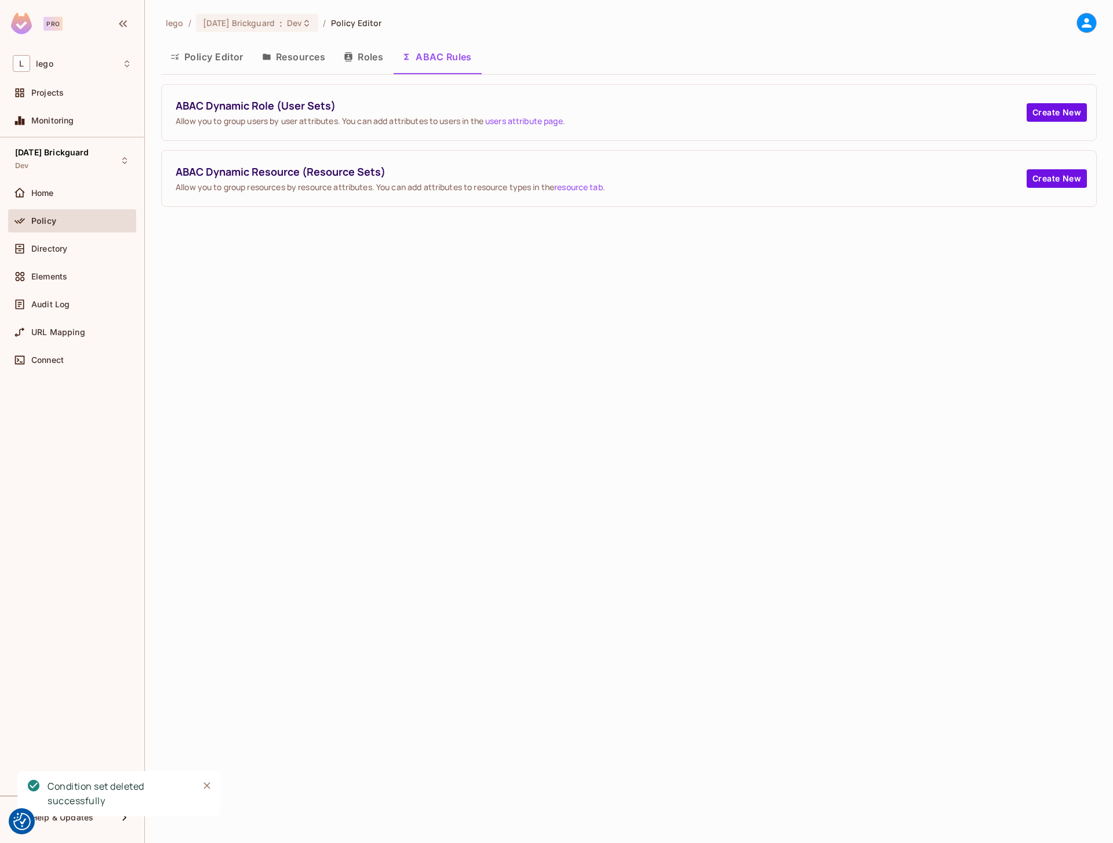
click at [366, 56] on button "Roles" at bounding box center [364, 56] width 58 height 29
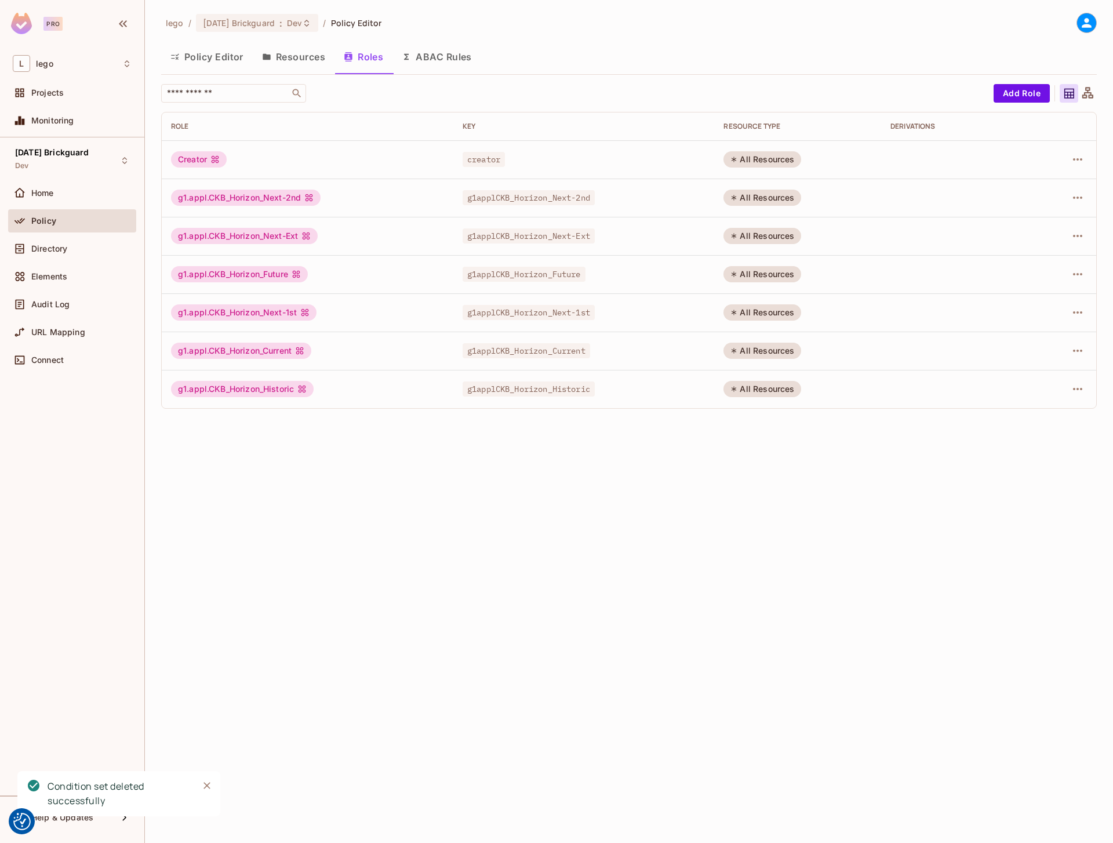
click at [313, 59] on button "Resources" at bounding box center [294, 56] width 82 height 29
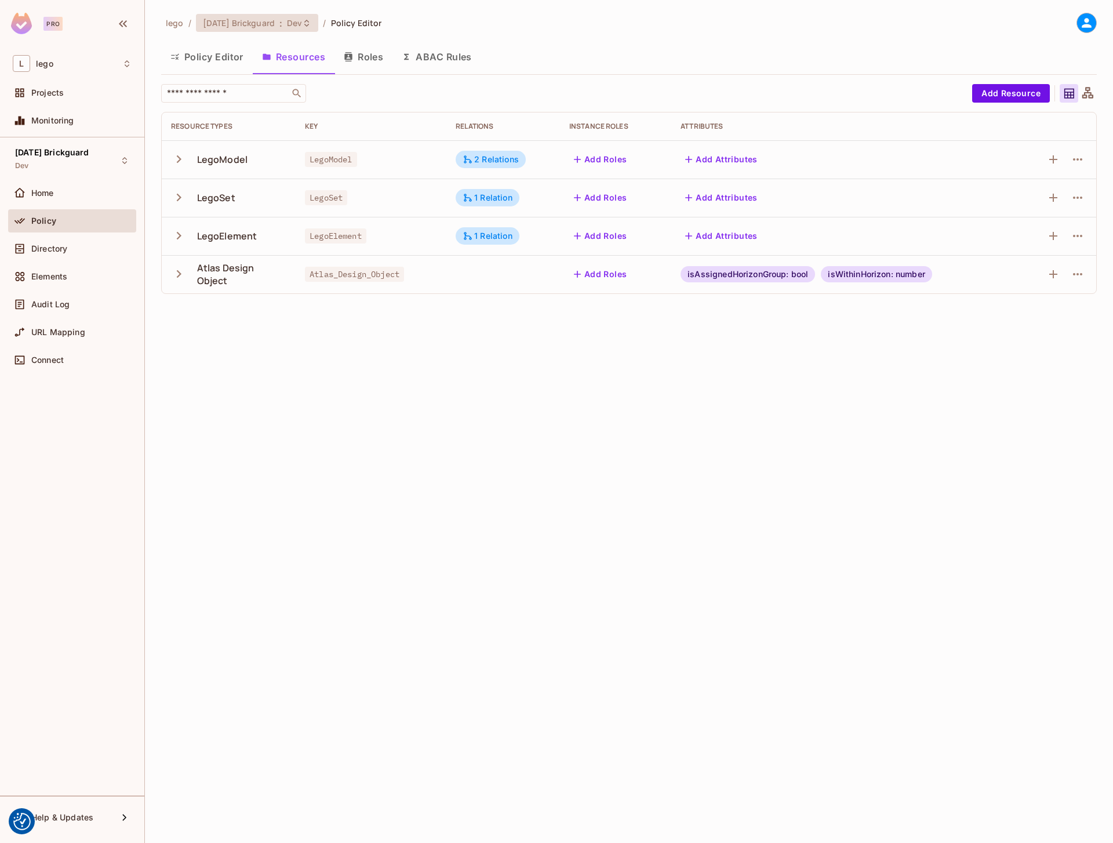
click at [293, 27] on span "Dev" at bounding box center [294, 22] width 15 height 11
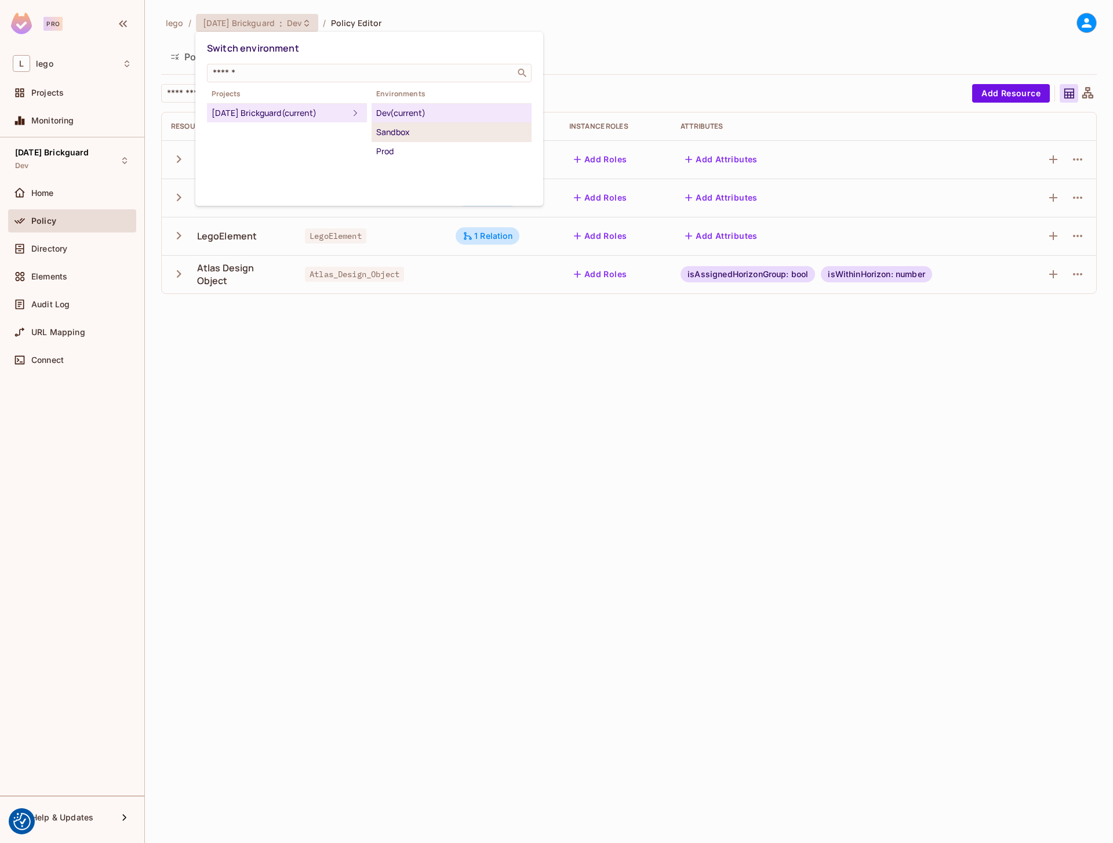
click at [391, 133] on div "Sandbox" at bounding box center [451, 132] width 151 height 14
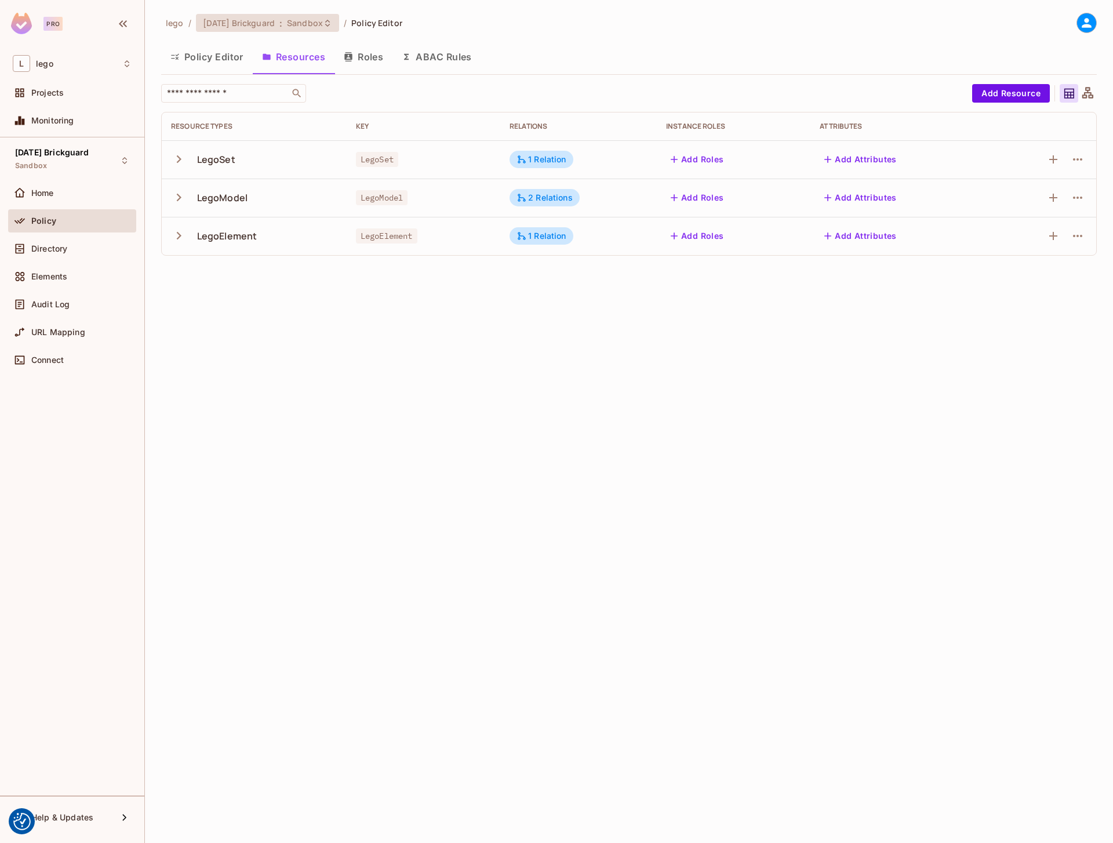
click at [299, 21] on span "Sandbox" at bounding box center [305, 22] width 36 height 11
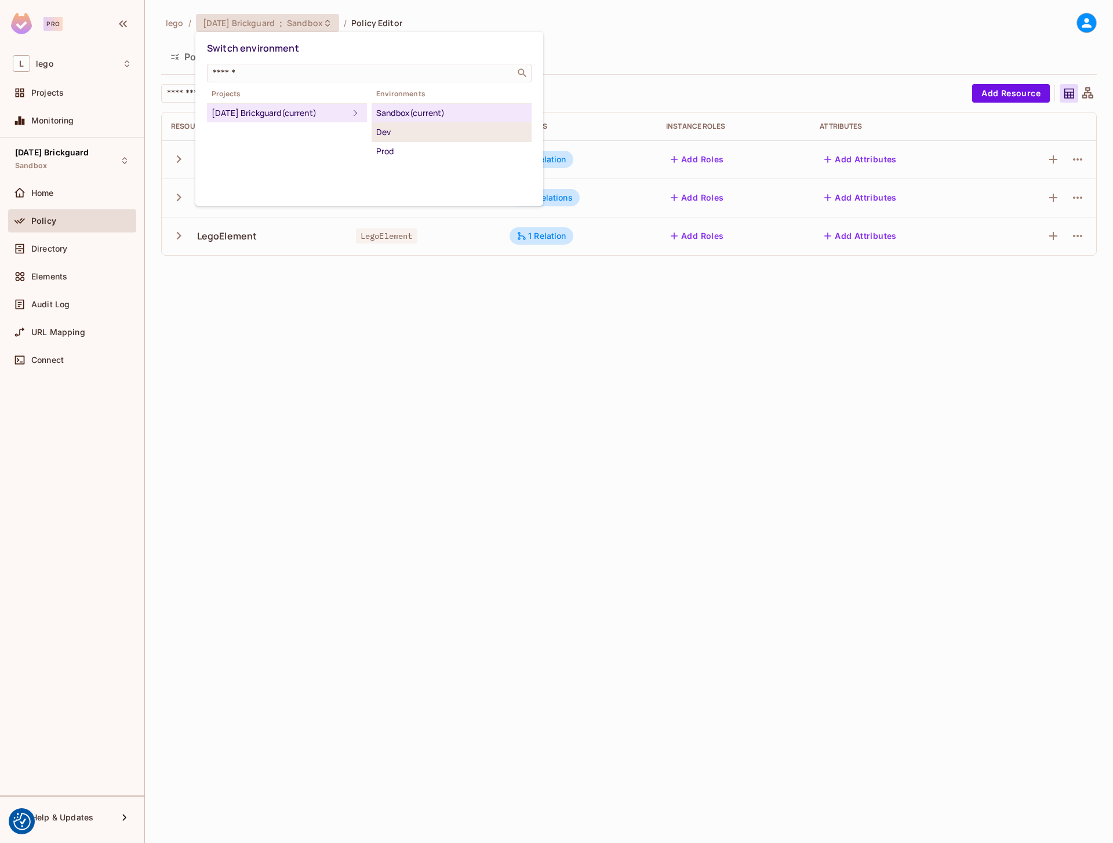
click at [387, 137] on div "Dev" at bounding box center [451, 132] width 151 height 14
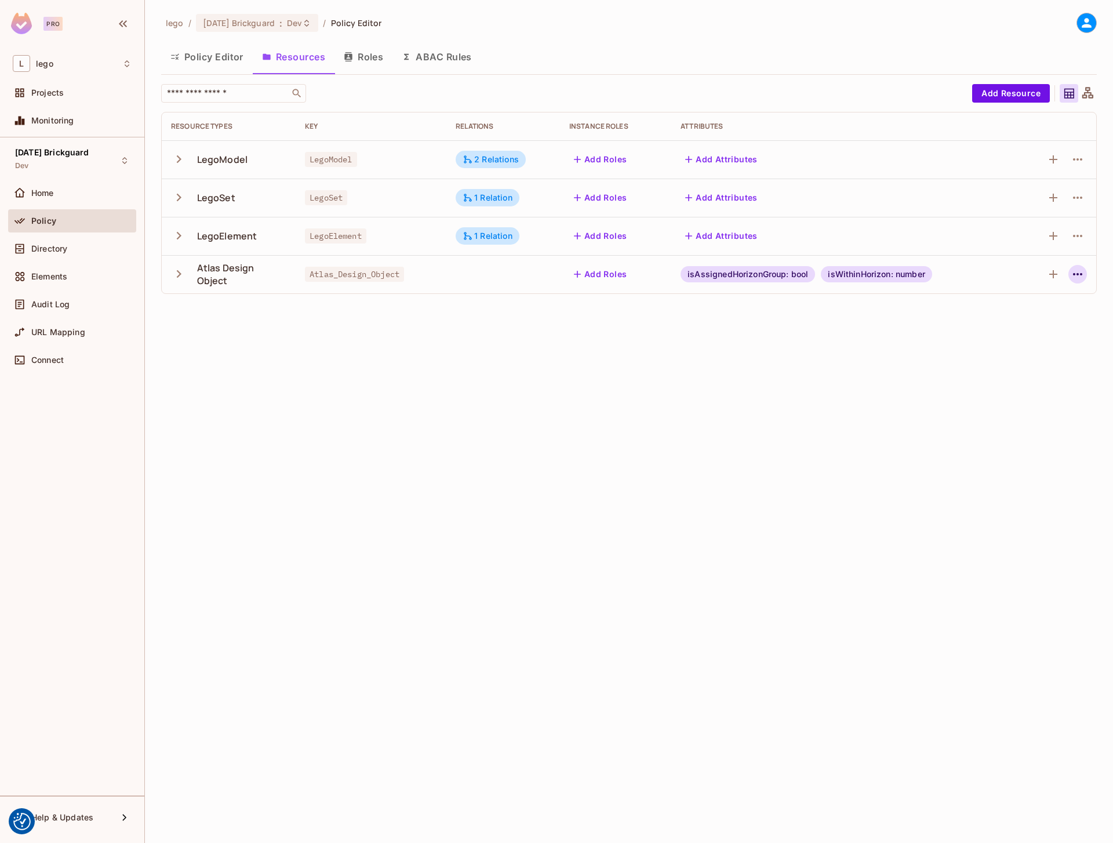
click at [1077, 273] on icon "button" at bounding box center [1078, 274] width 14 height 14
click at [996, 346] on div "Delete Resource" at bounding box center [1021, 346] width 64 height 12
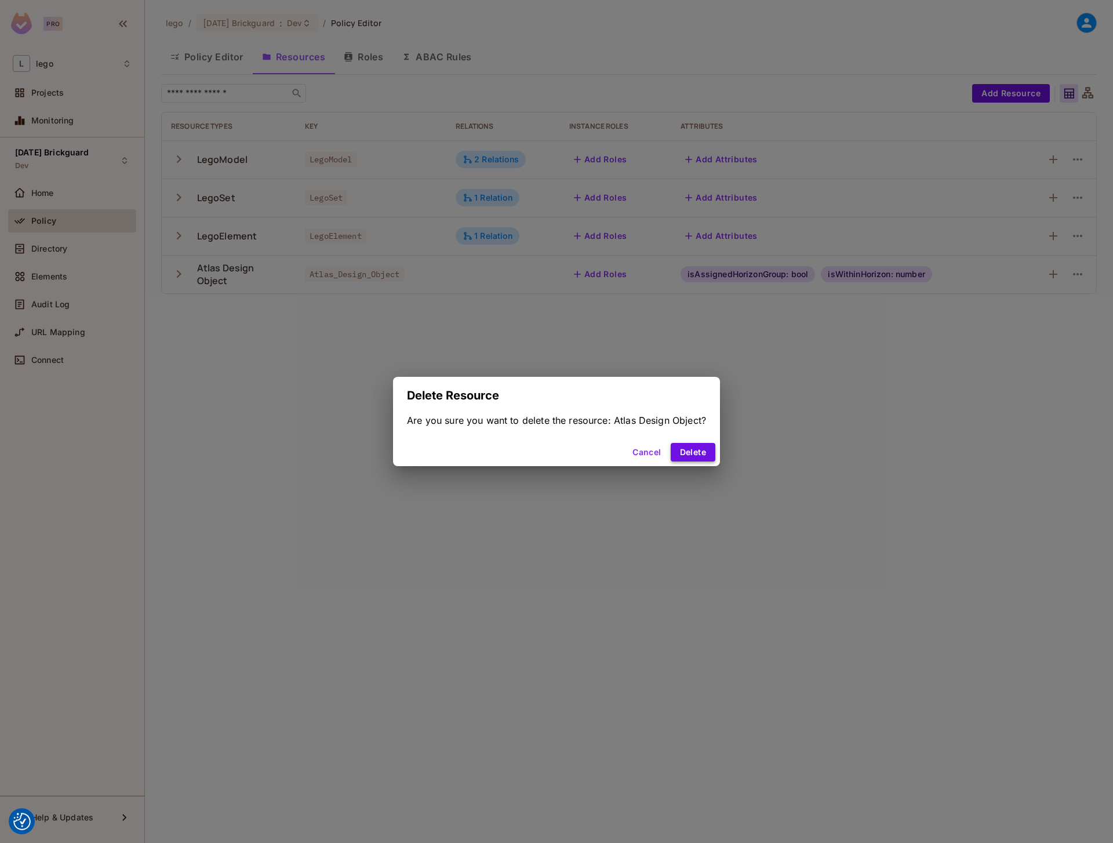
click at [698, 451] on button "Delete" at bounding box center [693, 452] width 45 height 19
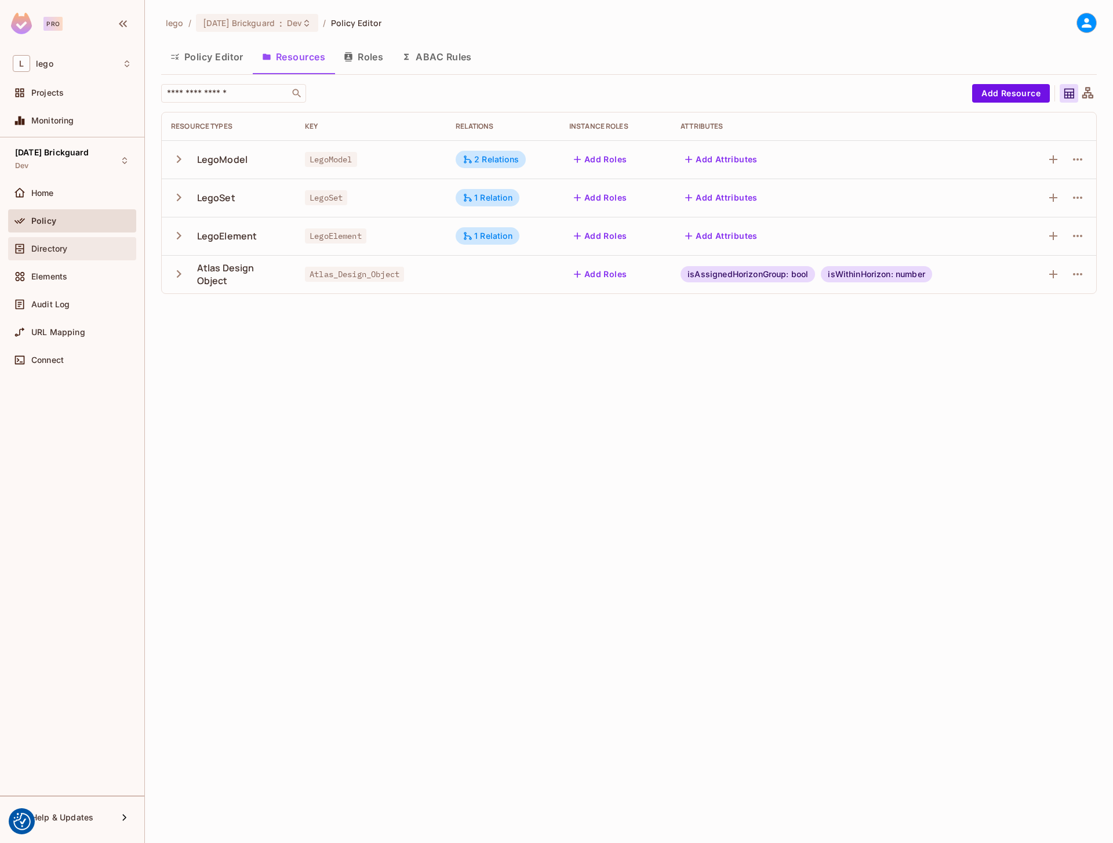
click at [66, 256] on div "Directory" at bounding box center [72, 248] width 128 height 23
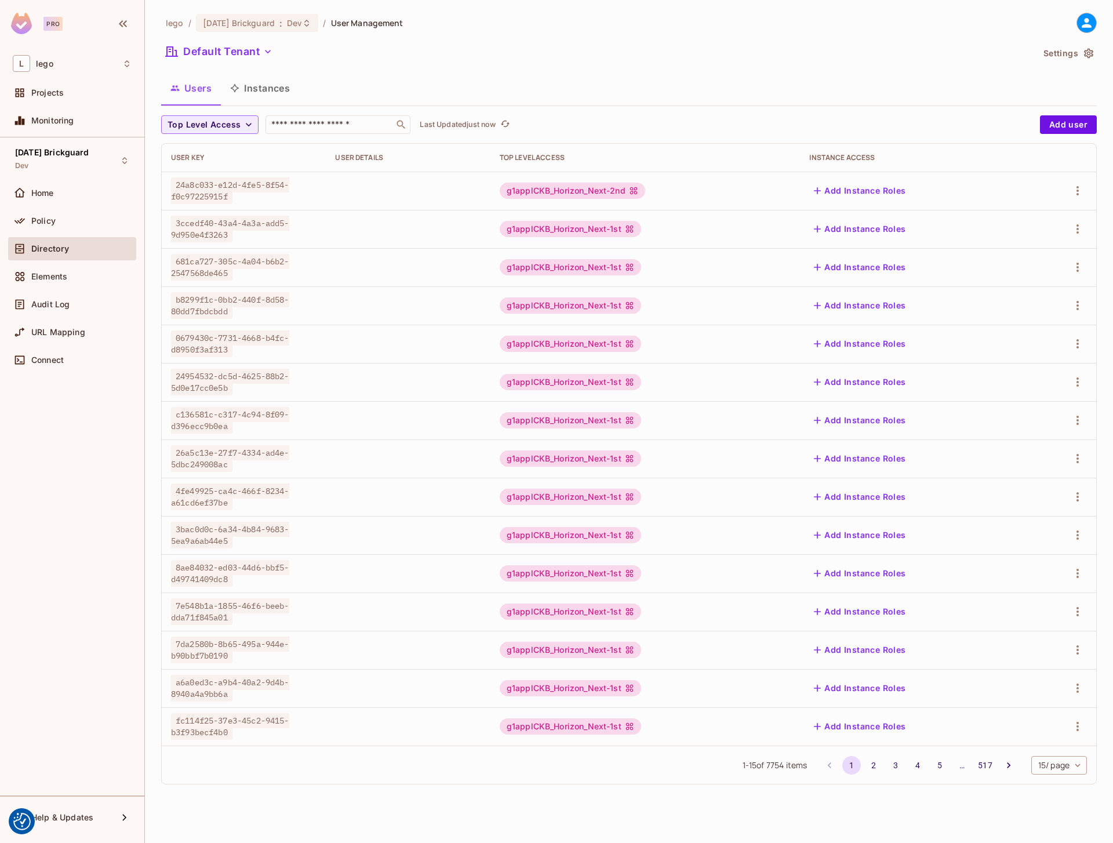
click at [243, 91] on button "Instances" at bounding box center [260, 88] width 78 height 29
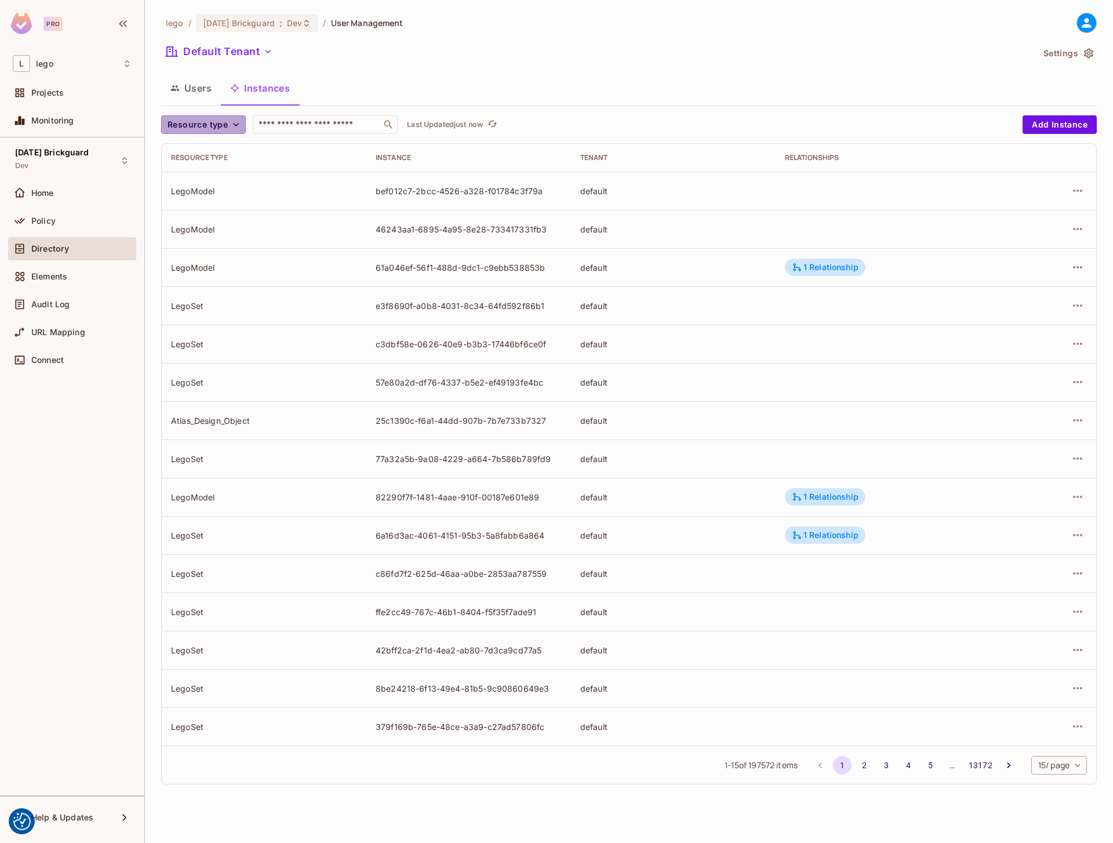
click at [218, 127] on span "Resource type" at bounding box center [198, 125] width 60 height 14
click at [215, 227] on span "Atlas Design Object" at bounding box center [208, 225] width 77 height 11
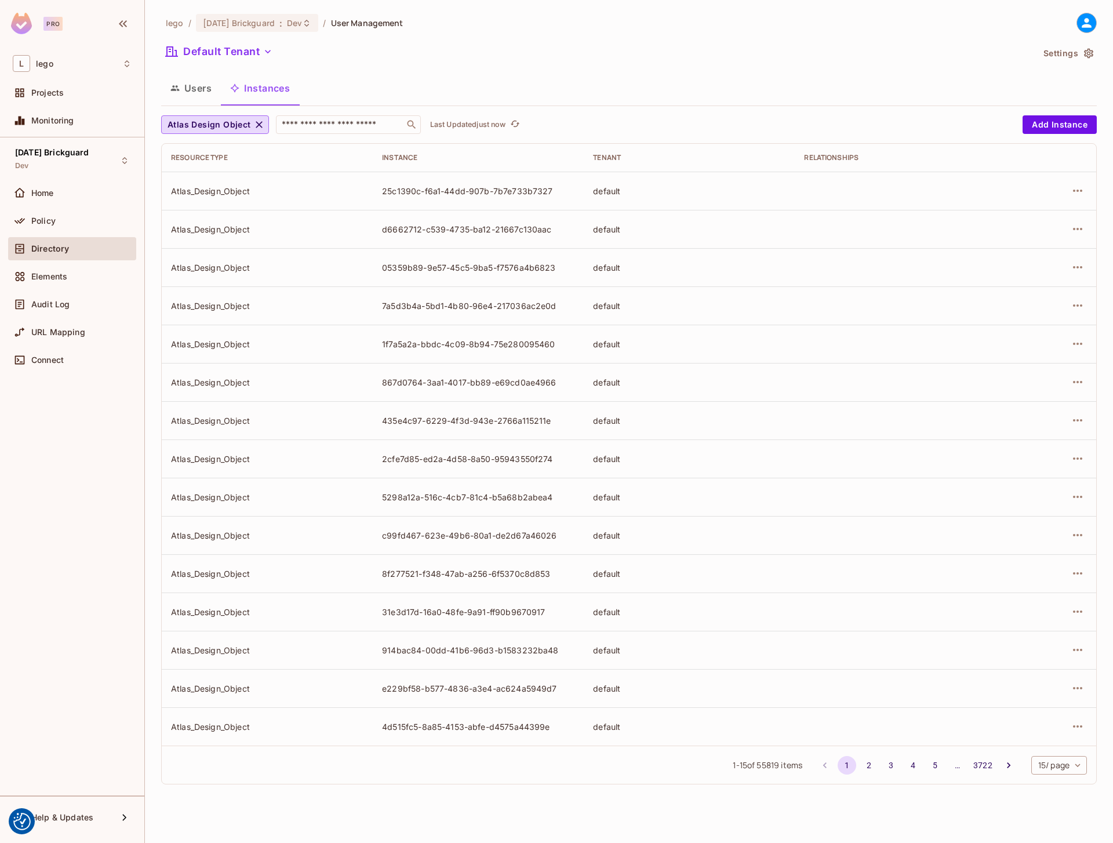
click at [57, 237] on div "Directory" at bounding box center [72, 248] width 128 height 23
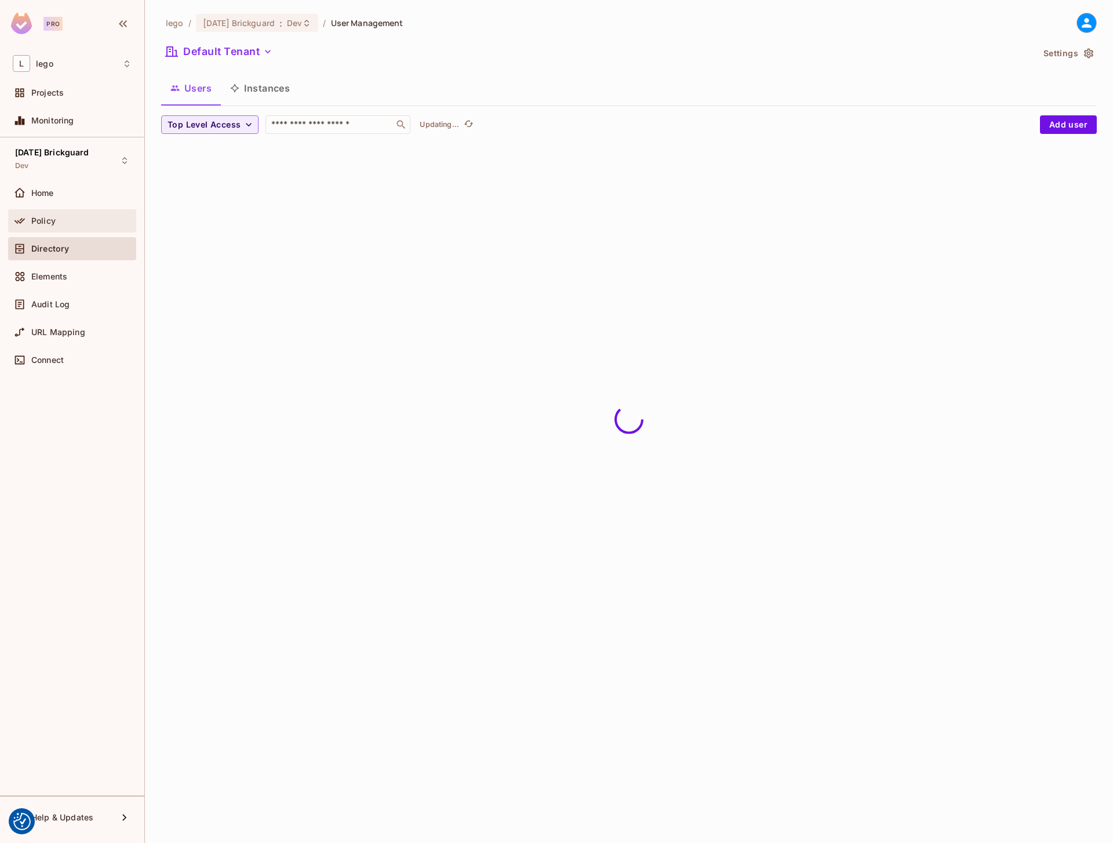
click at [57, 227] on div "Policy" at bounding box center [72, 220] width 128 height 23
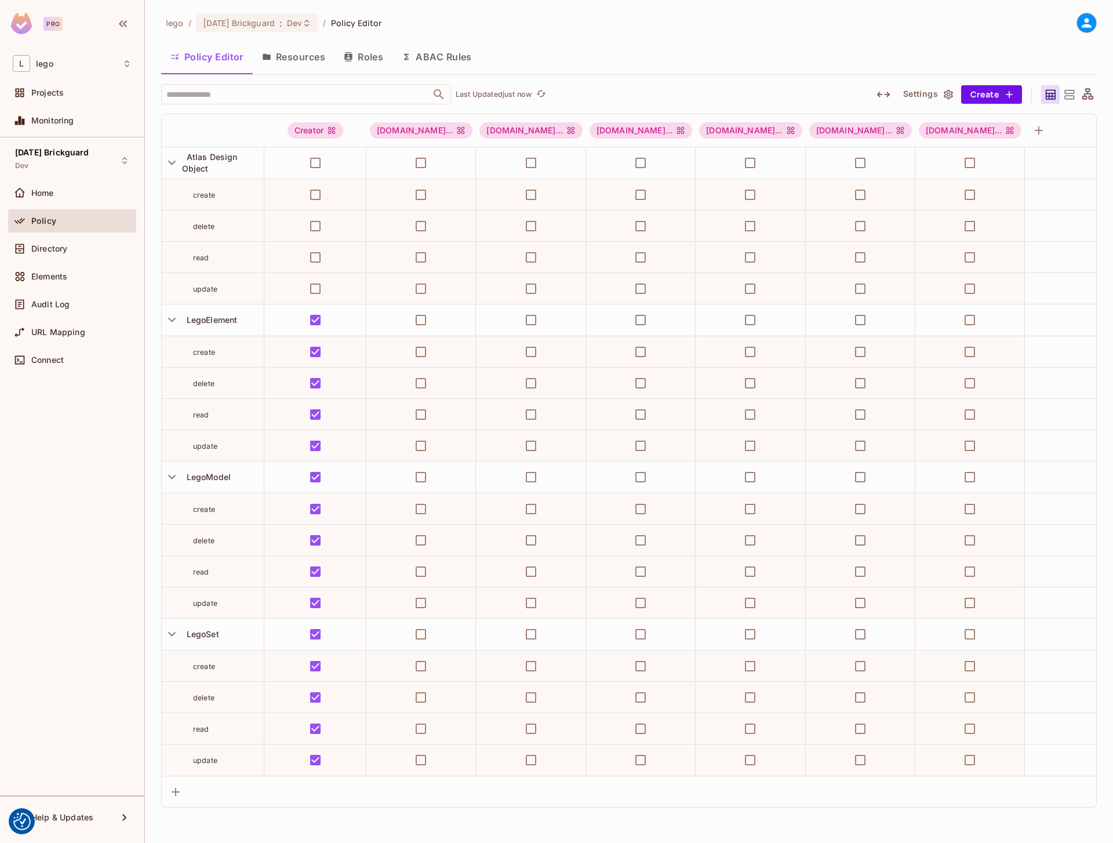
click at [313, 57] on button "Resources" at bounding box center [294, 56] width 82 height 29
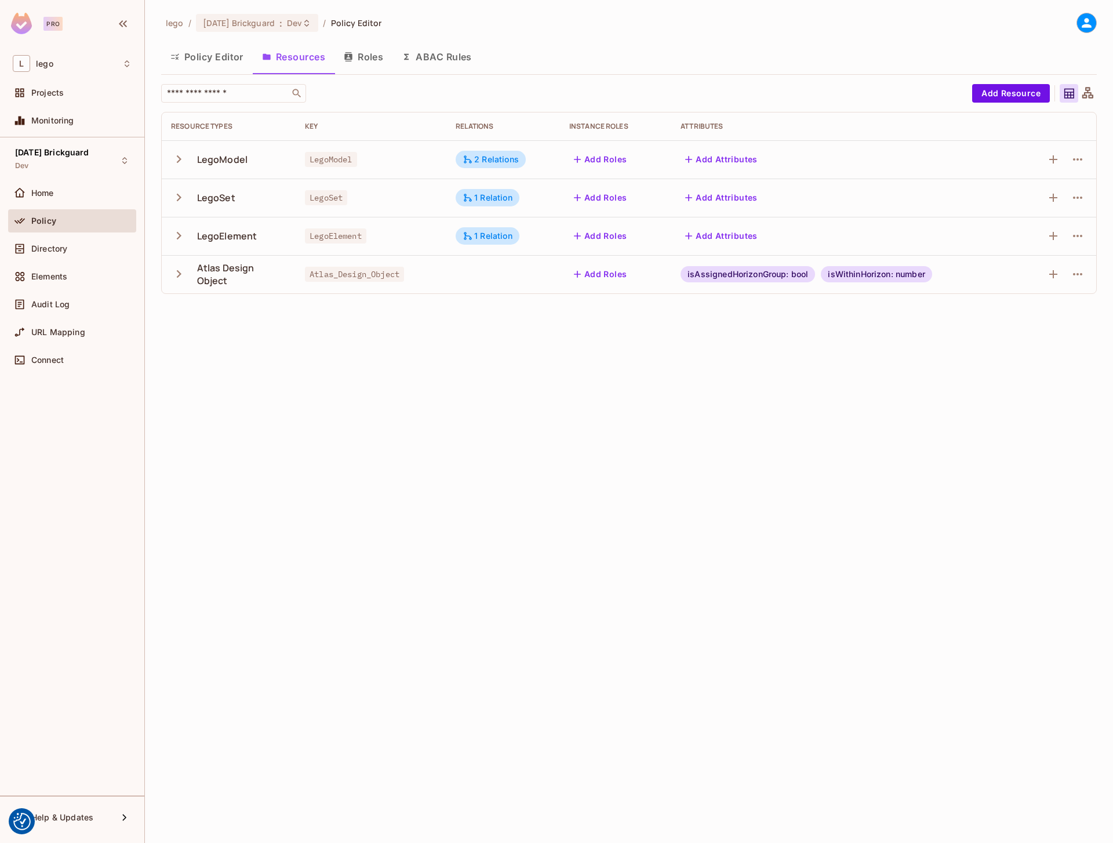
click at [375, 273] on span "Atlas_Design_Object" at bounding box center [354, 274] width 99 height 15
copy span "Atlas_Design_Object"
click at [1086, 27] on icon at bounding box center [1087, 23] width 10 height 10
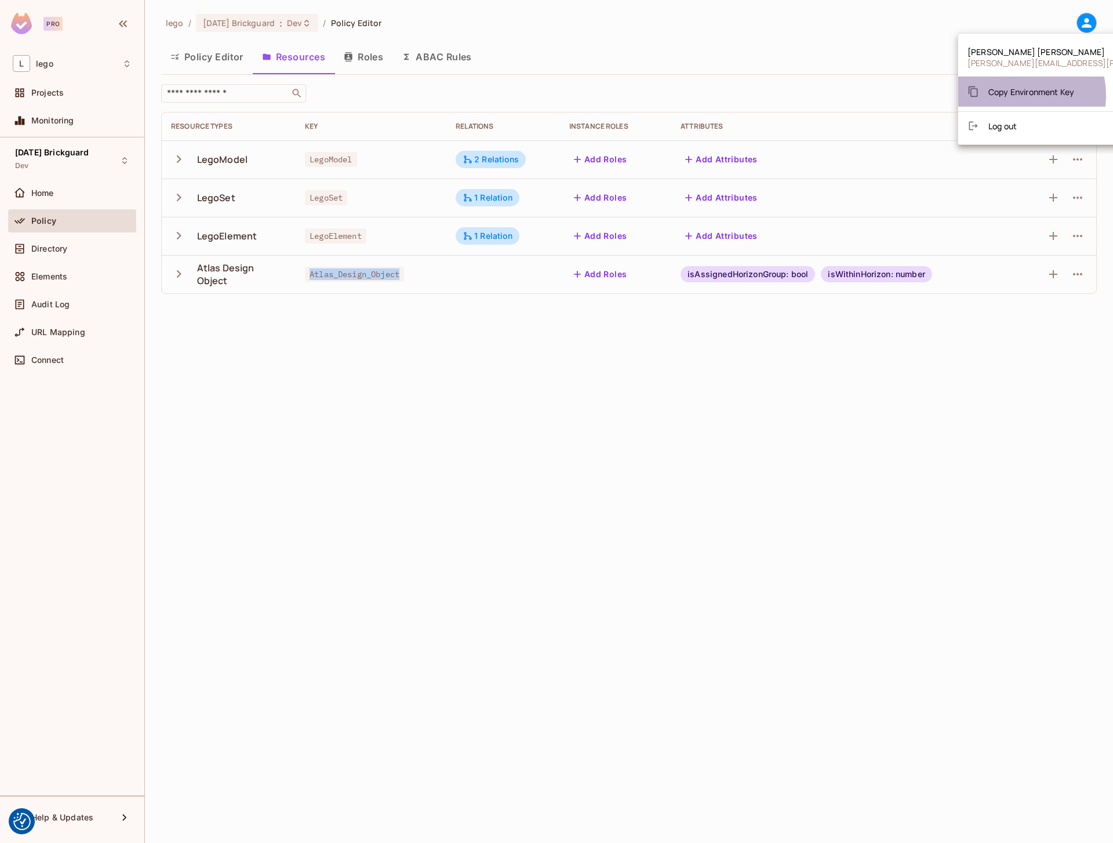
click at [1018, 95] on span "Copy Environment Key" at bounding box center [1032, 91] width 86 height 11
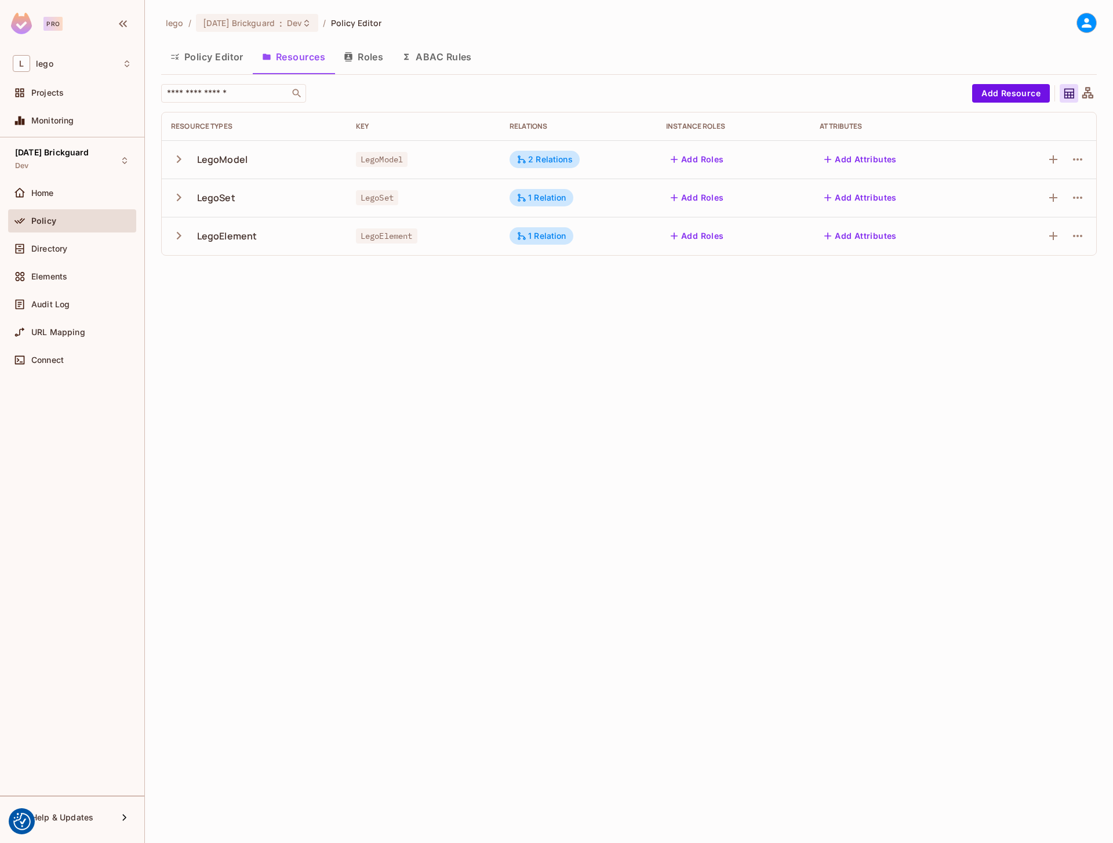
click at [223, 57] on button "Policy Editor" at bounding box center [207, 56] width 92 height 29
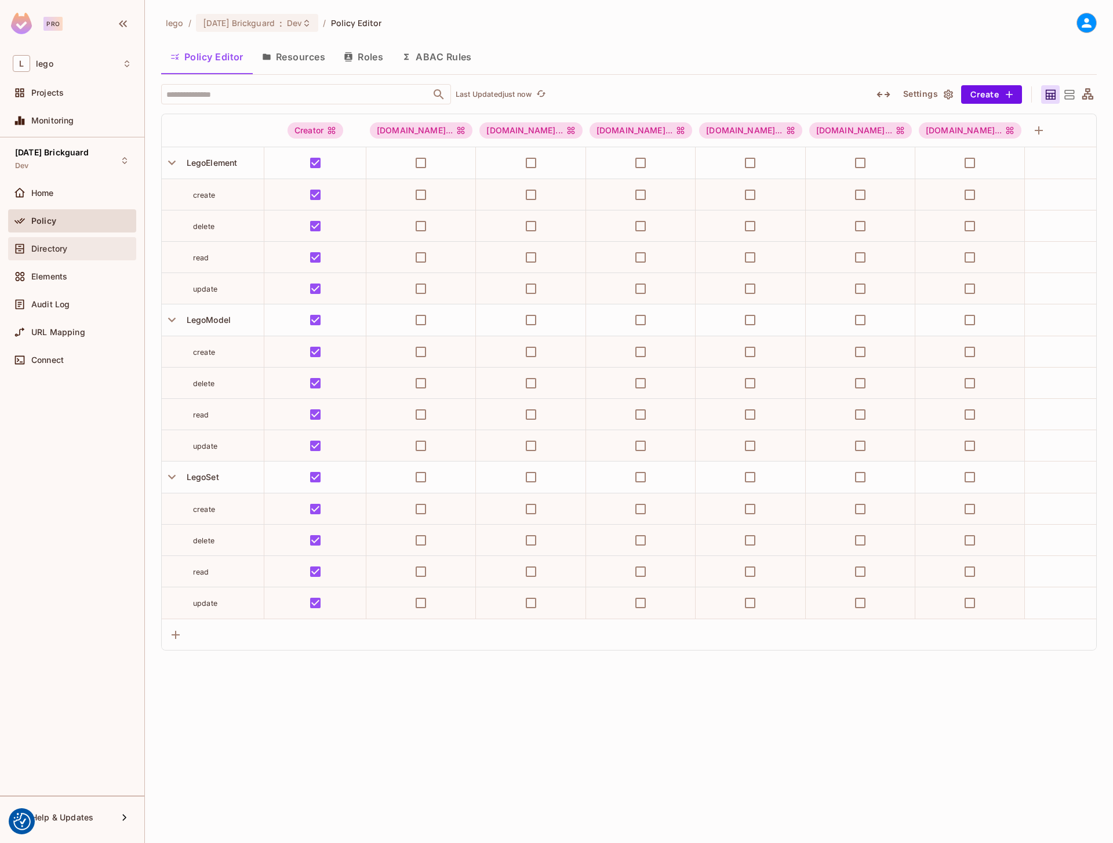
click at [29, 246] on div at bounding box center [22, 249] width 19 height 14
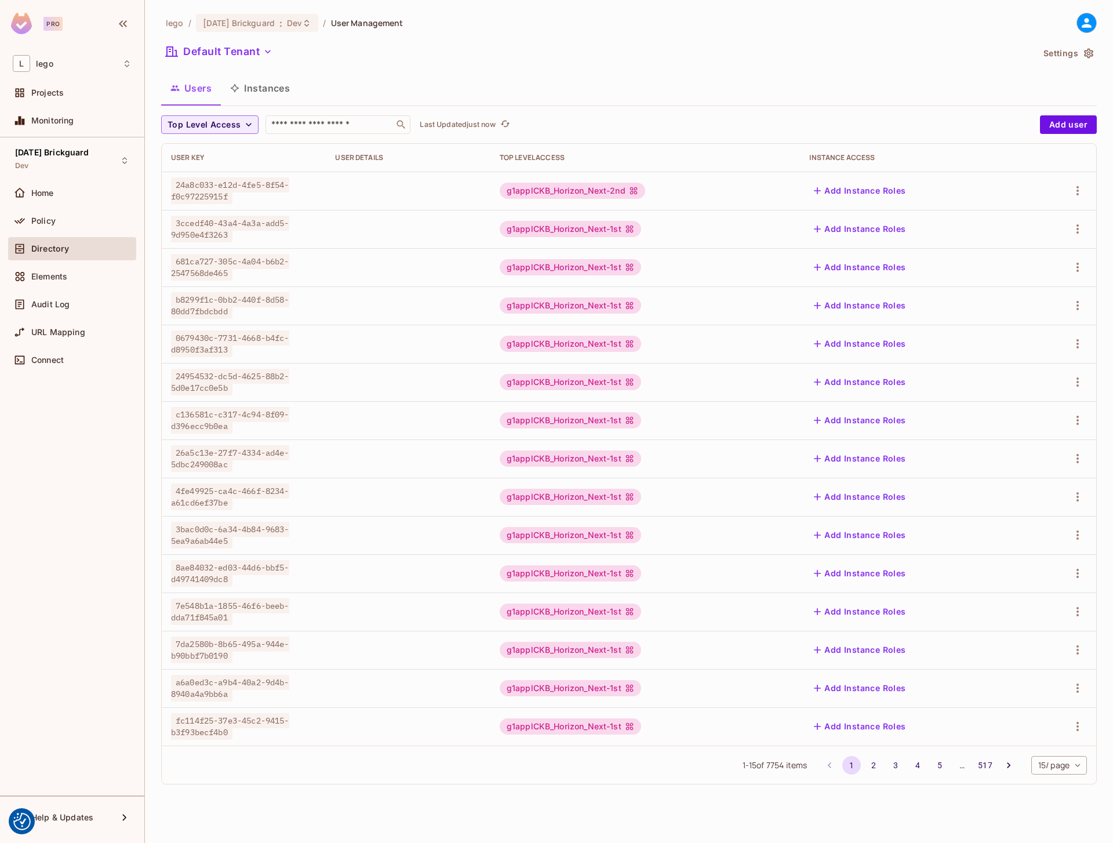
click at [259, 89] on button "Instances" at bounding box center [260, 88] width 78 height 29
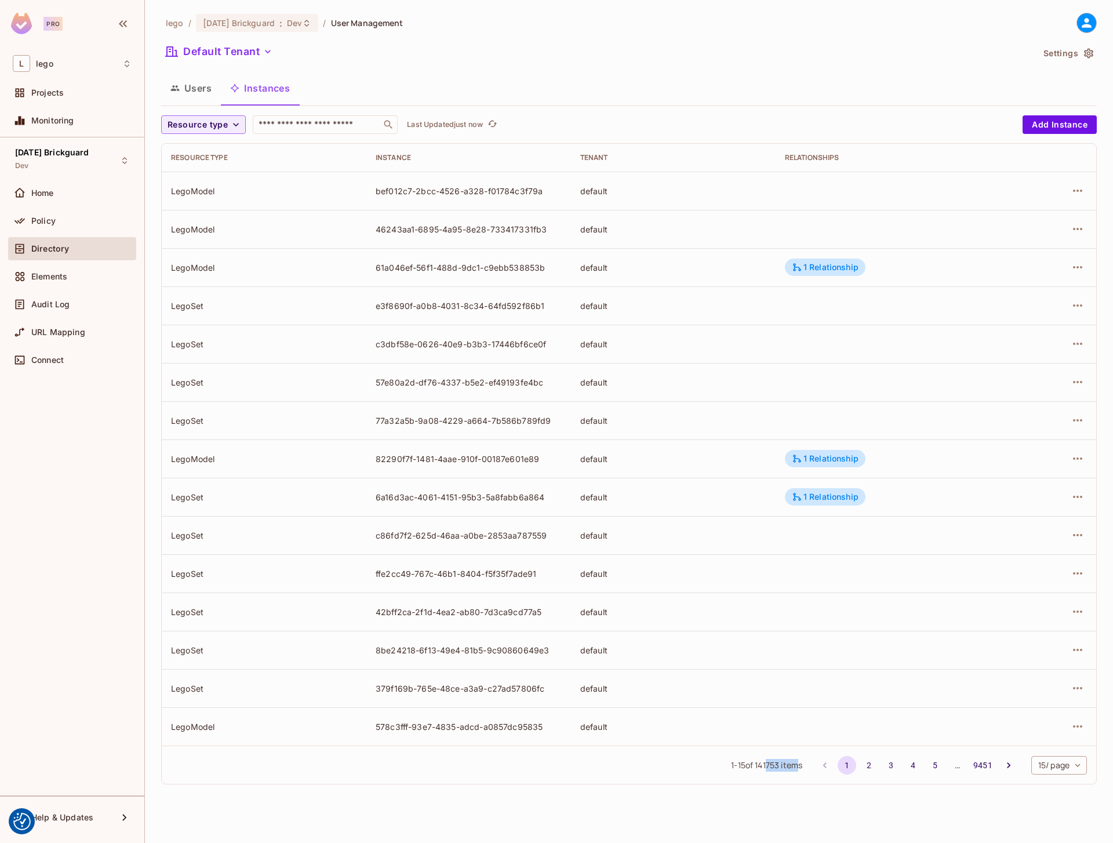
drag, startPoint x: 766, startPoint y: 764, endPoint x: 795, endPoint y: 770, distance: 29.7
click at [795, 770] on span "1 - 15 of 141753 items" at bounding box center [766, 765] width 71 height 13
click at [784, 770] on span "1 - 15 of 141753 items" at bounding box center [766, 765] width 71 height 13
drag, startPoint x: 781, startPoint y: 766, endPoint x: 754, endPoint y: 767, distance: 26.7
click at [754, 767] on span "1 - 15 of 141753 items" at bounding box center [766, 765] width 71 height 13
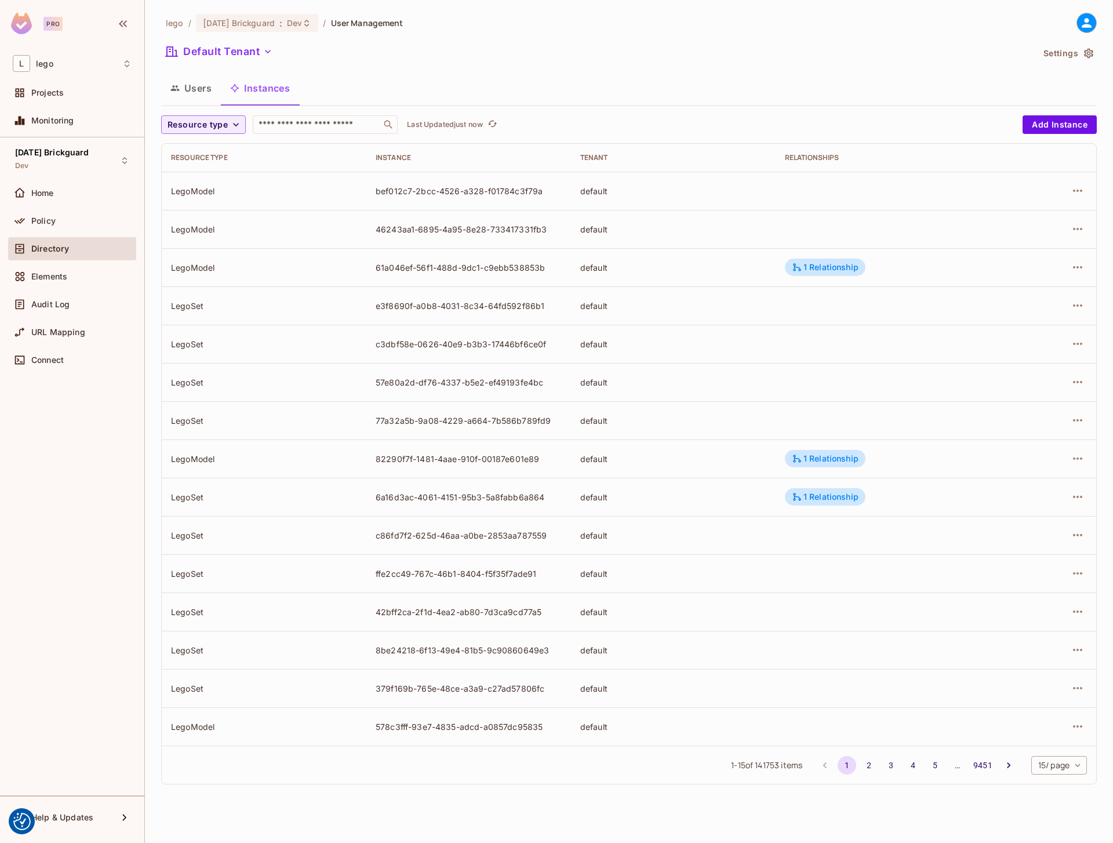
click at [485, 208] on td "bef012c7-2bcc-4526-a328-f01784c3f79a" at bounding box center [469, 191] width 205 height 38
click at [484, 191] on div "bef012c7-2bcc-4526-a328-f01784c3f79a" at bounding box center [469, 191] width 186 height 11
click at [1075, 187] on icon "button" at bounding box center [1078, 191] width 14 height 14
click at [1005, 239] on div "Edit Attributes" at bounding box center [992, 243] width 57 height 12
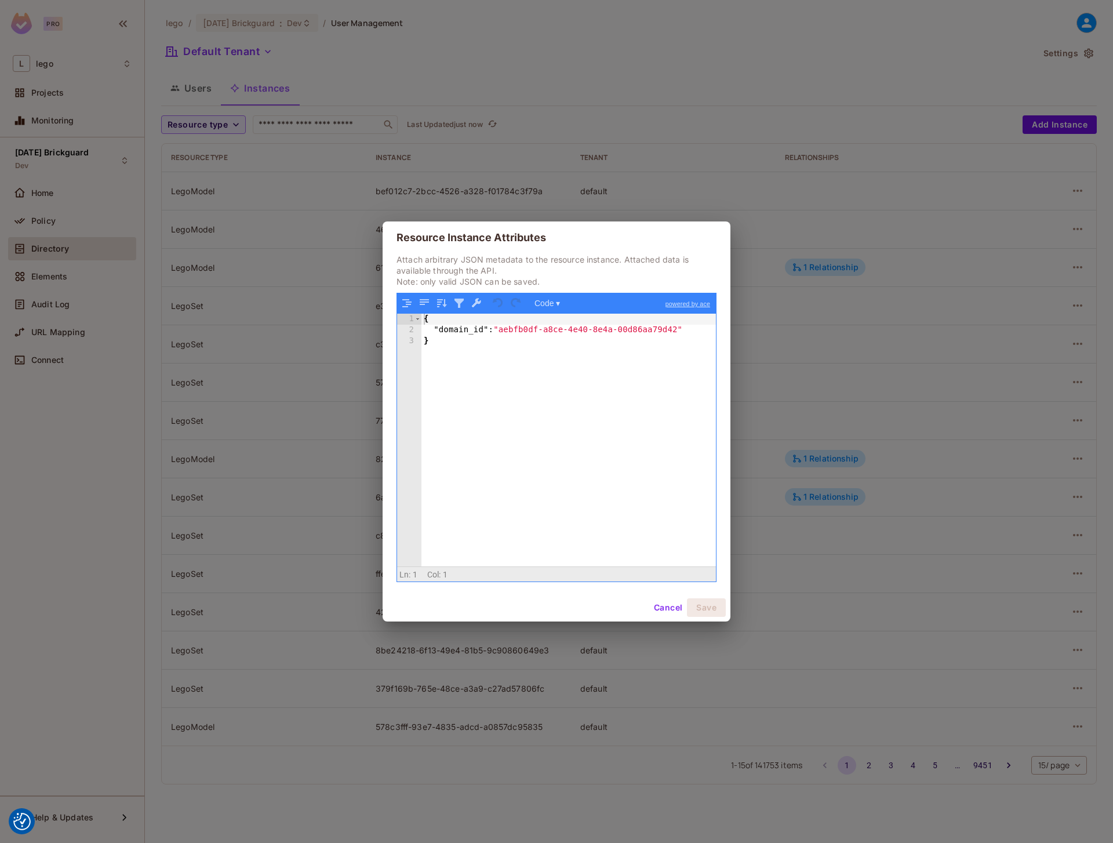
click at [665, 609] on button "Cancel" at bounding box center [669, 607] width 38 height 19
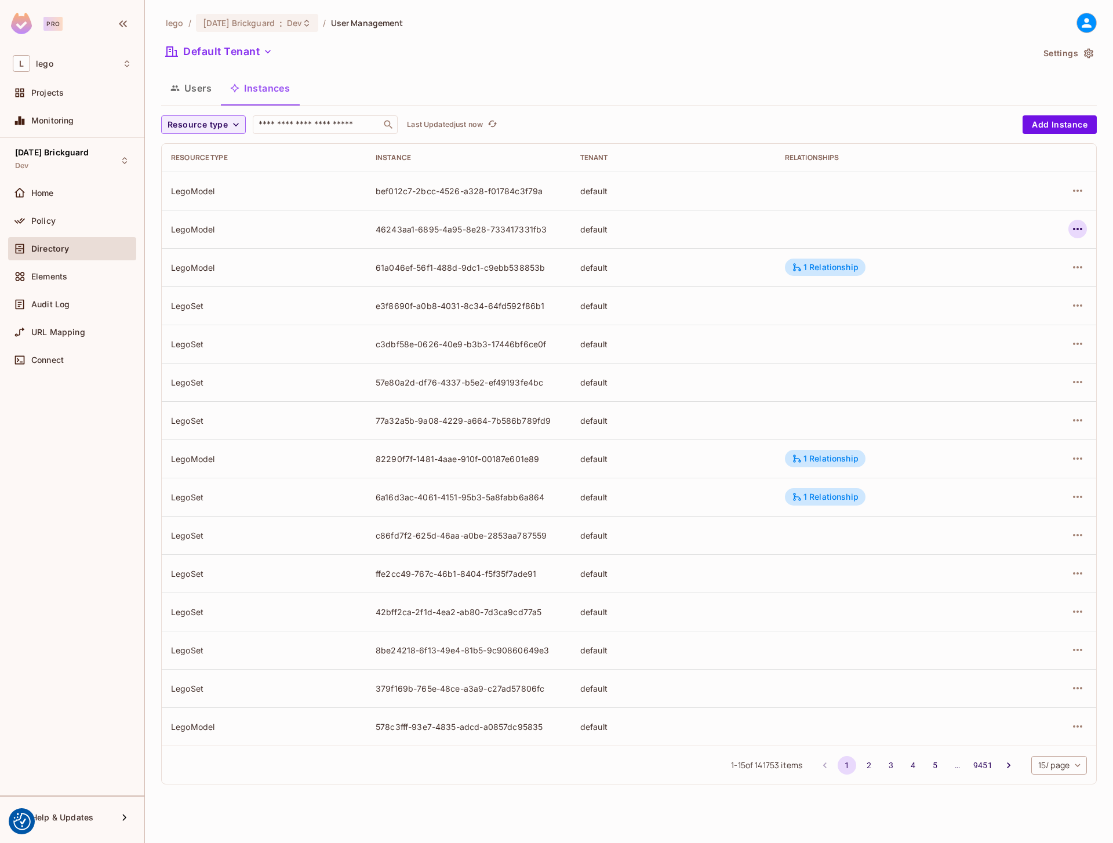
click at [1075, 229] on icon "button" at bounding box center [1077, 229] width 9 height 2
click at [994, 278] on div "Edit Attributes" at bounding box center [992, 281] width 57 height 12
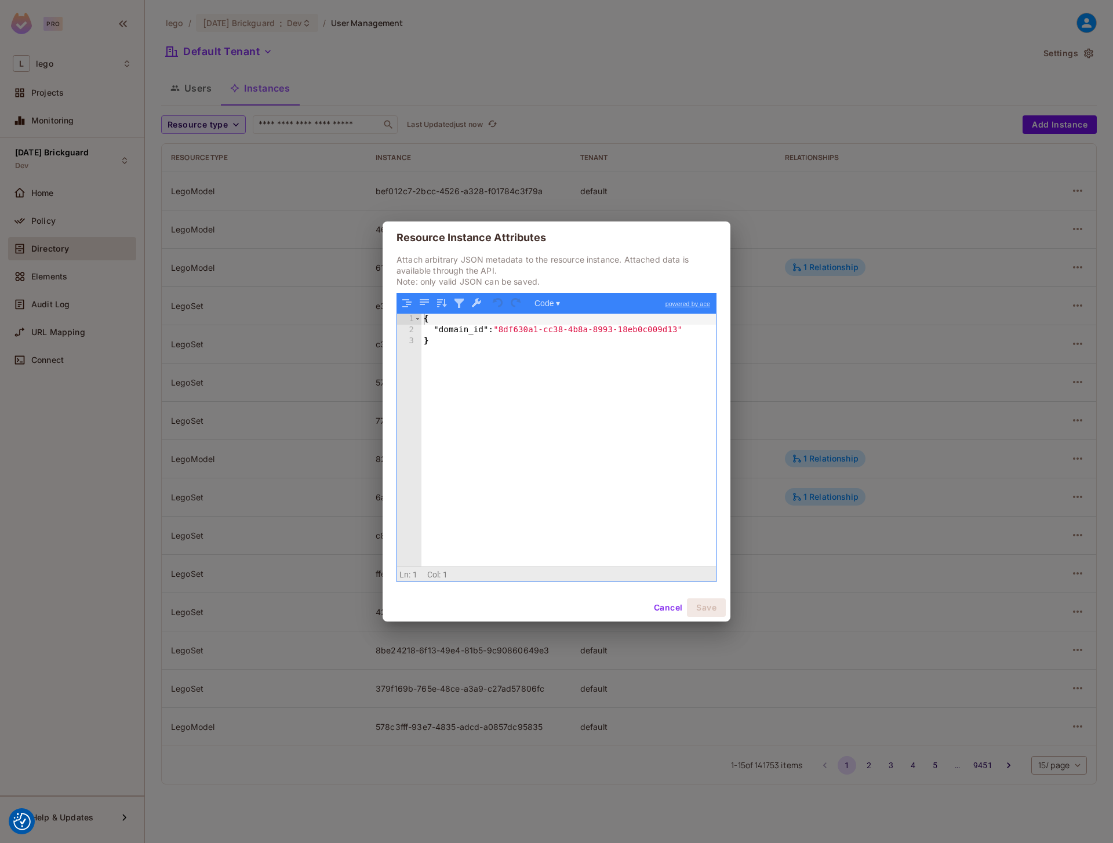
click at [656, 609] on button "Cancel" at bounding box center [669, 607] width 38 height 19
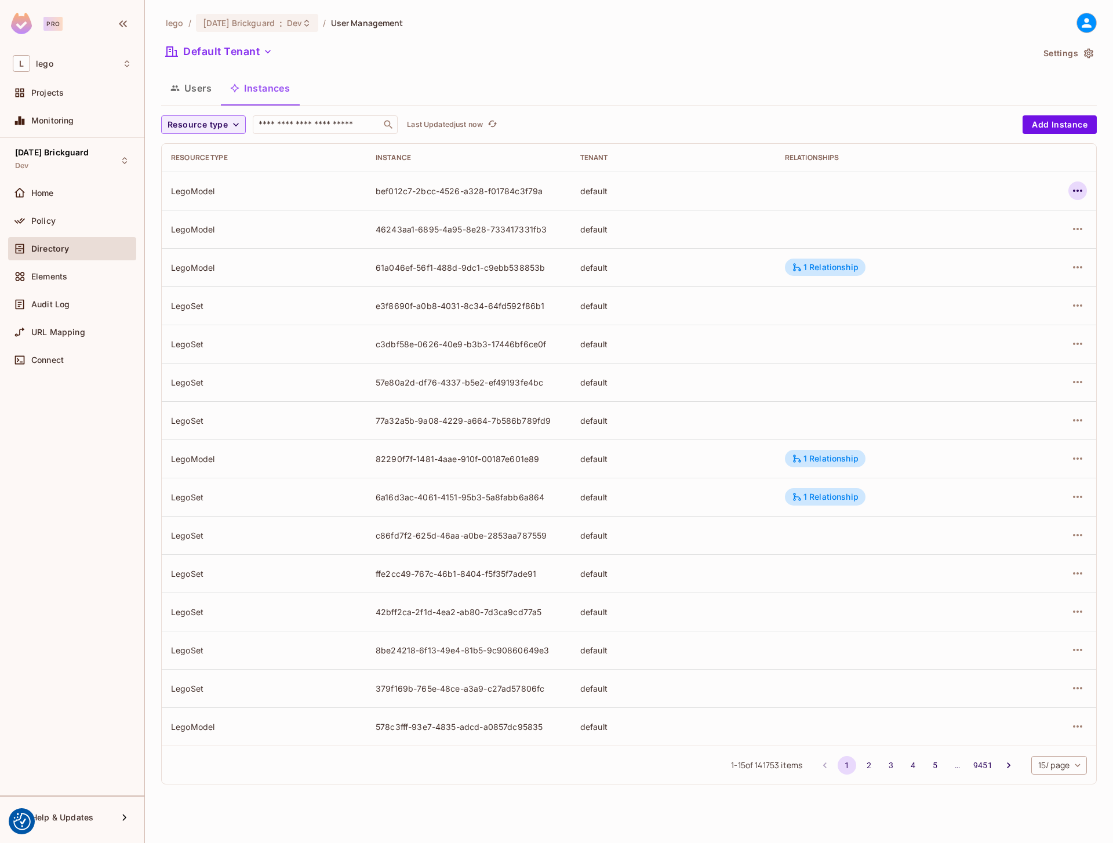
click at [1076, 187] on icon "button" at bounding box center [1078, 191] width 14 height 14
click at [981, 246] on div "Edit Attributes" at bounding box center [992, 243] width 57 height 12
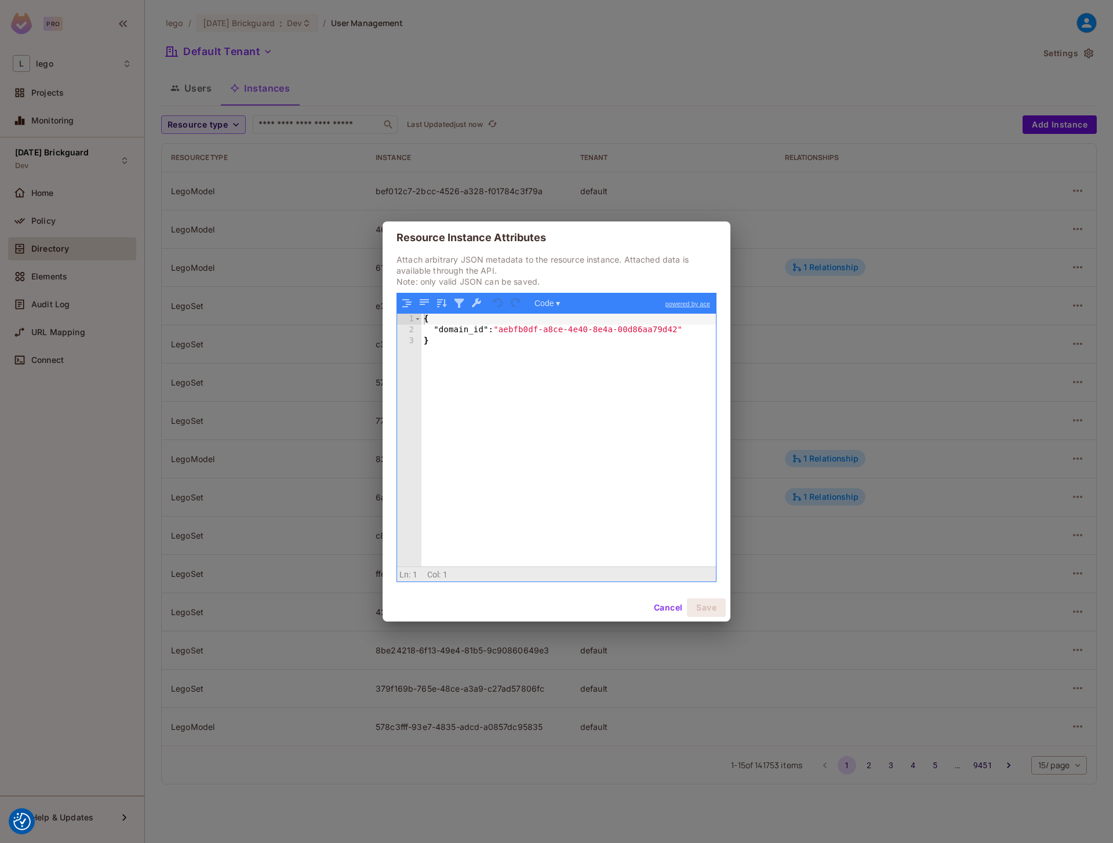
click at [667, 609] on button "Cancel" at bounding box center [669, 607] width 38 height 19
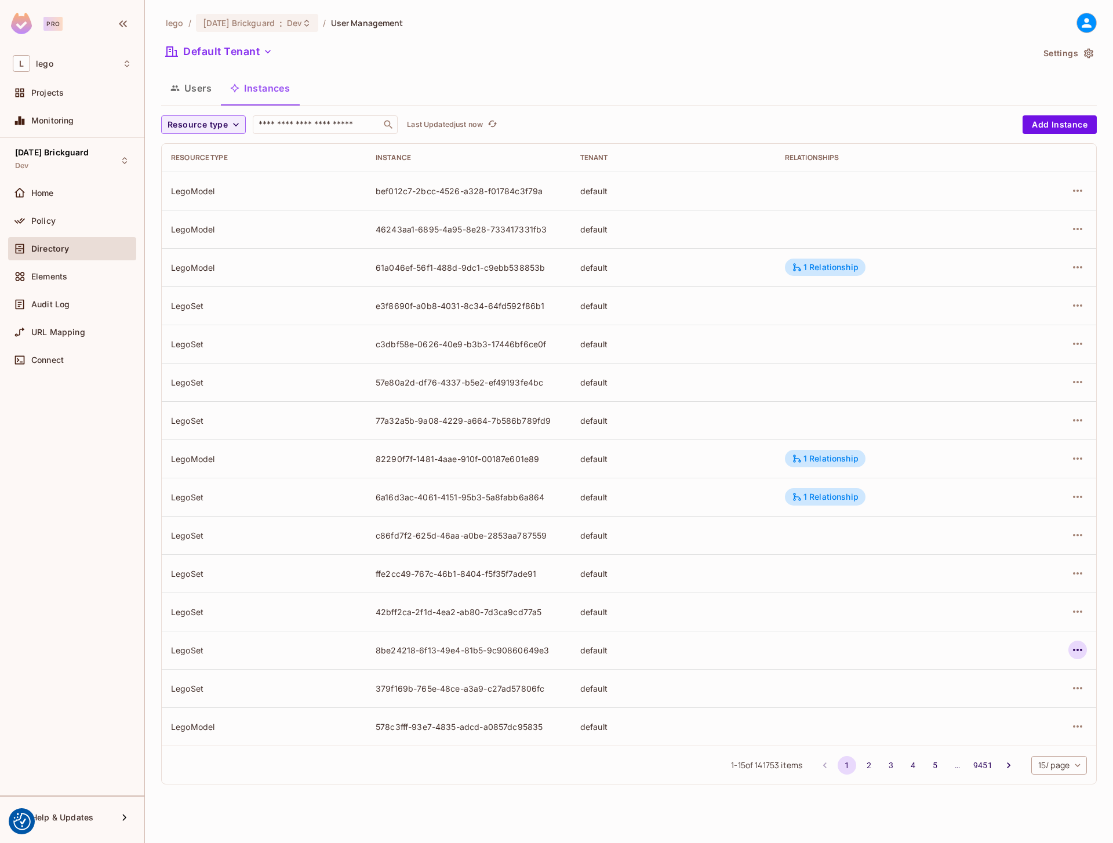
click at [1076, 647] on icon "button" at bounding box center [1078, 650] width 14 height 14
click at [1002, 700] on div "Edit Attributes" at bounding box center [992, 702] width 57 height 12
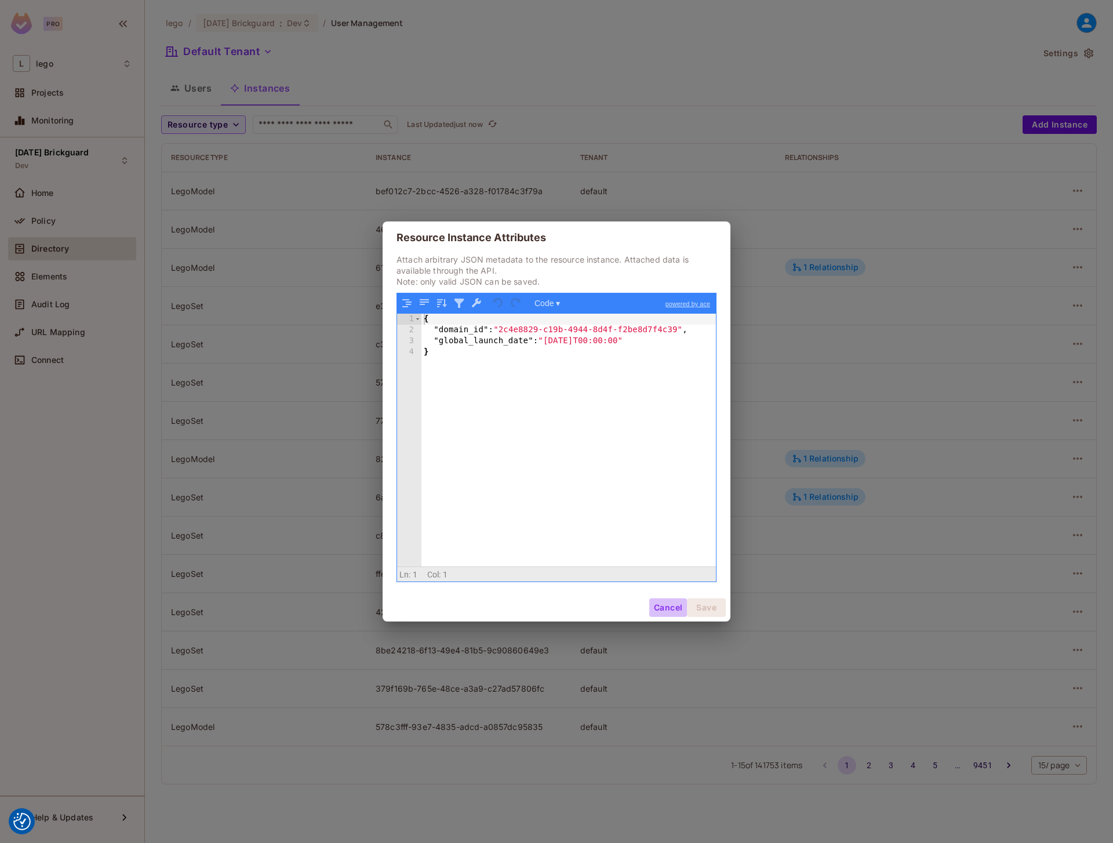
click at [663, 607] on button "Cancel" at bounding box center [669, 607] width 38 height 19
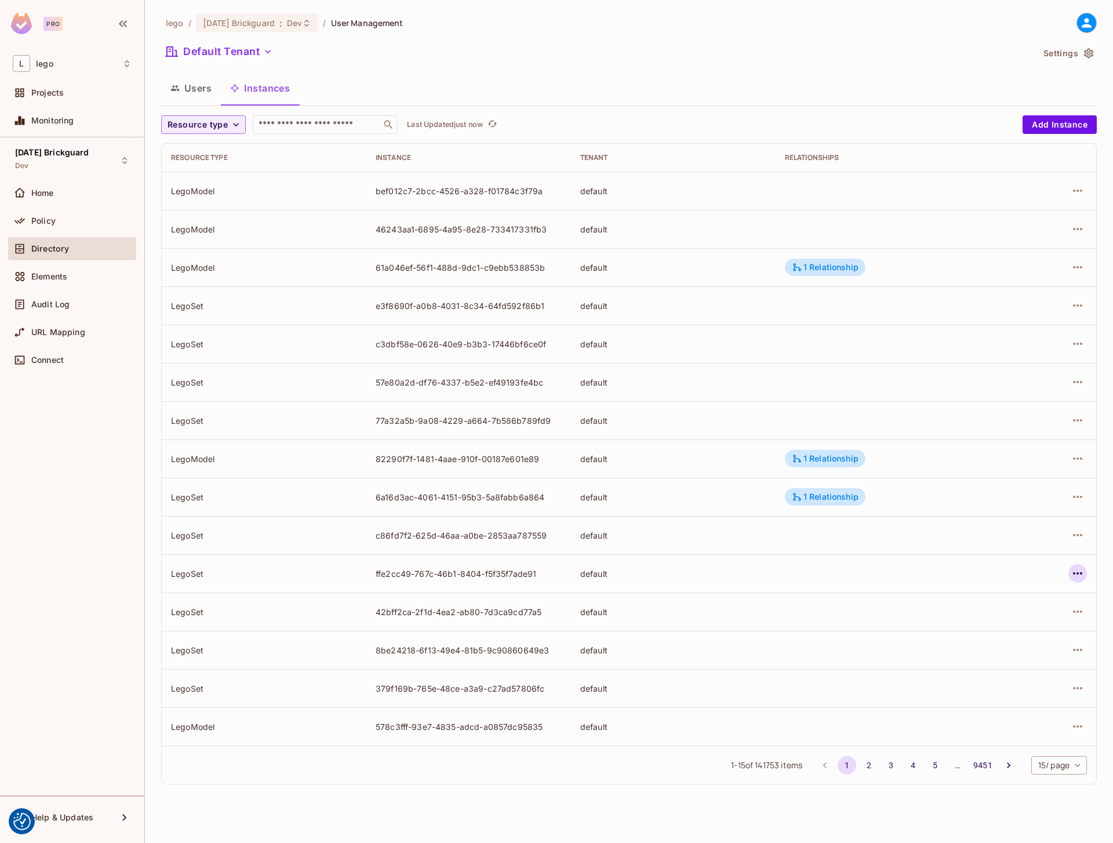
click at [1076, 573] on icon "button" at bounding box center [1078, 574] width 14 height 14
click at [997, 621] on div "Edit Attributes" at bounding box center [992, 626] width 57 height 12
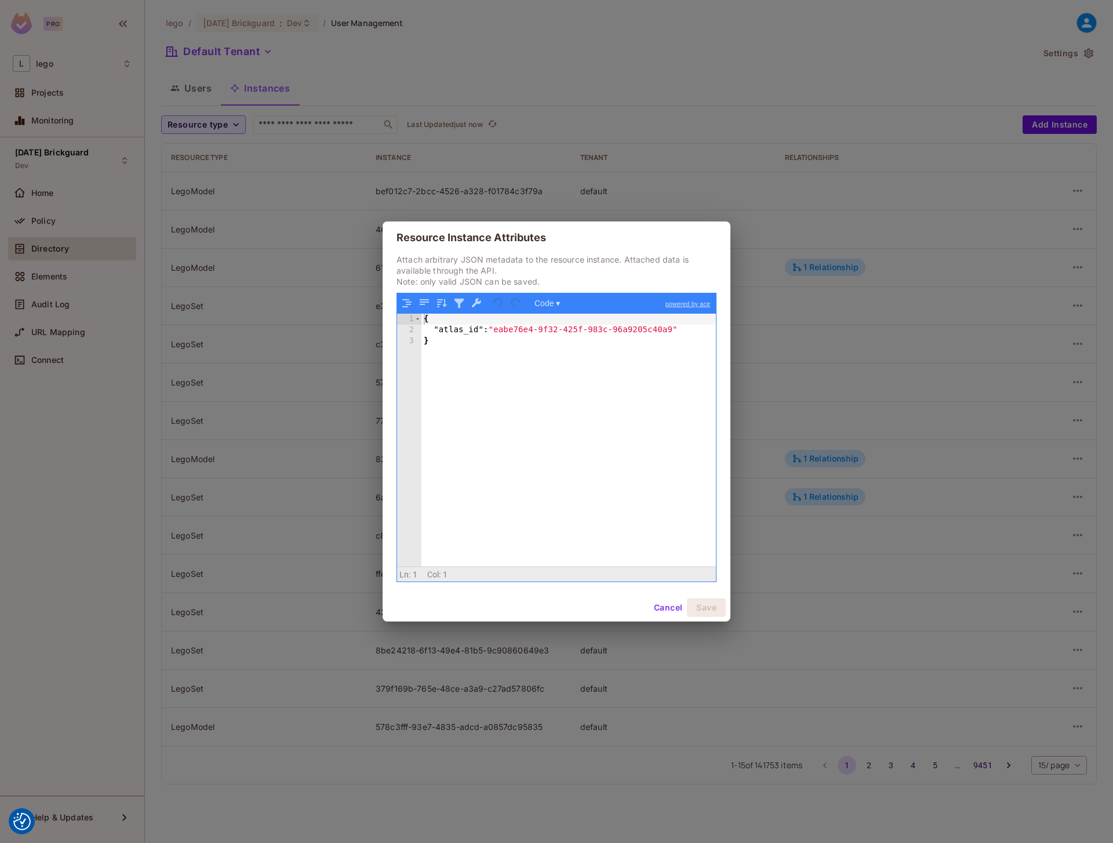
click at [667, 609] on button "Cancel" at bounding box center [669, 607] width 38 height 19
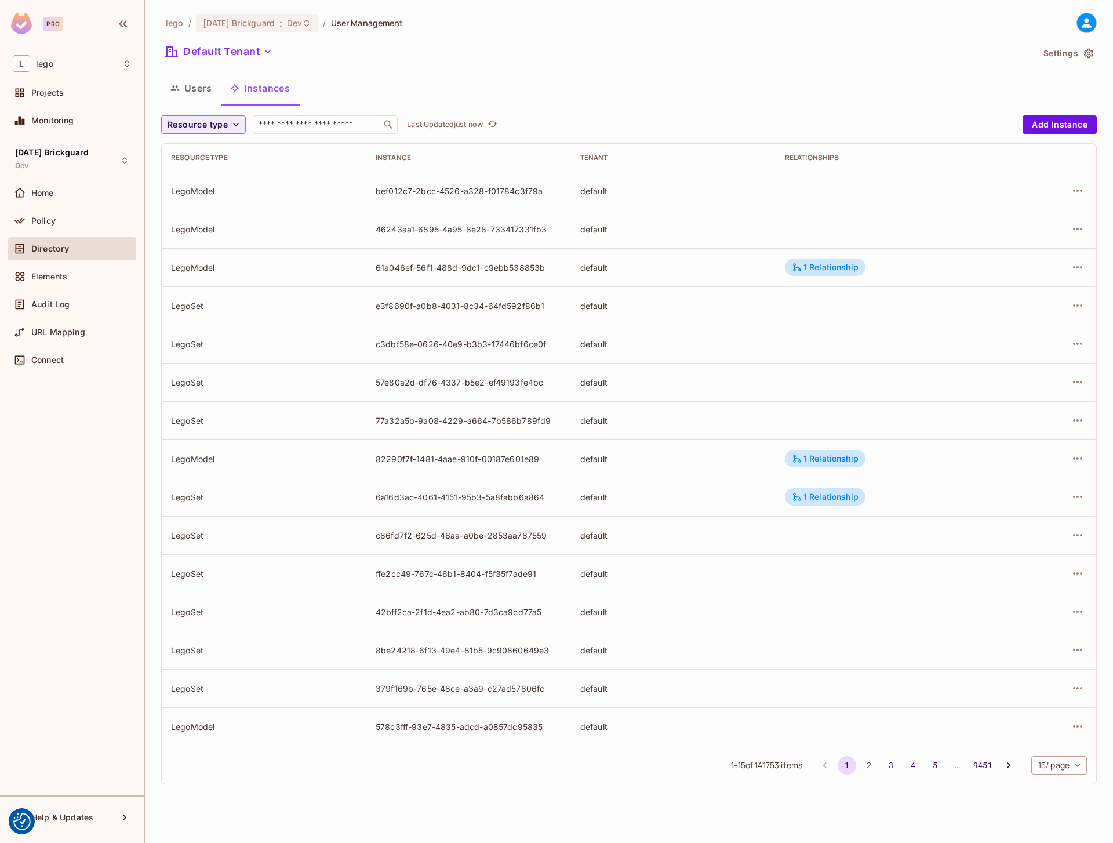
click at [731, 794] on div "lego / [DATE] Brickguard : Dev / User Management Default Tenant Settings Users …" at bounding box center [629, 421] width 968 height 843
click at [57, 226] on div "Policy" at bounding box center [72, 221] width 119 height 14
